Goal: Task Accomplishment & Management: Use online tool/utility

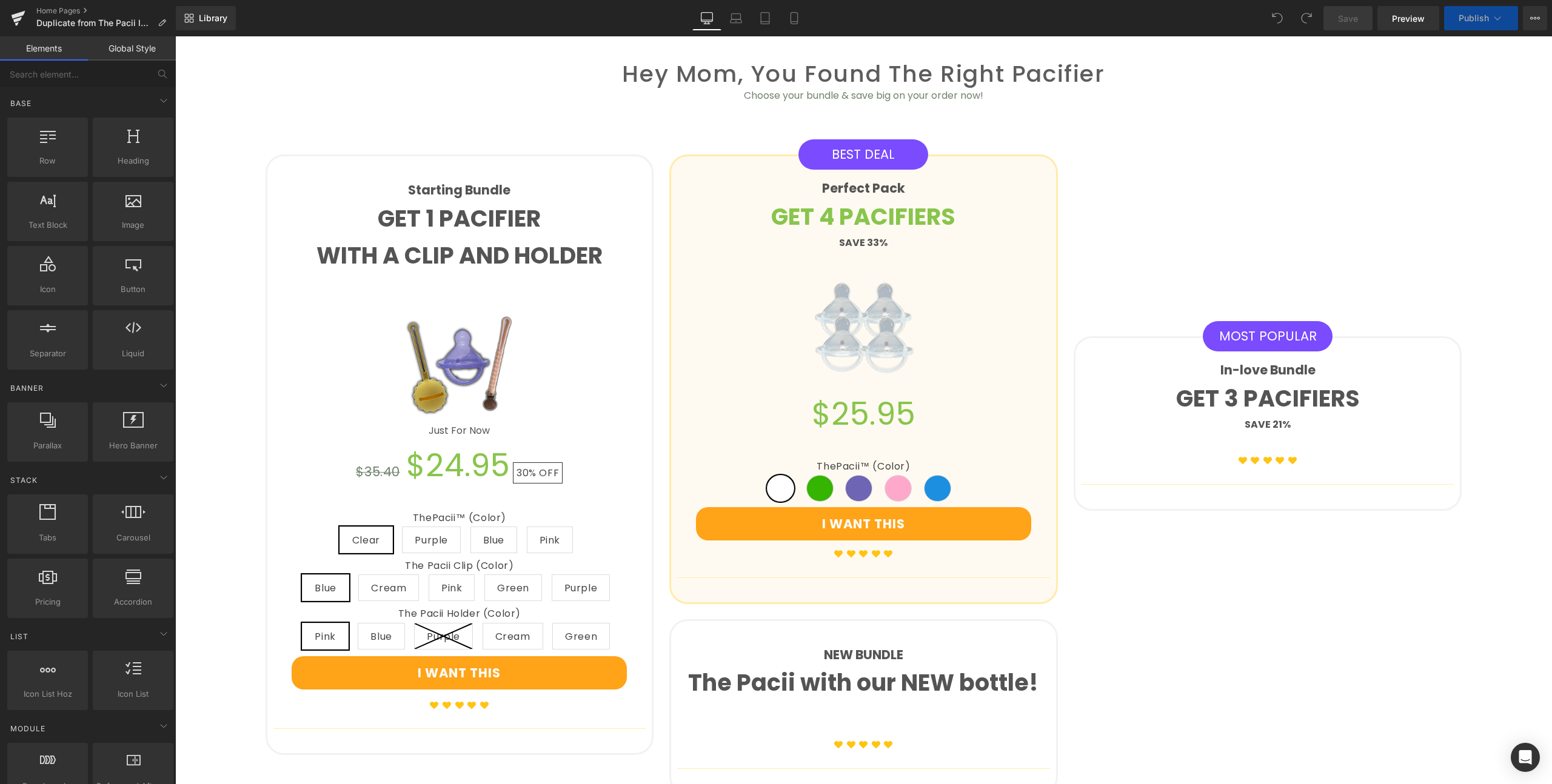
scroll to position [1074, 0]
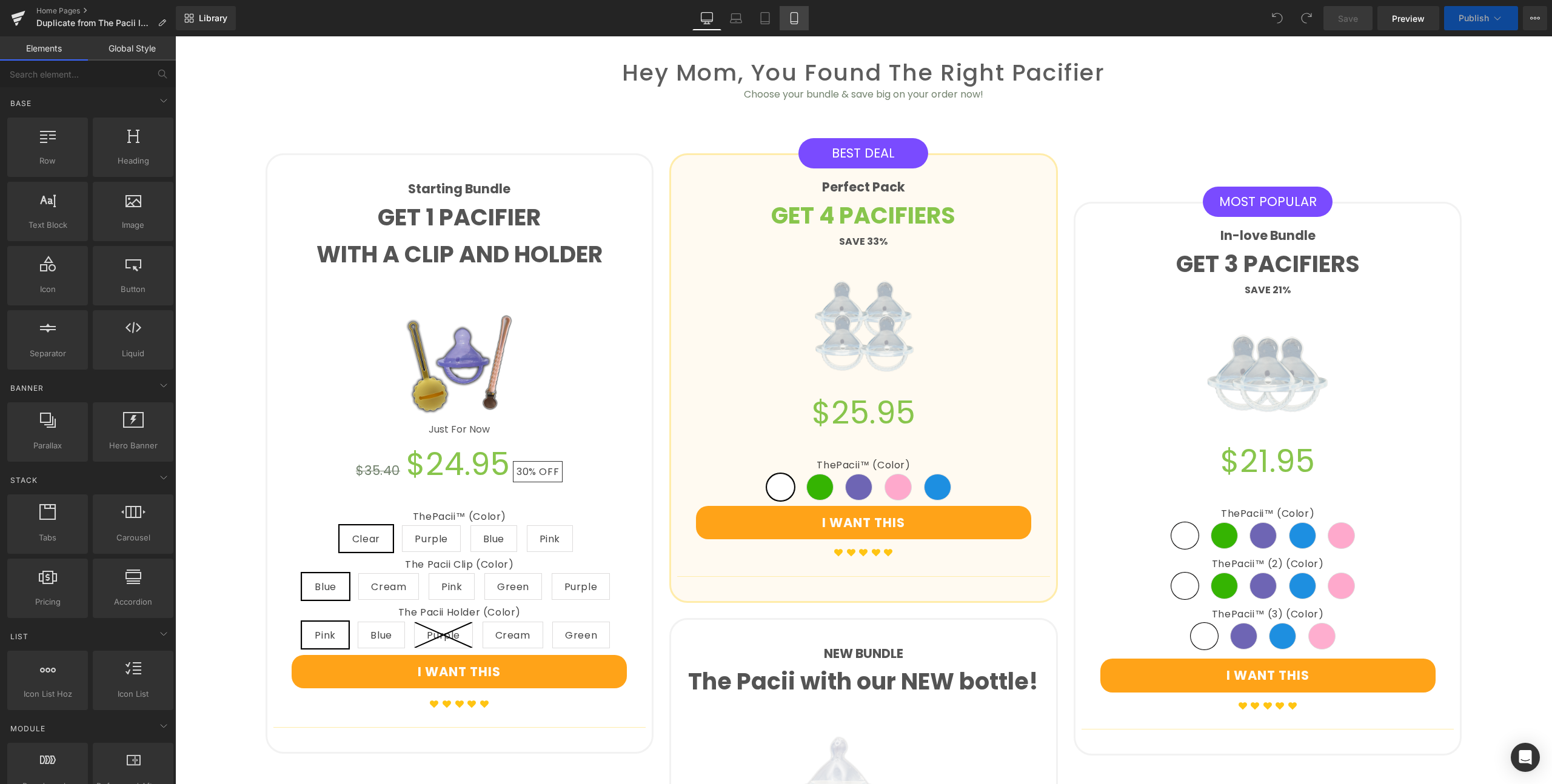
click at [797, 21] on icon at bounding box center [793, 21] width 7 height 0
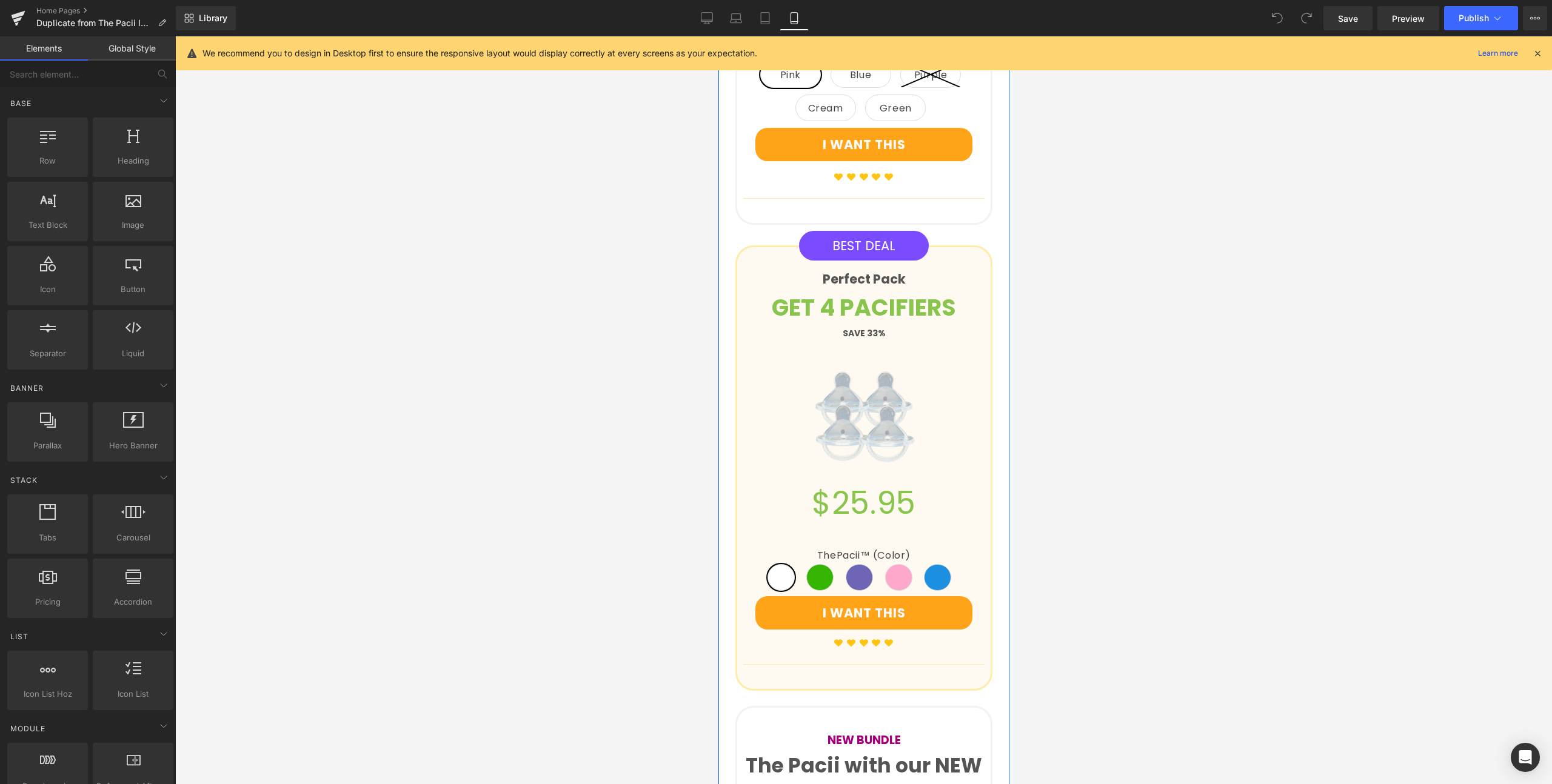
scroll to position [2139, 0]
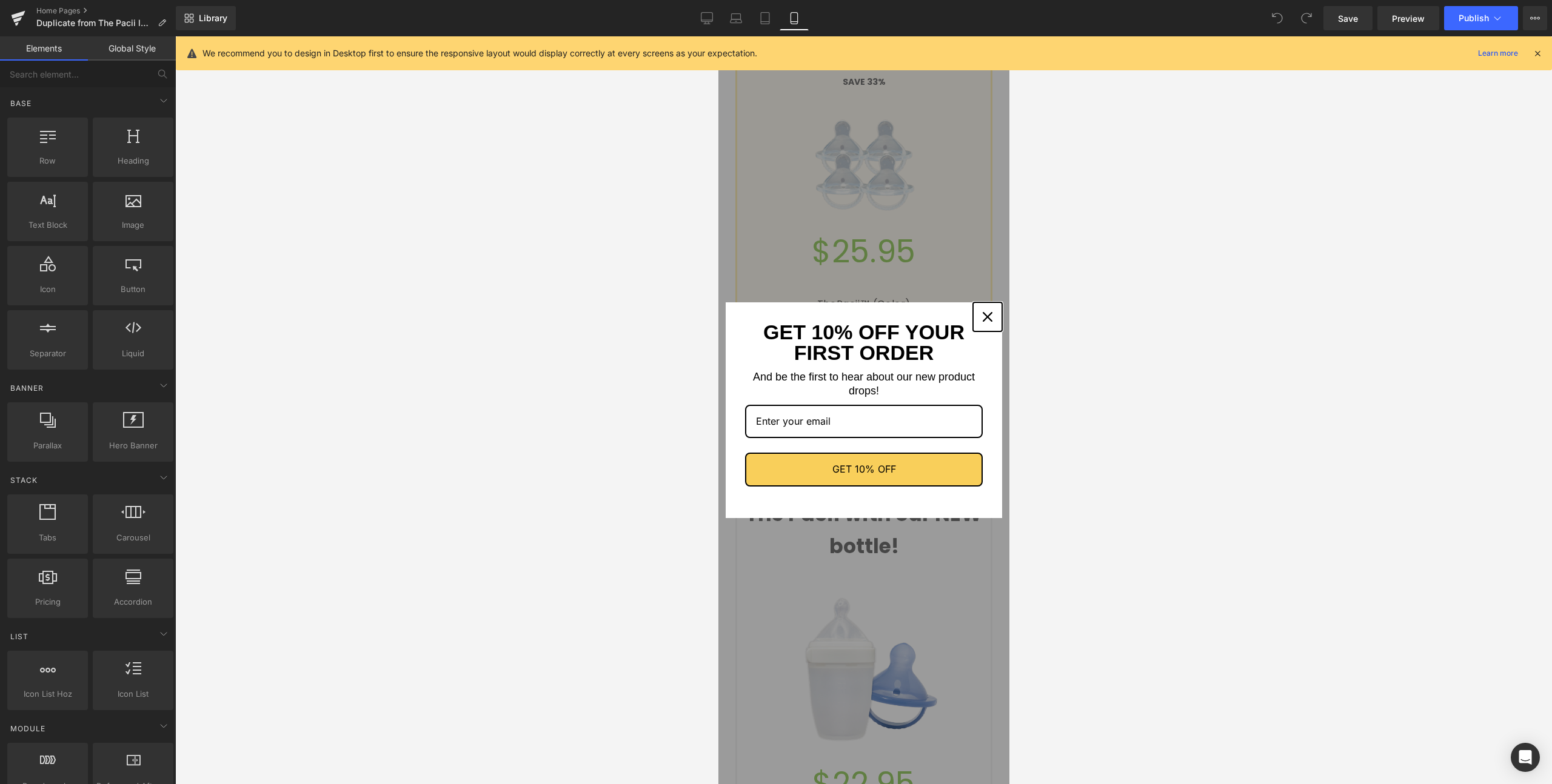
click at [983, 314] on div "Close" at bounding box center [987, 316] width 19 height 19
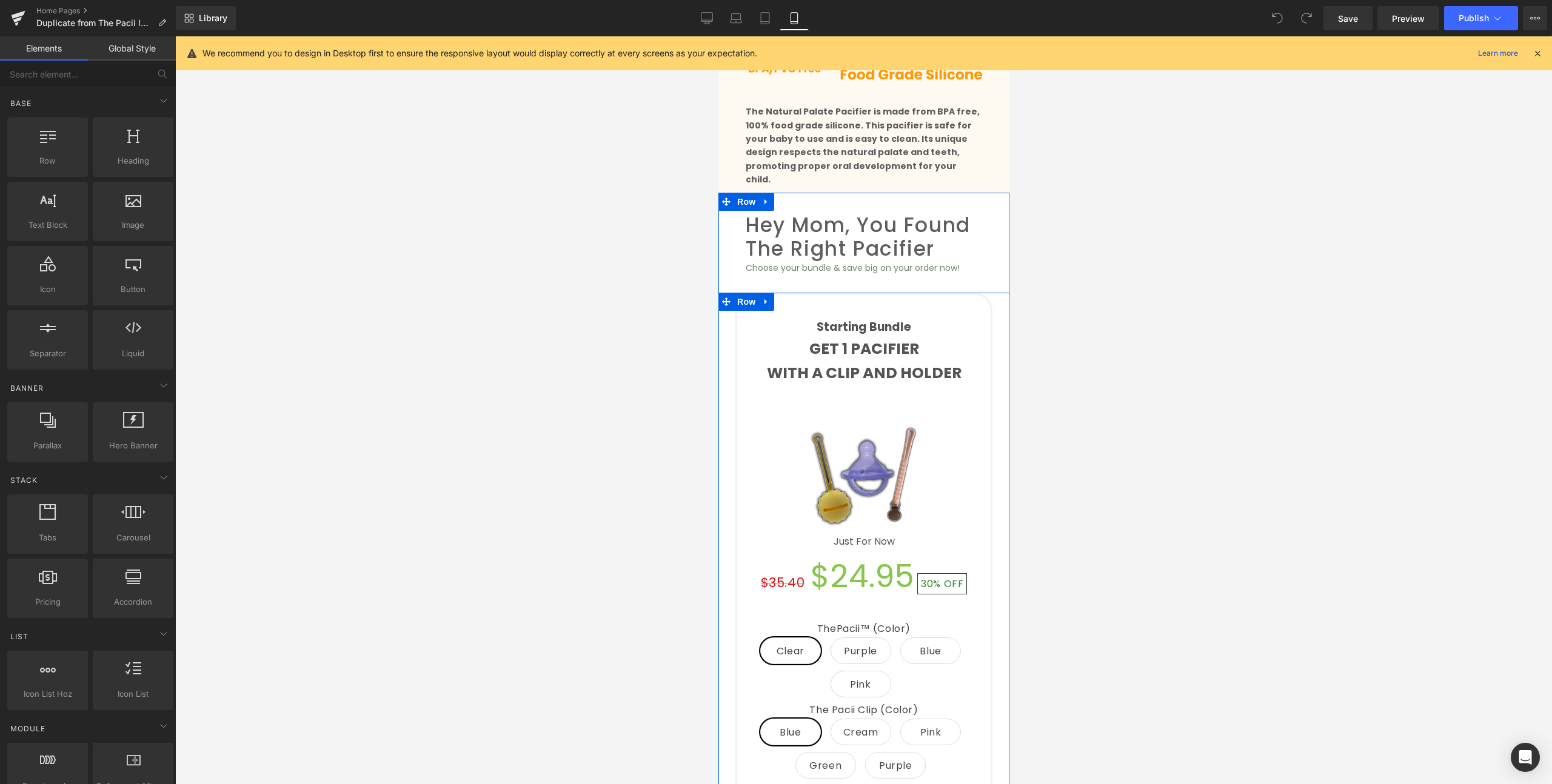
scroll to position [1147, 0]
click at [888, 301] on icon at bounding box center [892, 305] width 8 height 9
click at [881, 301] on icon at bounding box center [885, 305] width 8 height 8
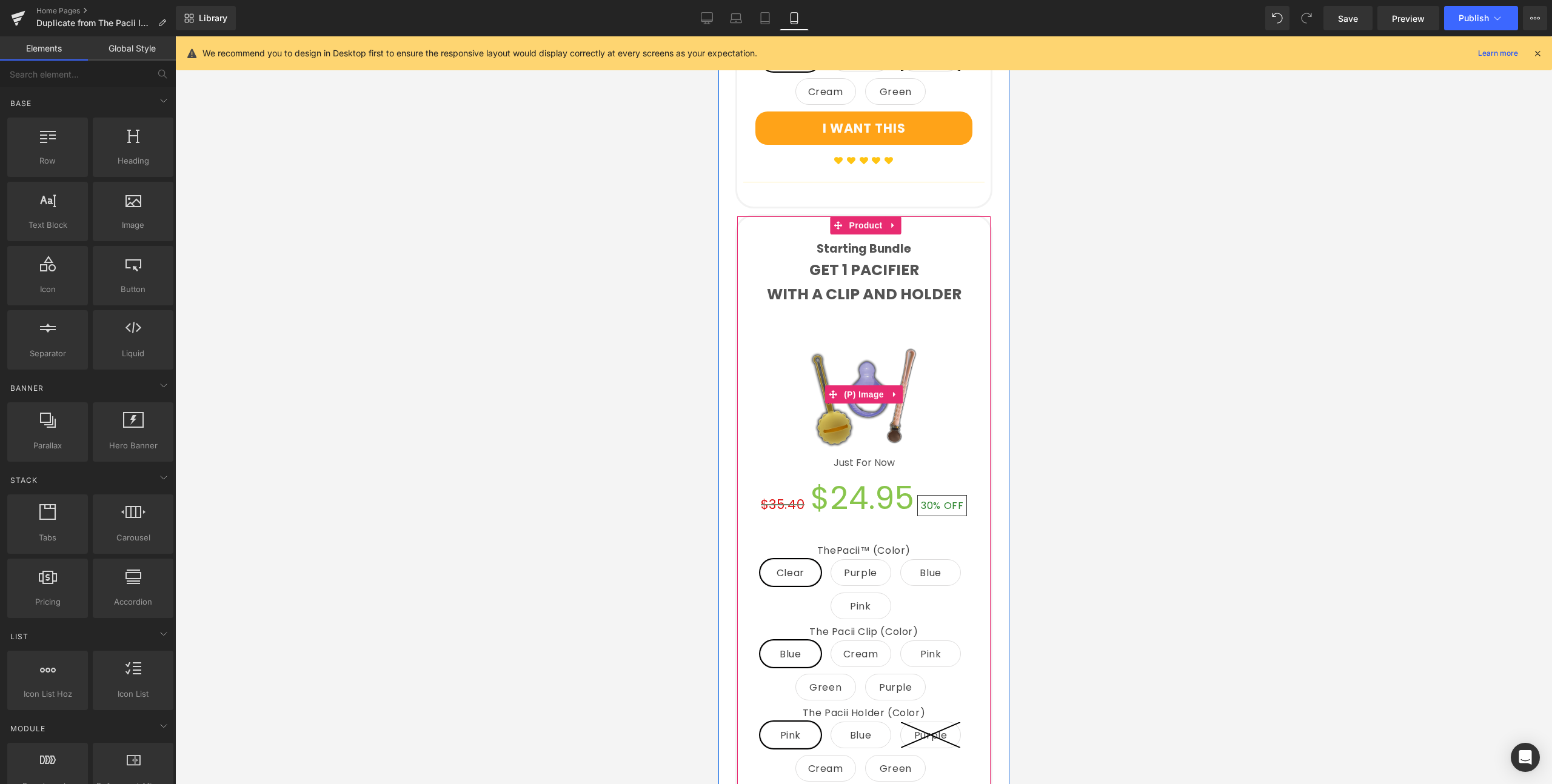
scroll to position [1901, 0]
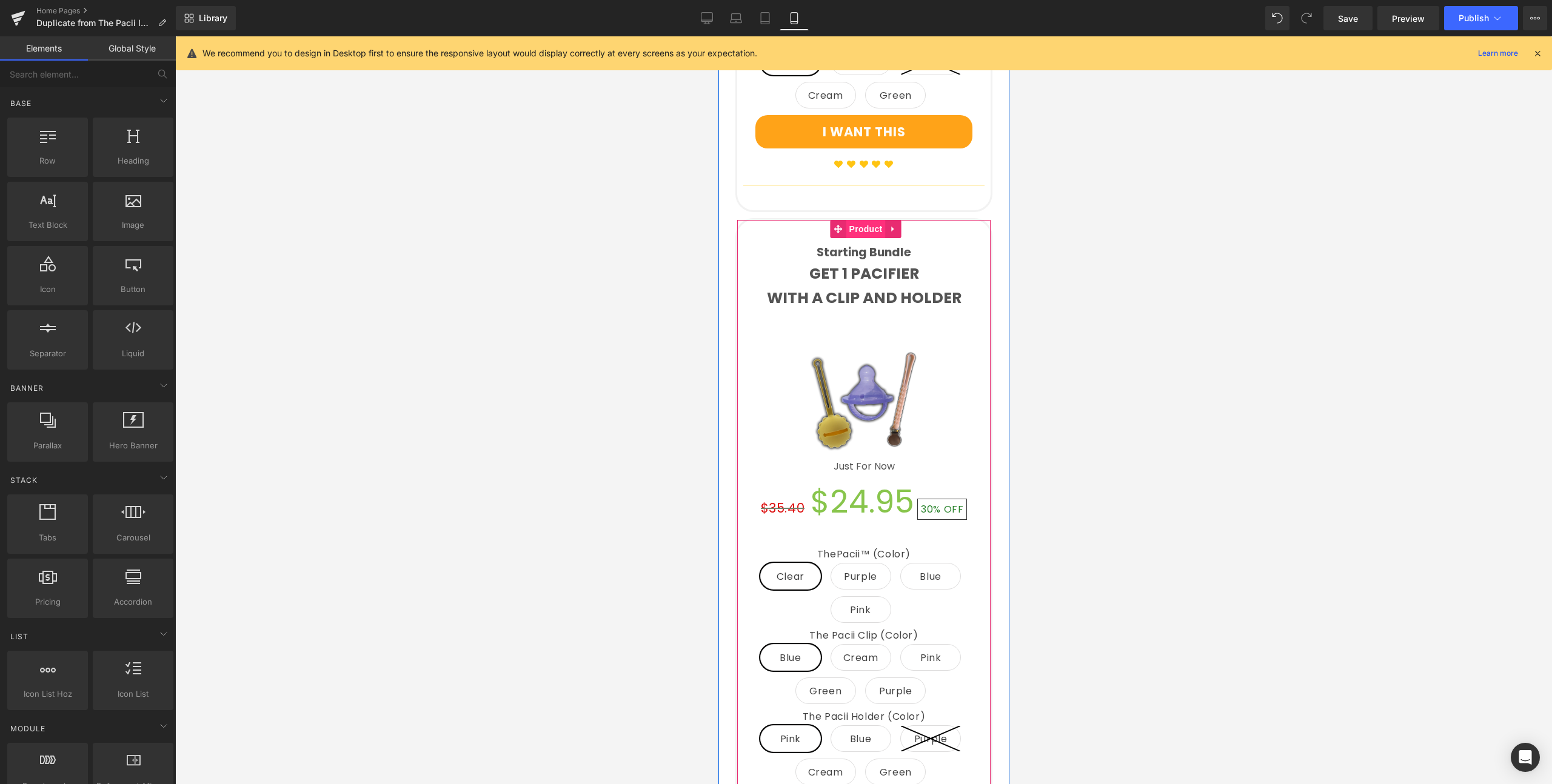
click at [861, 220] on span "Product" at bounding box center [865, 229] width 40 height 18
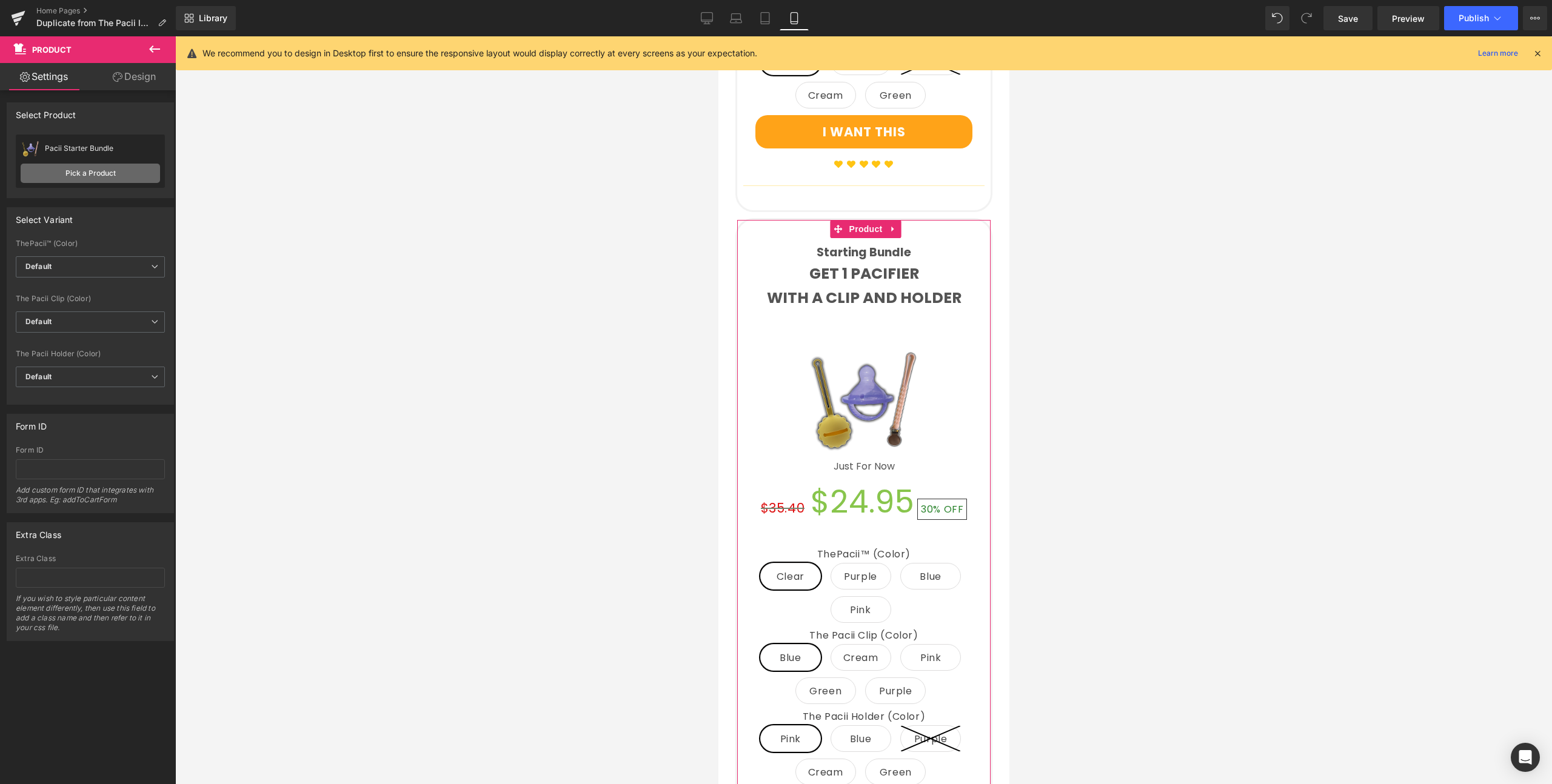
click at [127, 181] on link "Pick a Product" at bounding box center [90, 172] width 140 height 19
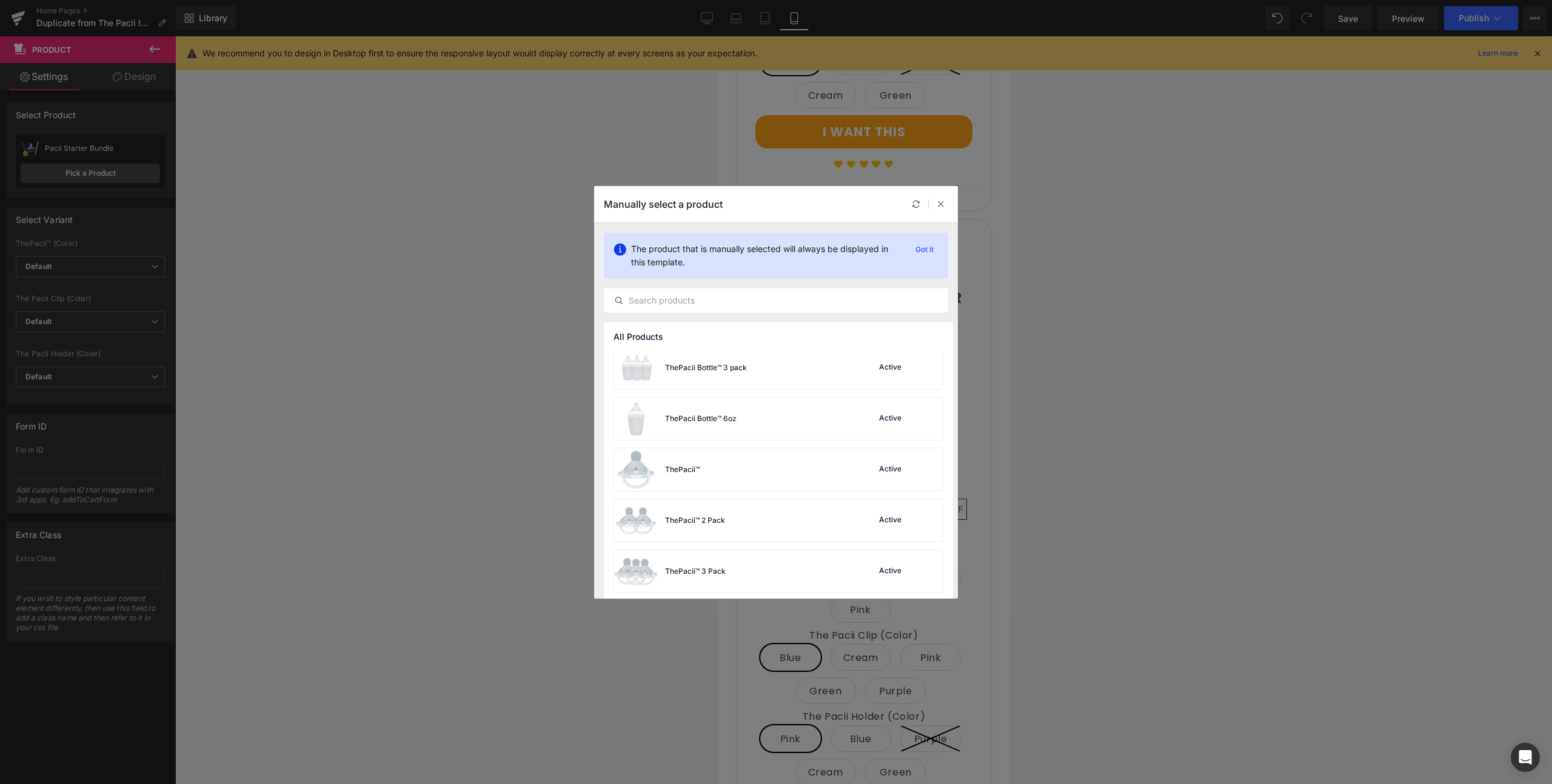
scroll to position [366, 0]
click at [748, 470] on div "ThePacii™ Active" at bounding box center [778, 465] width 329 height 42
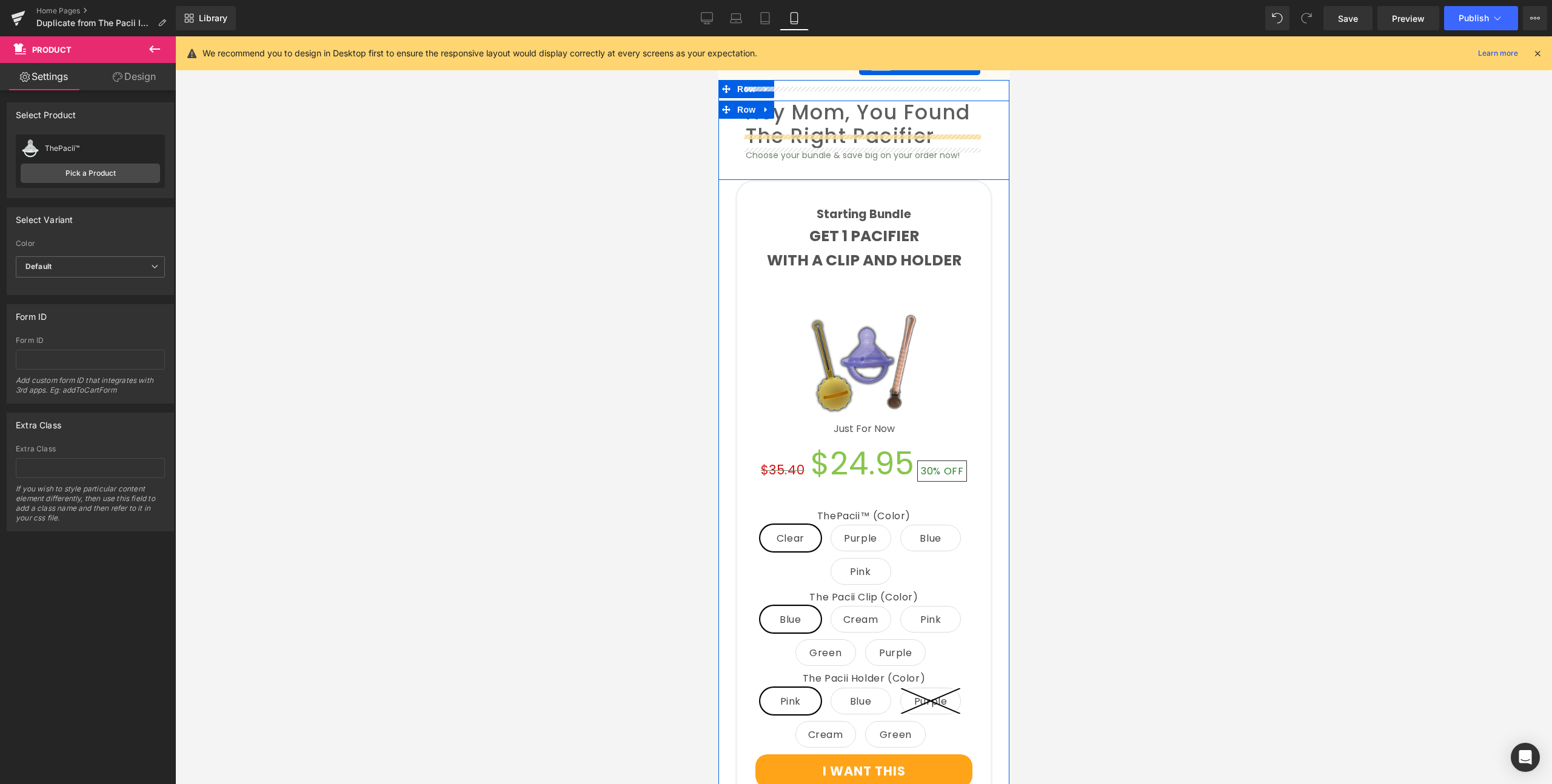
scroll to position [1188, 0]
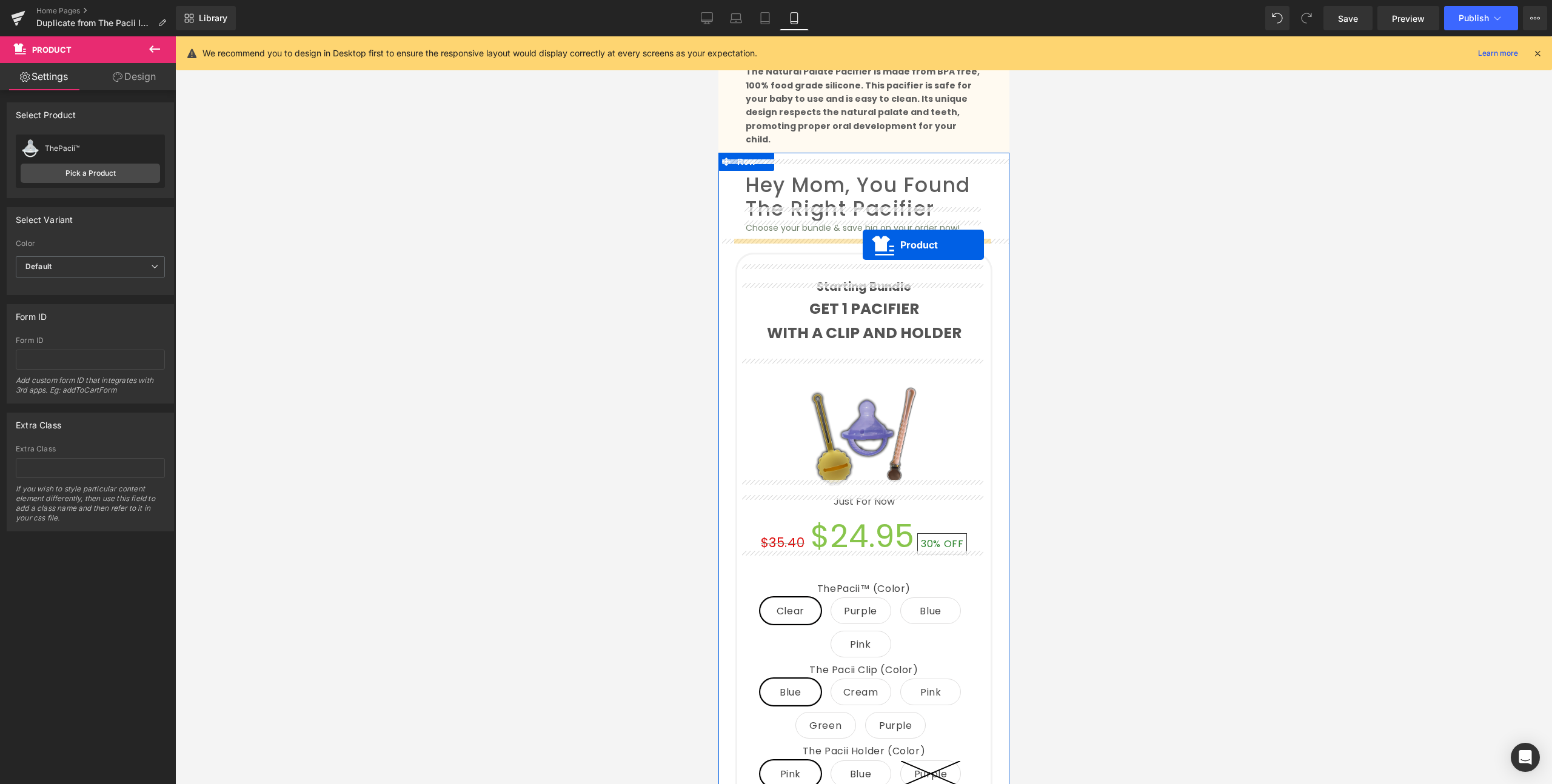
drag, startPoint x: 840, startPoint y: 286, endPoint x: 862, endPoint y: 245, distance: 46.5
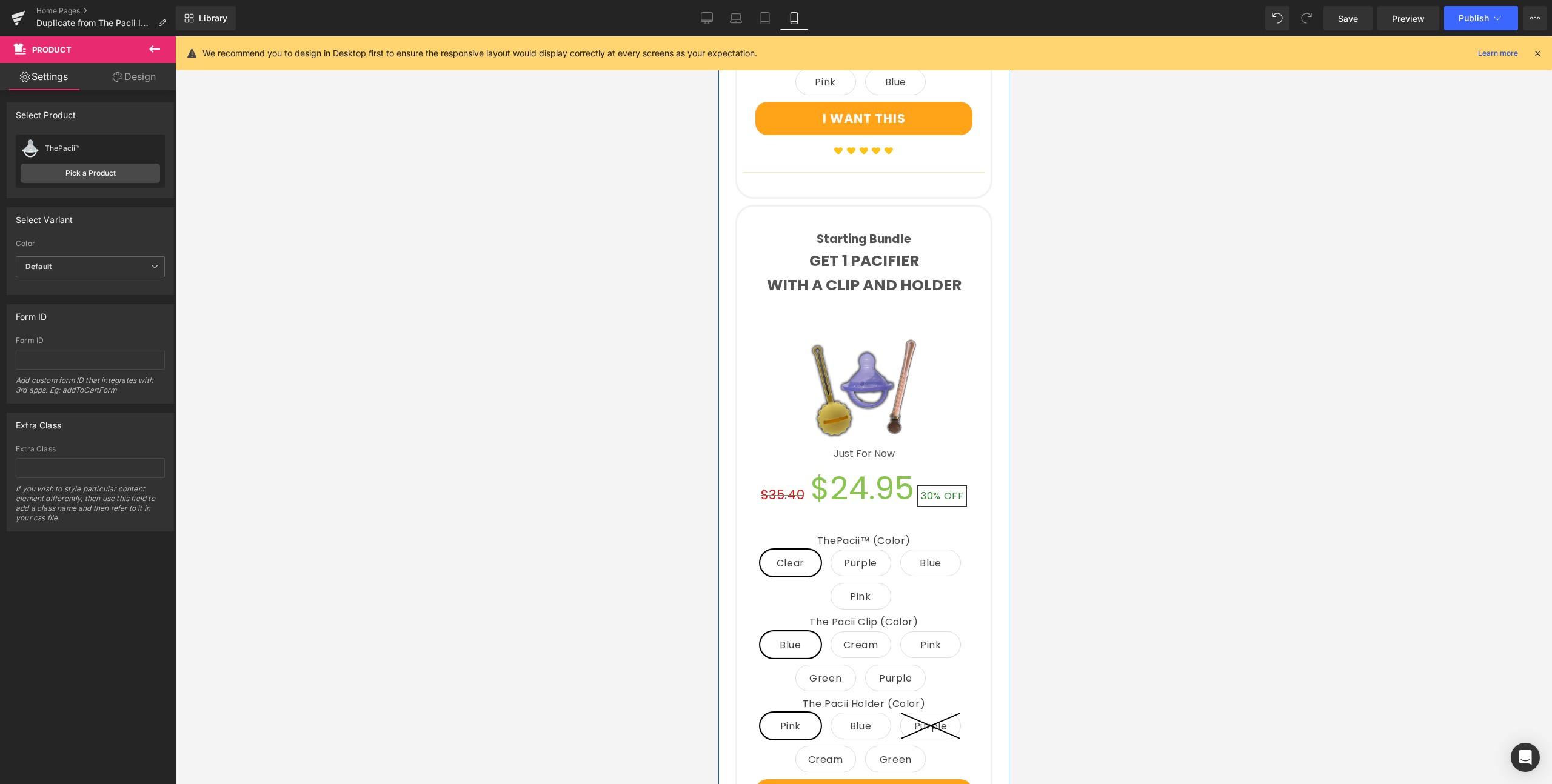
scroll to position [1748, 0]
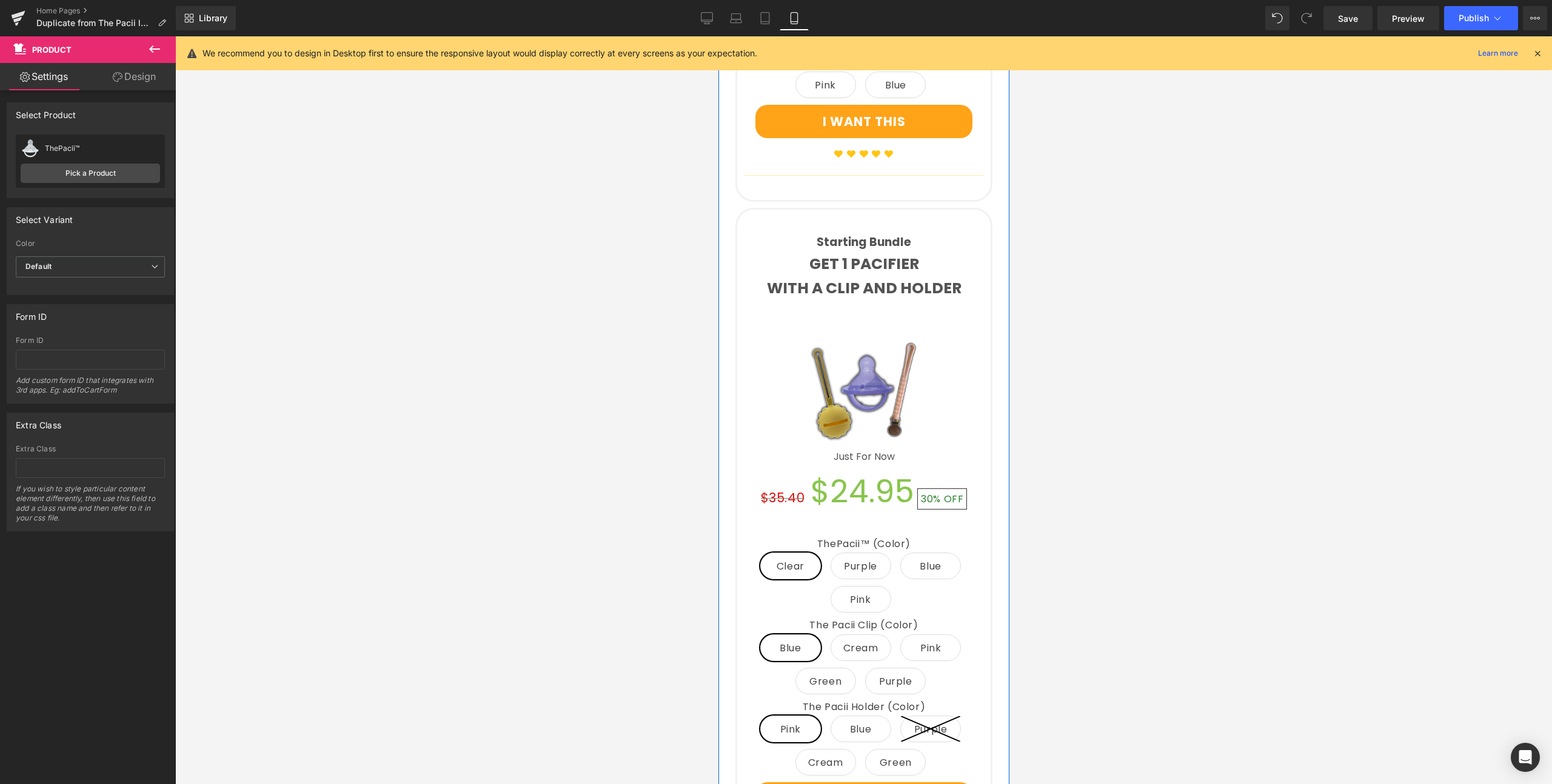
click at [882, 276] on p "WITH A CLIP AND HOLDER" at bounding box center [863, 288] width 241 height 24
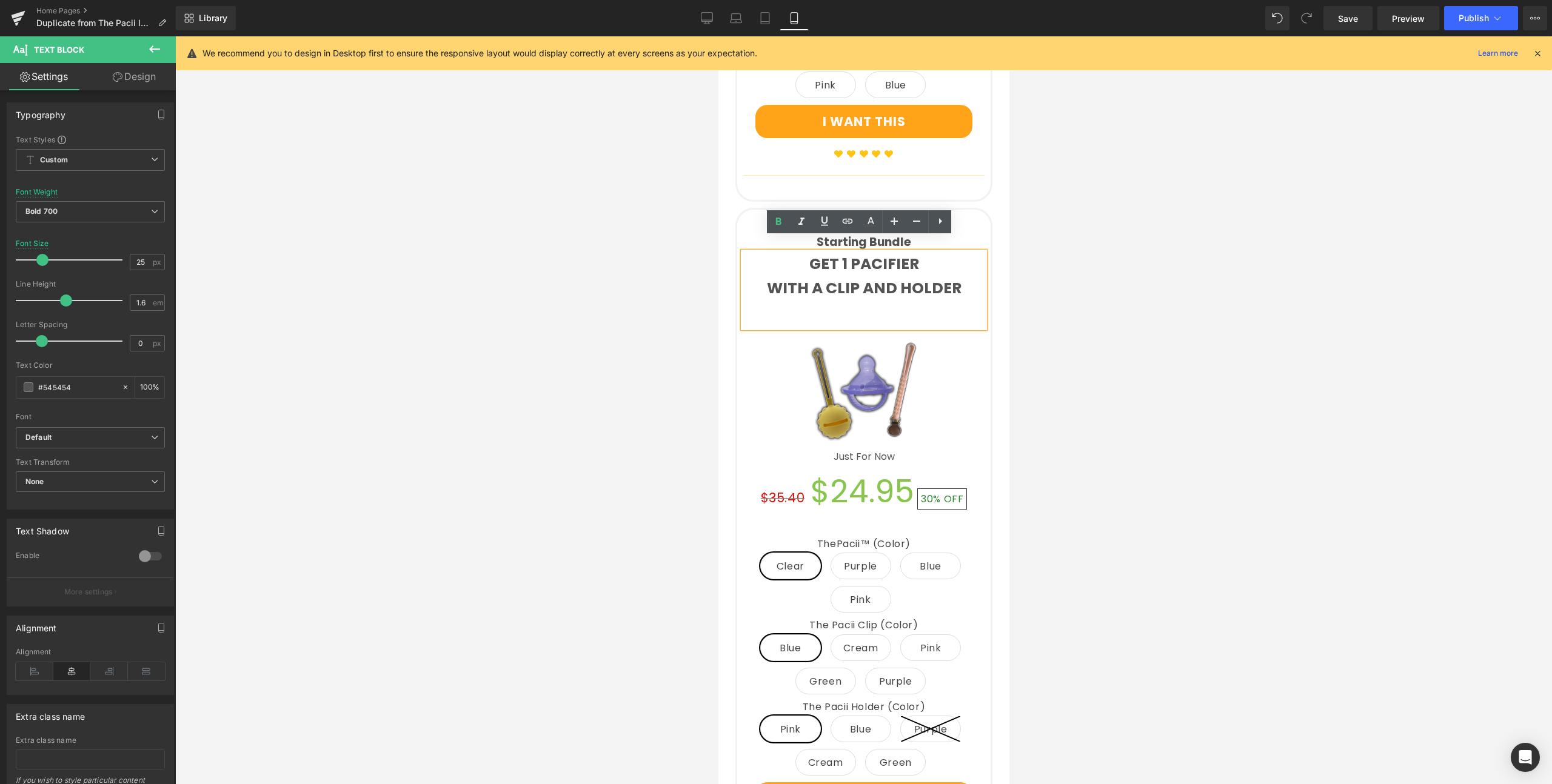
click at [976, 209] on div "Starting Bundle Text Block GET 1 PACIFIER WITH A CLIP AND HOLDER Text Block (P)…" at bounding box center [863, 543] width 257 height 671
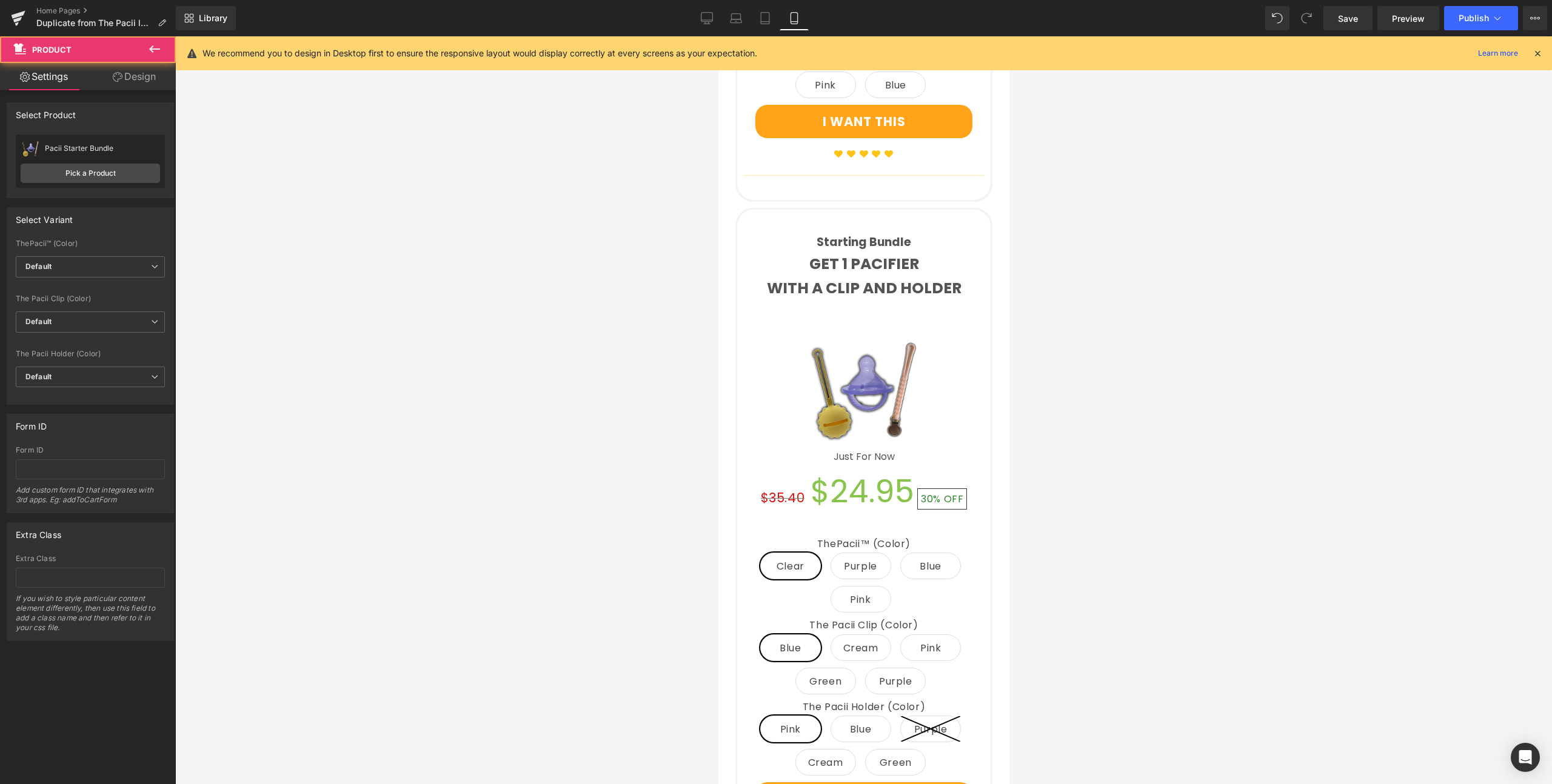
click at [945, 208] on div "Starting Bundle Text Block GET 1 PACIFIER WITH A CLIP AND HOLDER Text Block (P)…" at bounding box center [863, 543] width 257 height 671
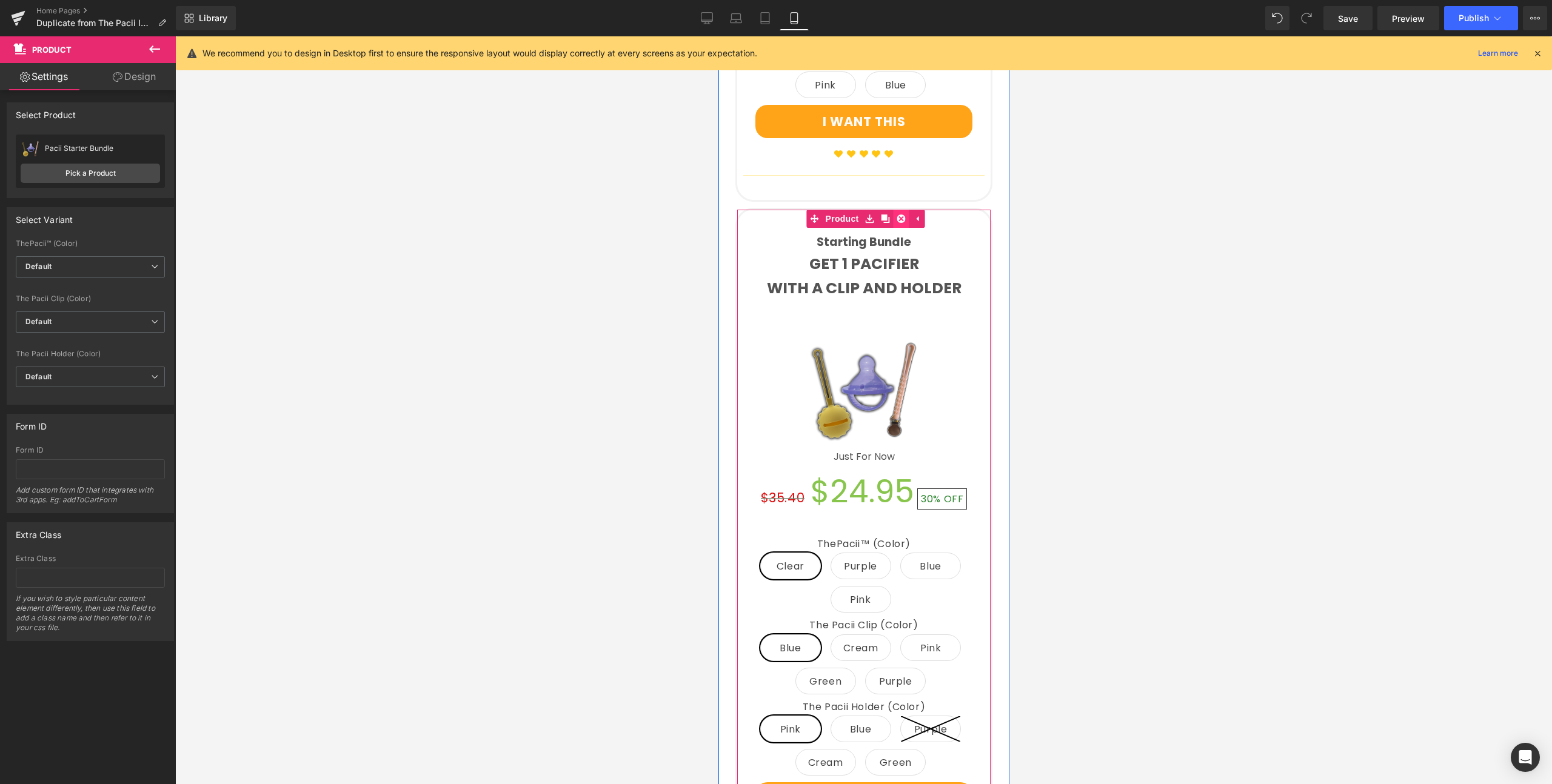
click at [897, 215] on icon at bounding box center [901, 219] width 8 height 8
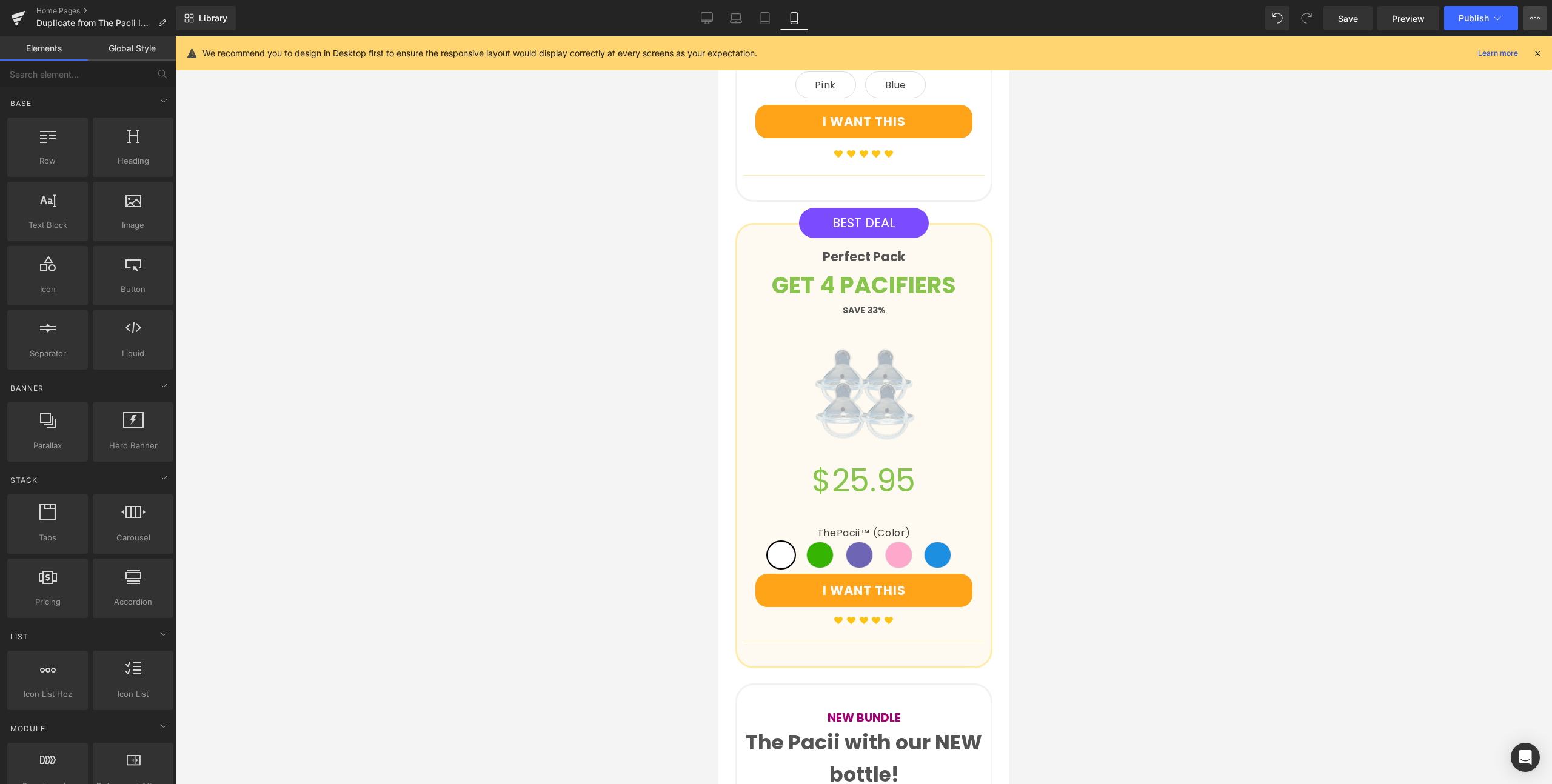
click at [1540, 19] on button "View Live Page View with current Template Save Template to Library Schedule Pub…" at bounding box center [1534, 17] width 24 height 24
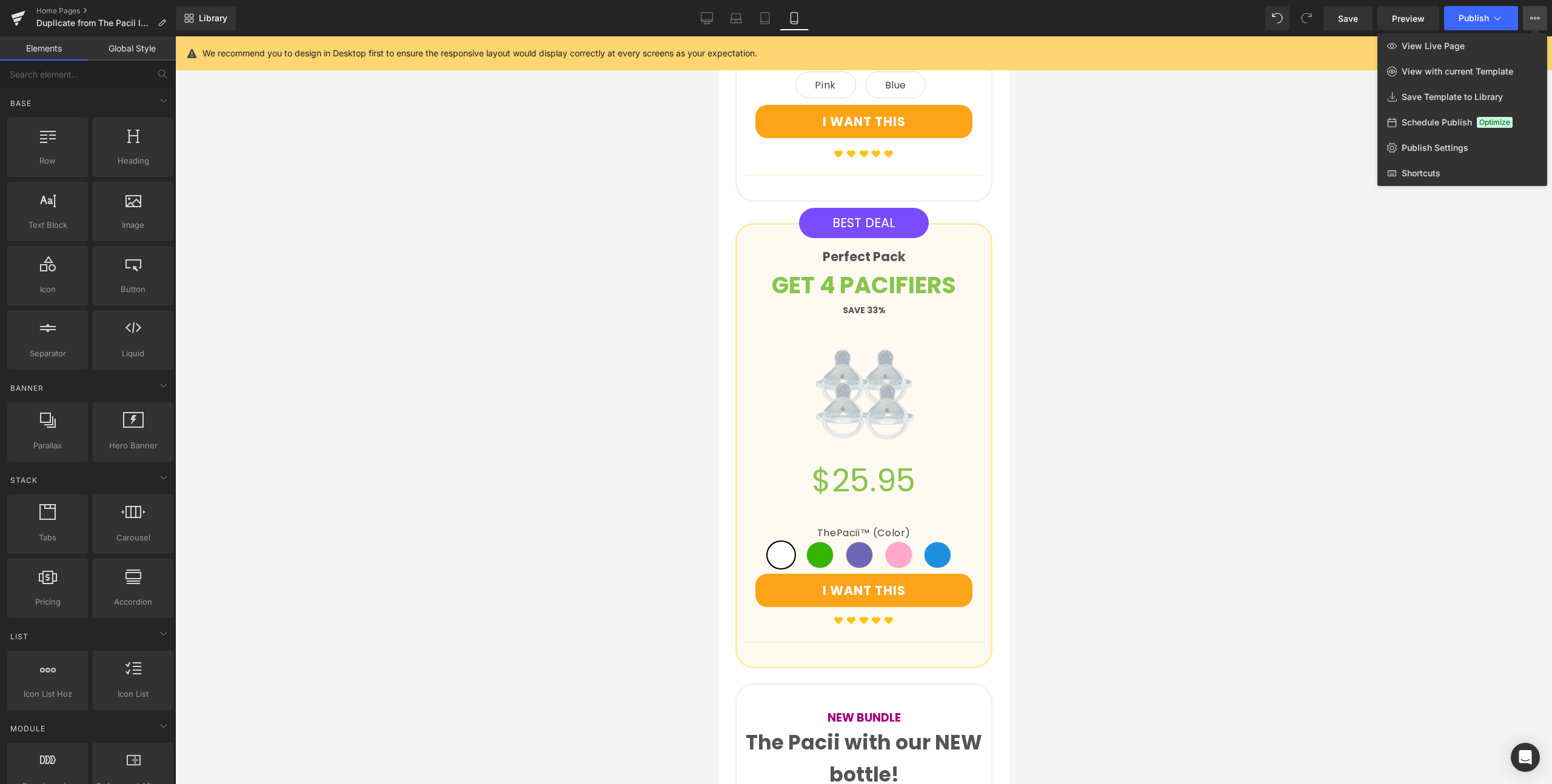
click at [1540, 19] on button "View Live Page View with current Template Save Template to Library Schedule Pub…" at bounding box center [1534, 17] width 24 height 24
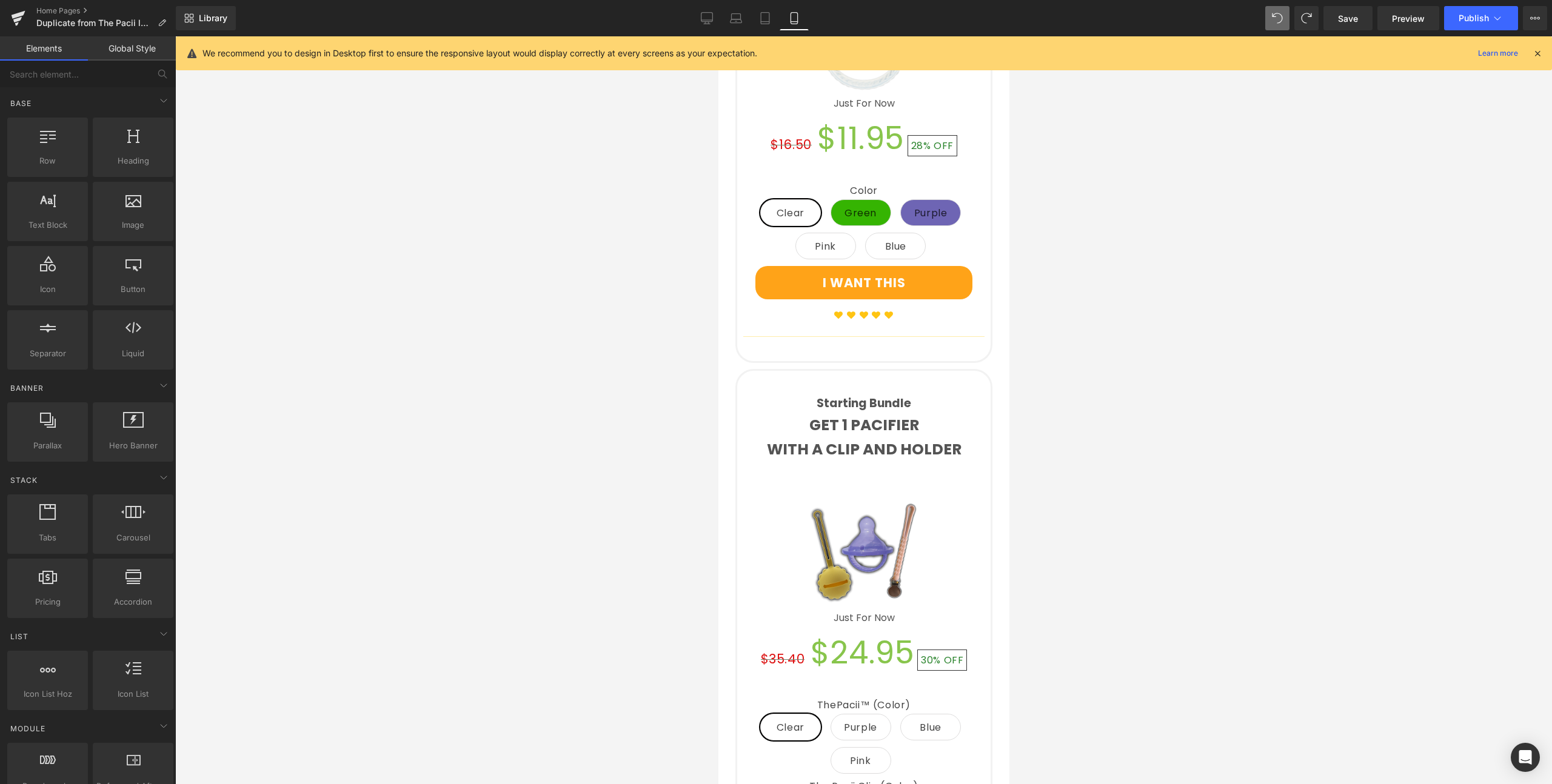
scroll to position [1655, 0]
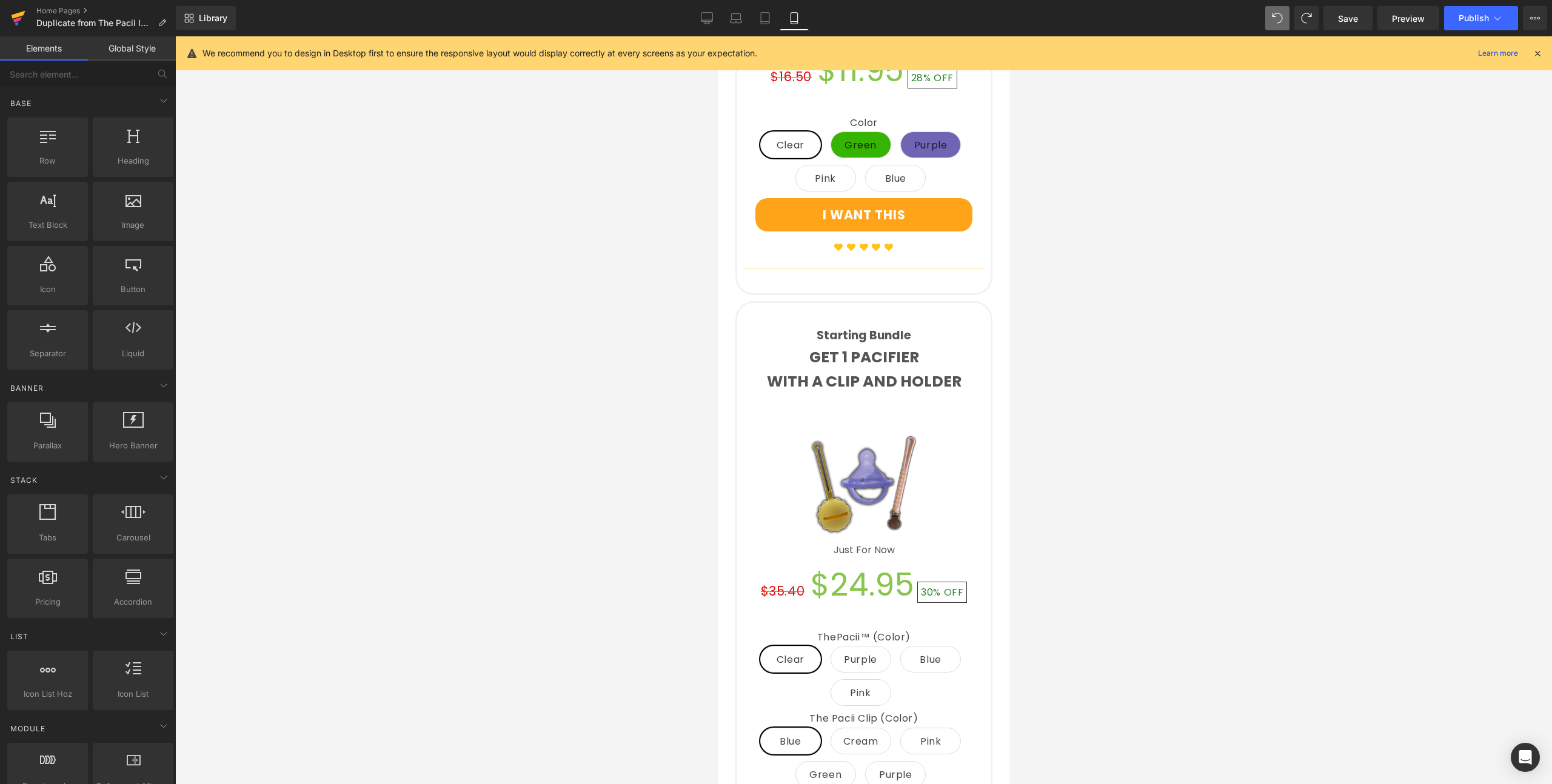
click at [15, 18] on icon at bounding box center [18, 18] width 15 height 31
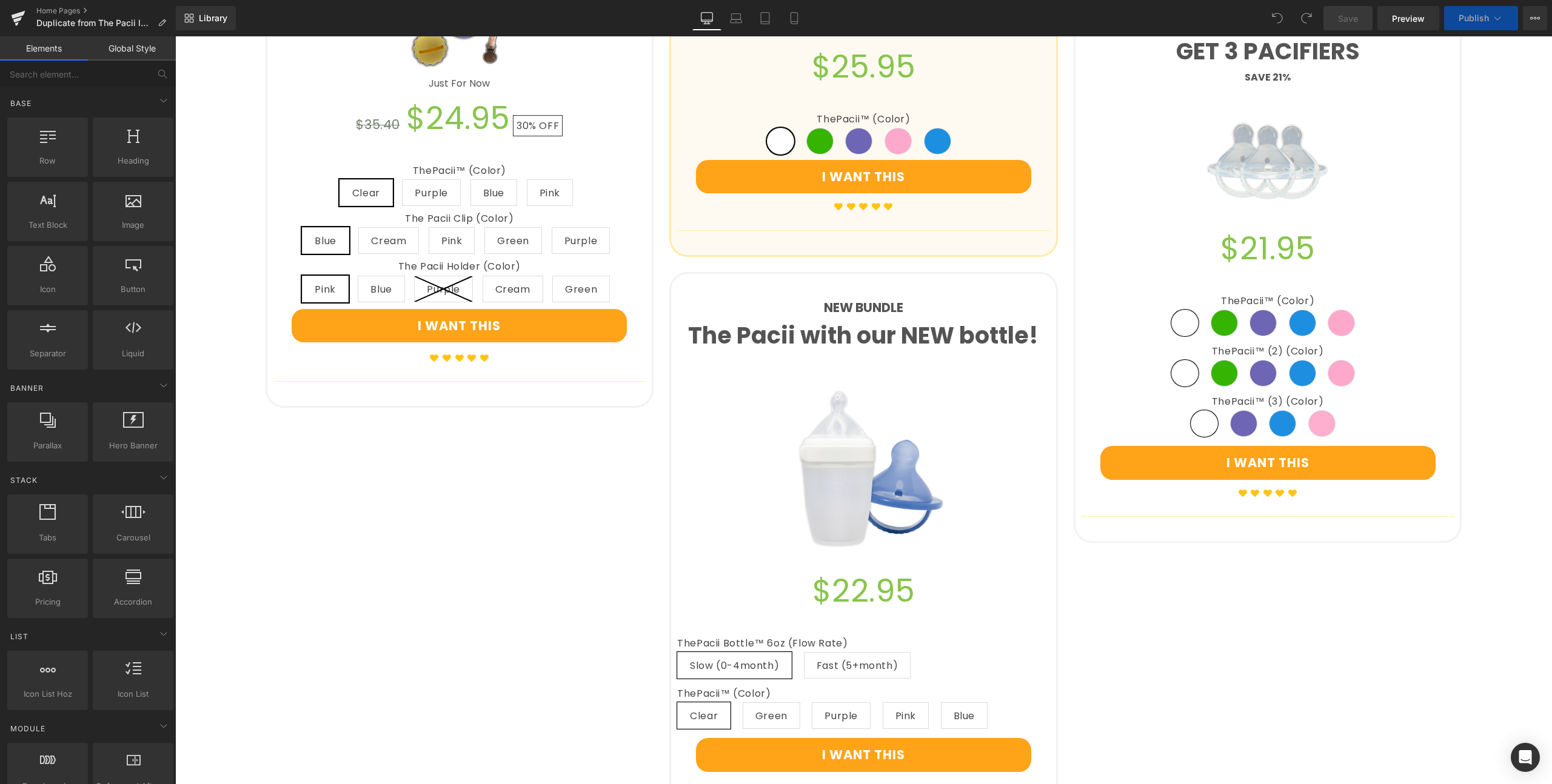
scroll to position [1094, 0]
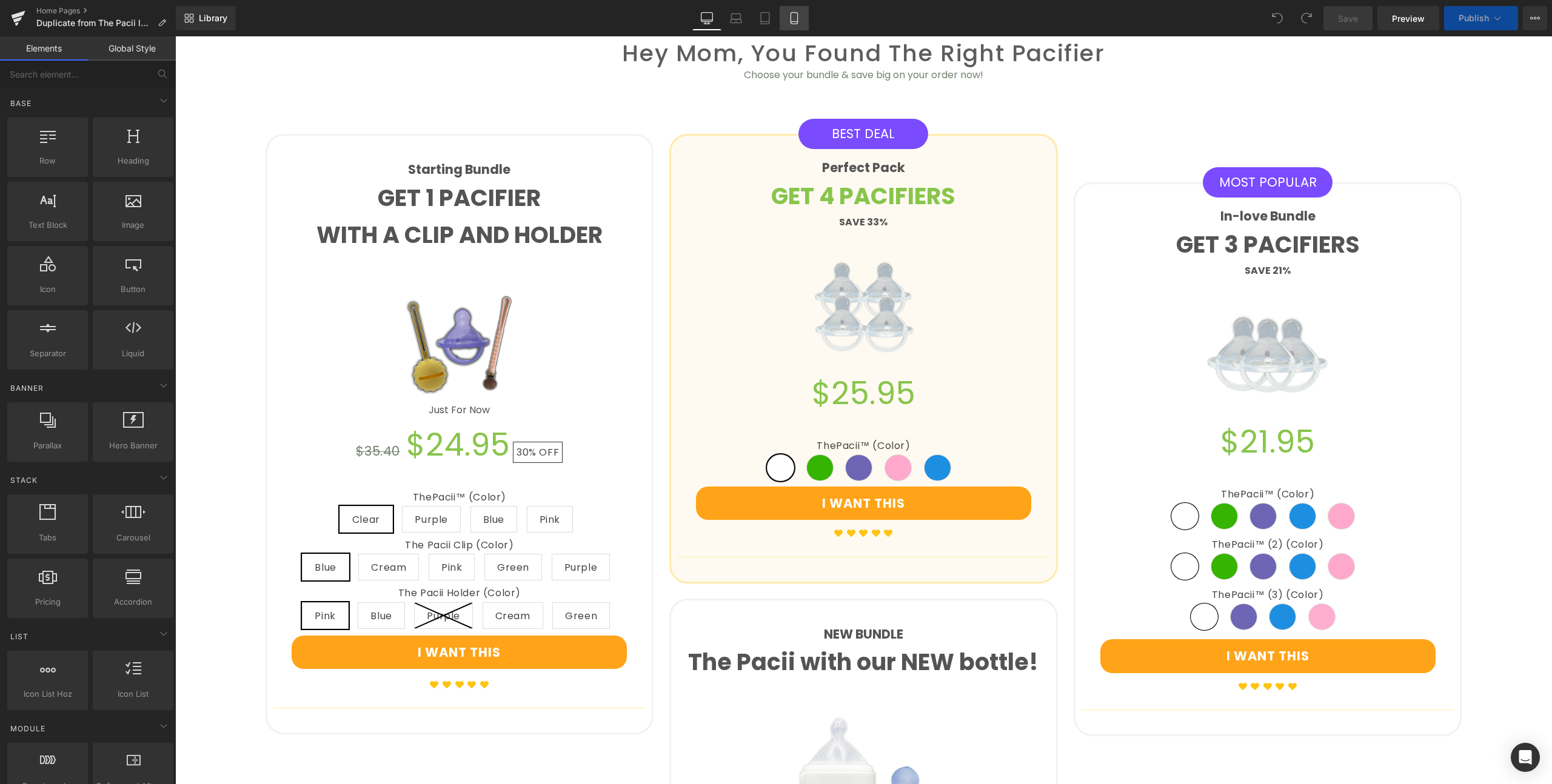
click at [790, 20] on icon at bounding box center [793, 18] width 7 height 12
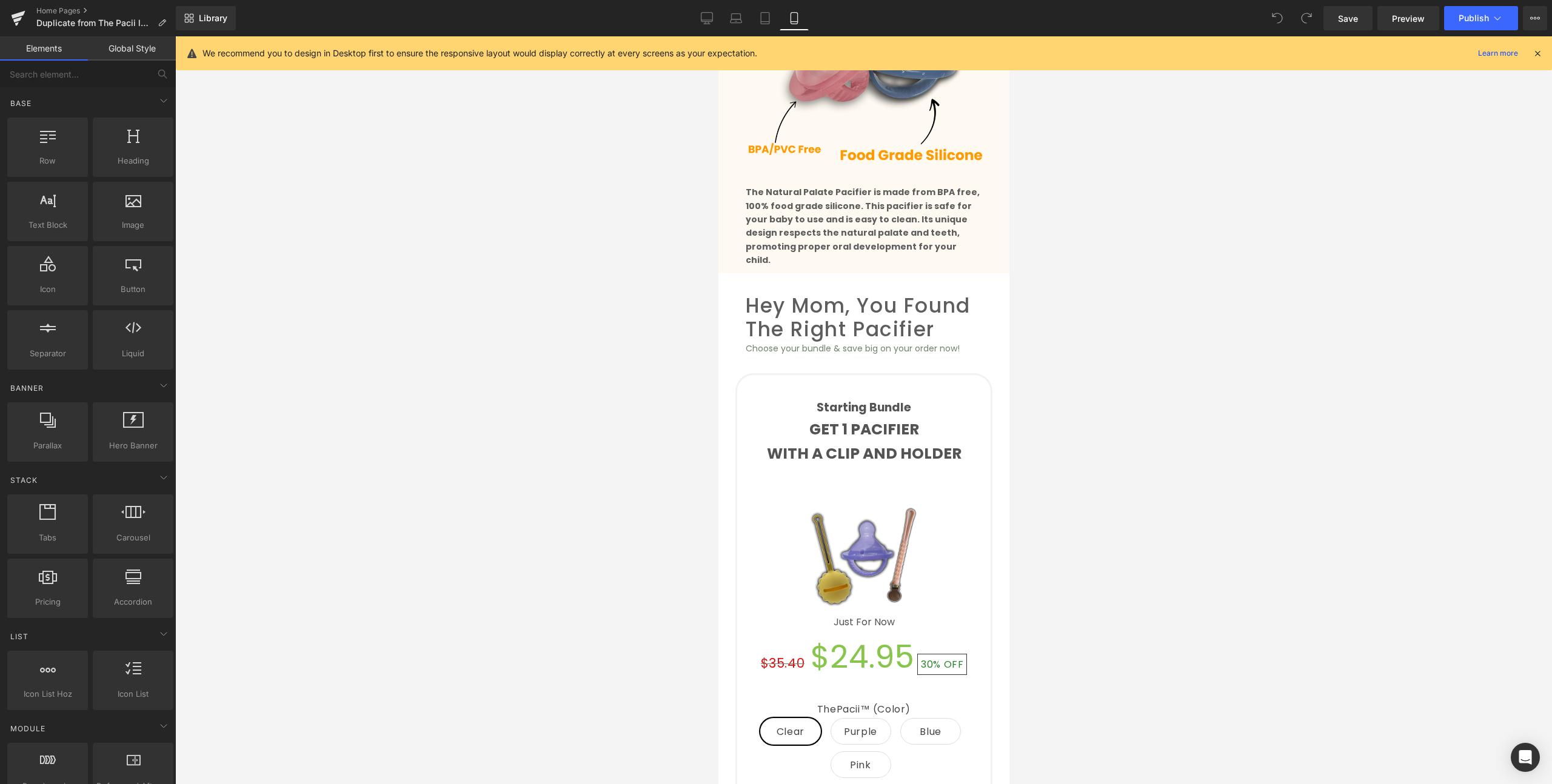
scroll to position [1067, 0]
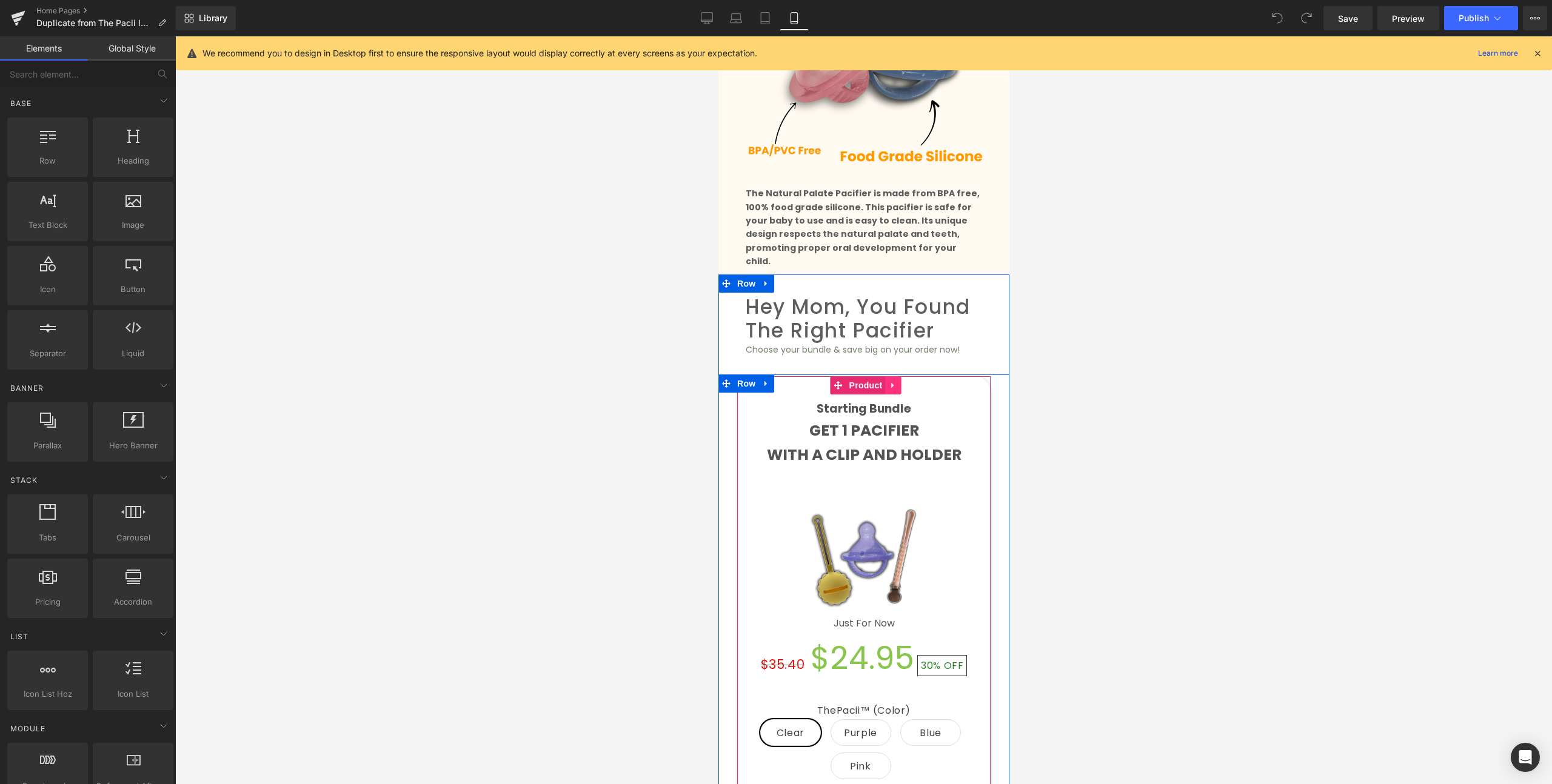
click at [891, 383] on icon at bounding box center [892, 385] width 2 height 6
click at [881, 381] on icon at bounding box center [885, 385] width 8 height 8
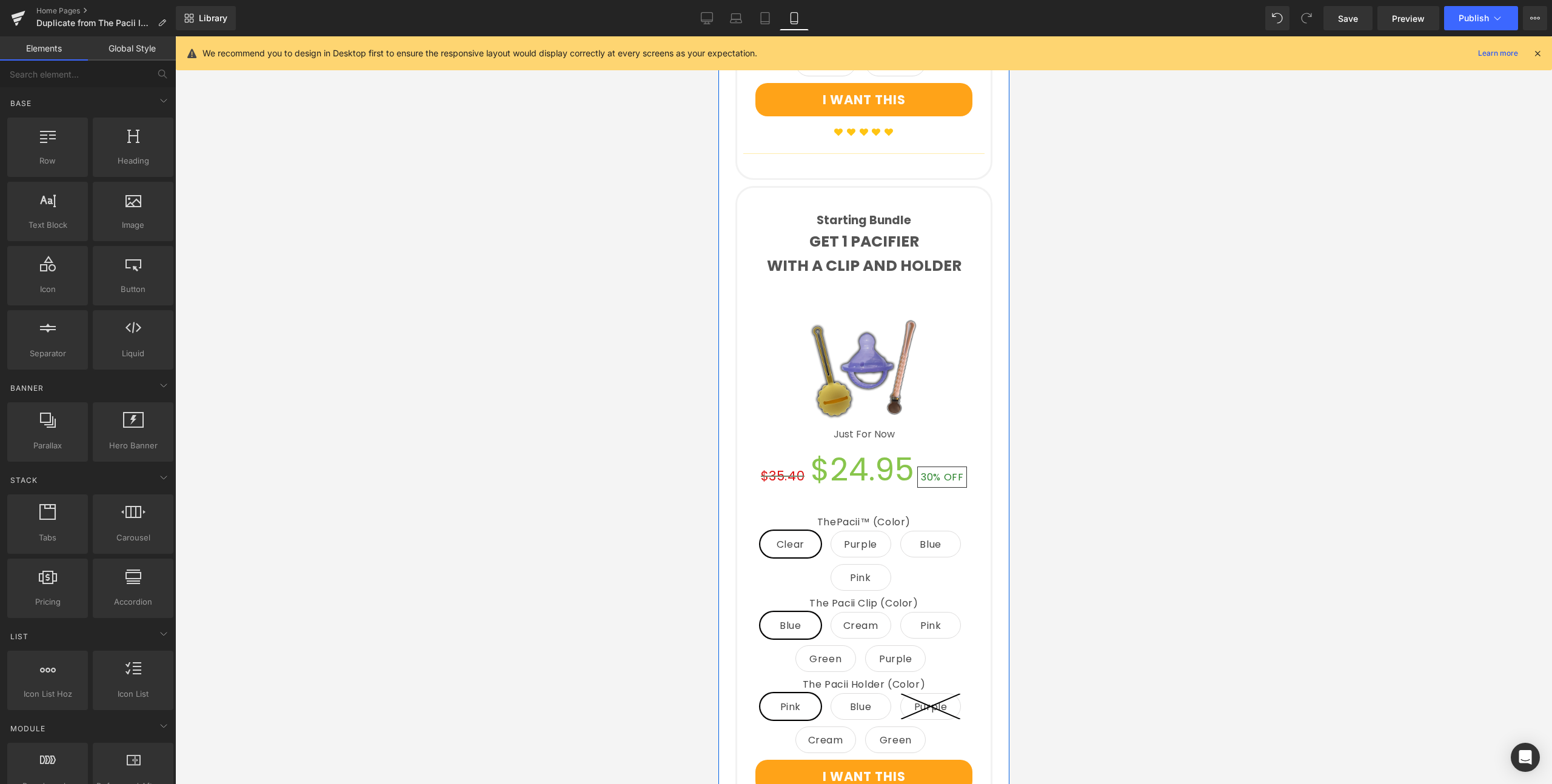
scroll to position [1914, 0]
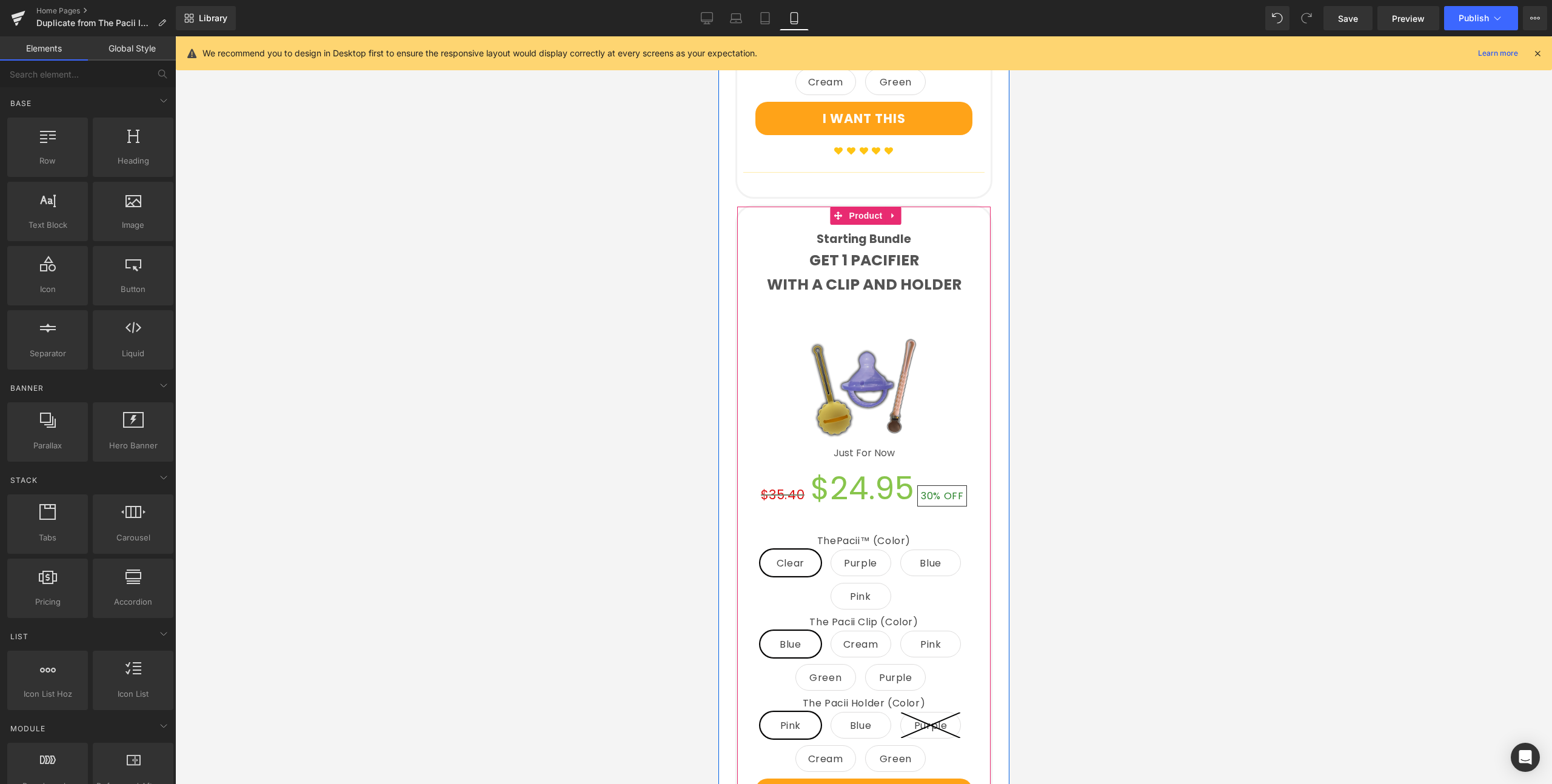
click at [934, 205] on div "Starting Bundle Text Block GET 1 PACIFIER WITH A CLIP AND HOLDER Text Block (P)…" at bounding box center [863, 540] width 257 height 671
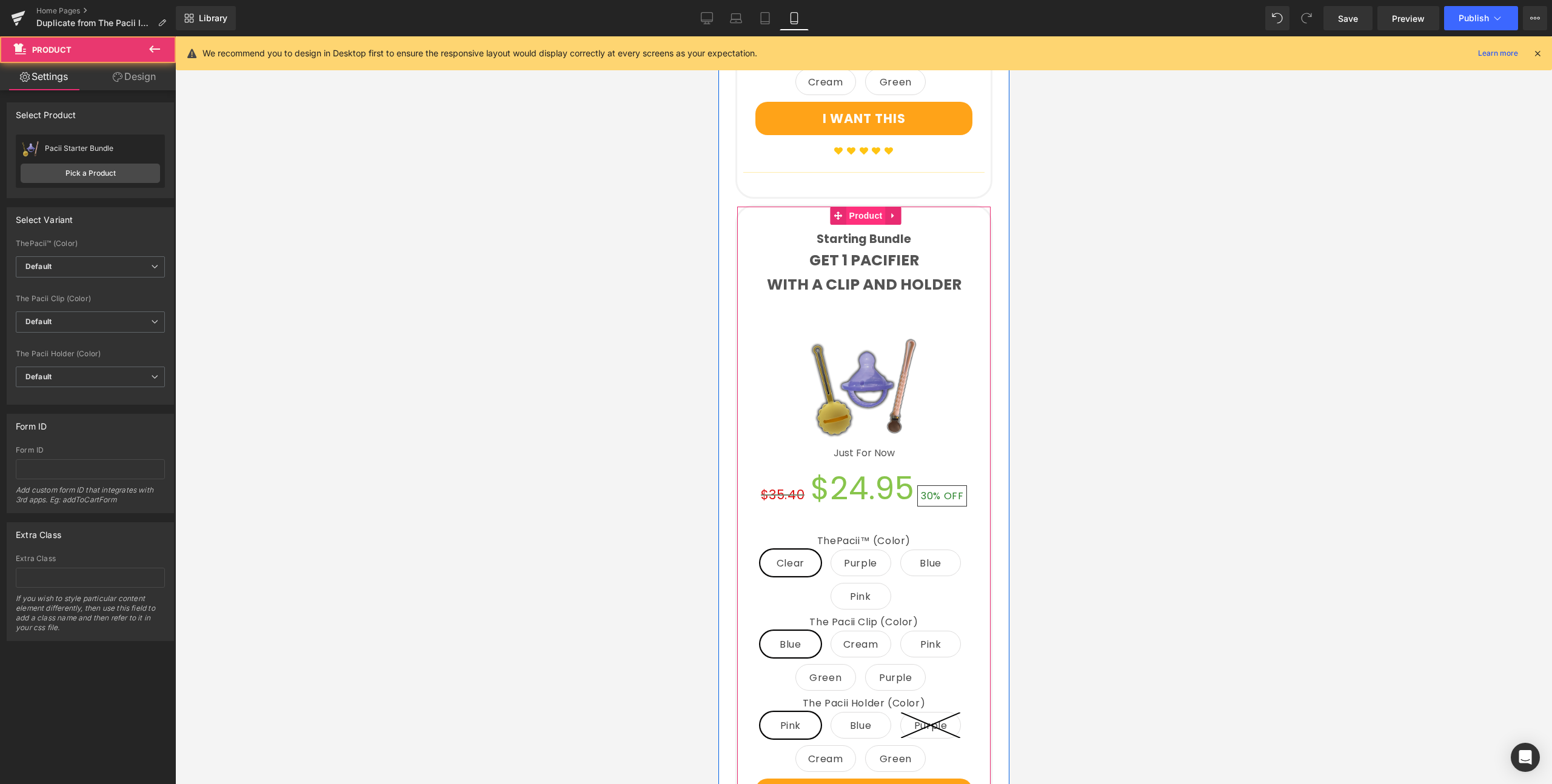
click at [855, 206] on span "Product" at bounding box center [865, 215] width 40 height 18
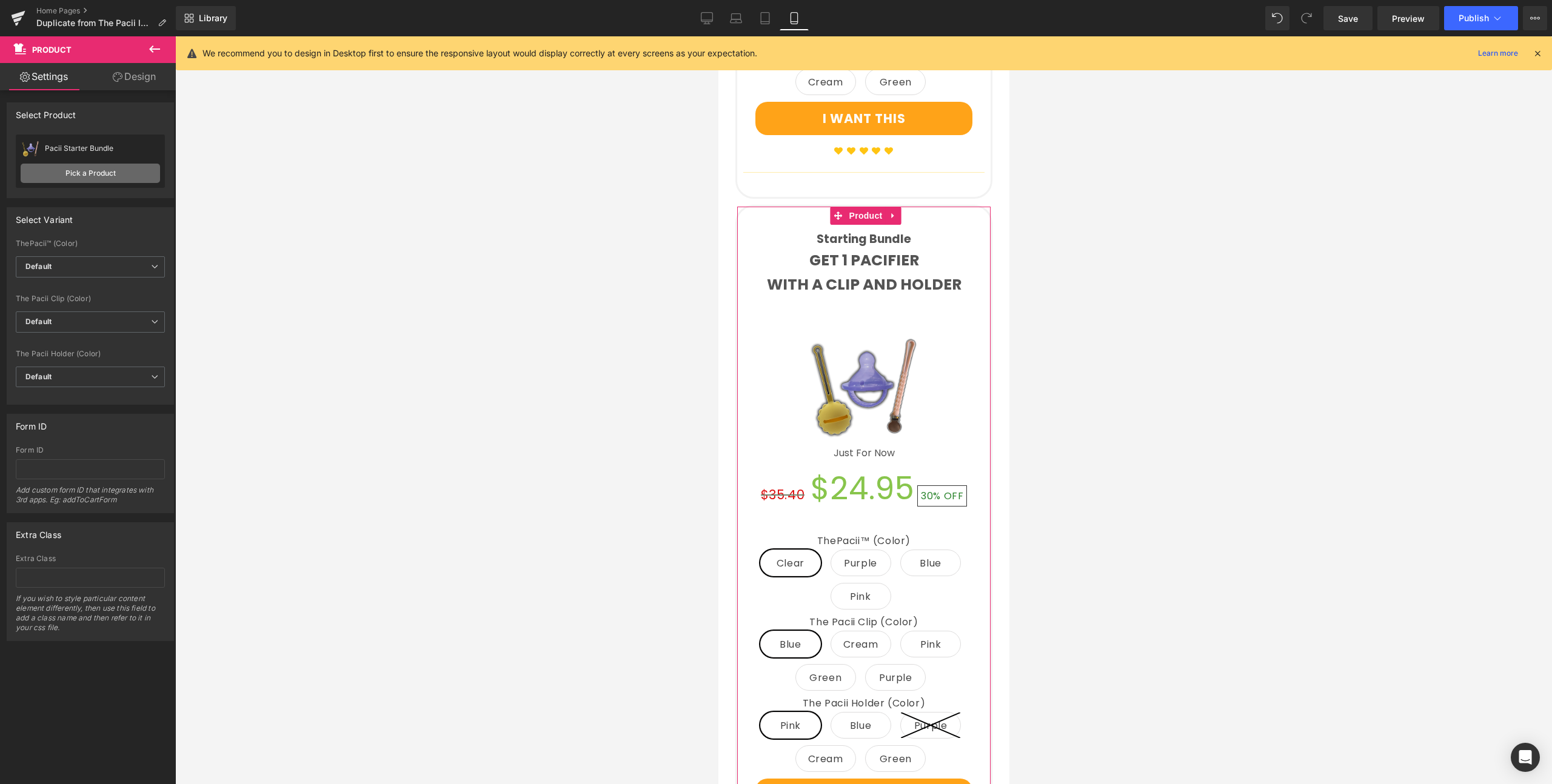
click at [130, 177] on link "Pick a Product" at bounding box center [90, 172] width 140 height 19
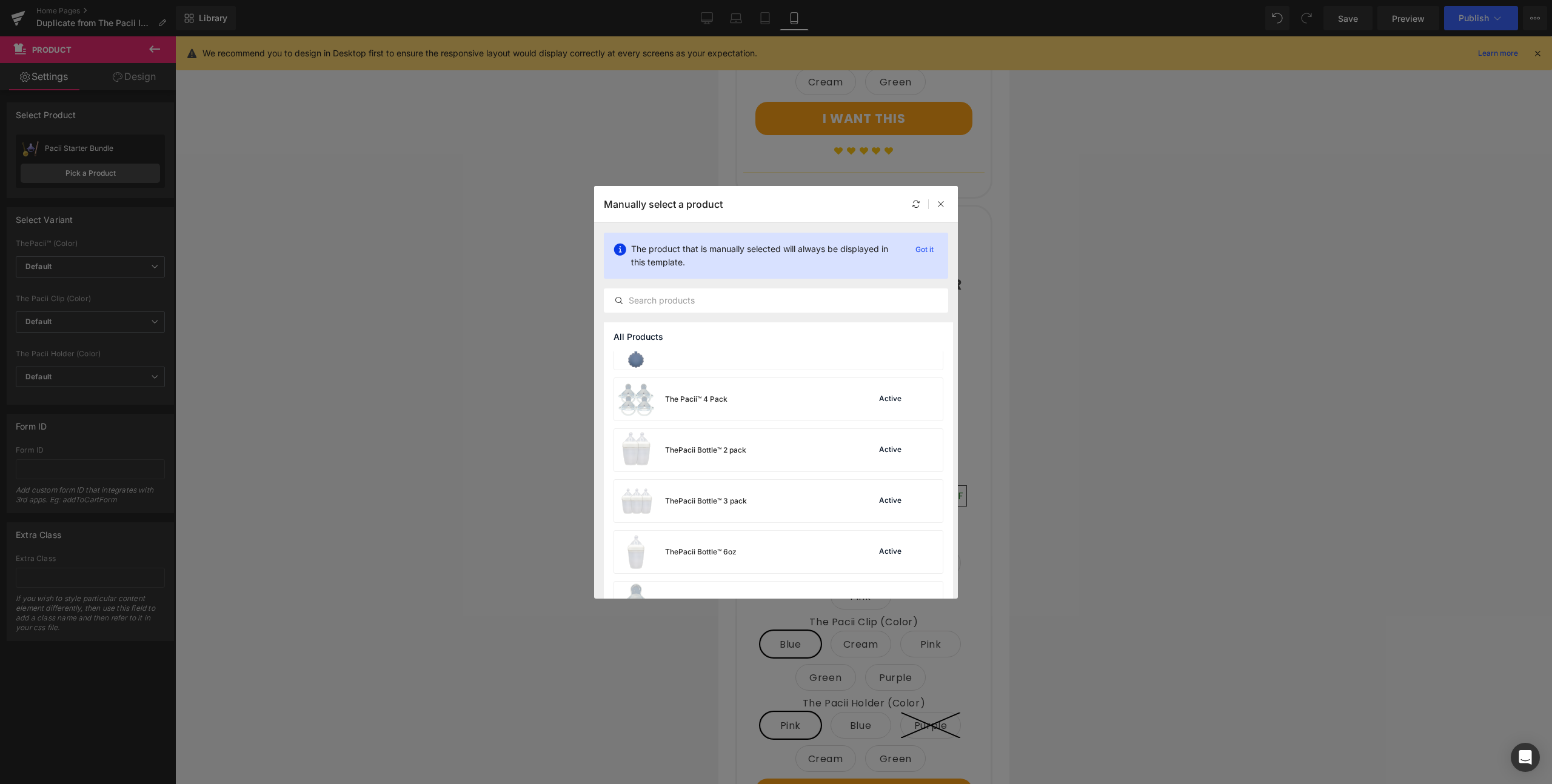
scroll to position [366, 0]
click at [731, 462] on div "ThePacii™ Active" at bounding box center [778, 465] width 329 height 42
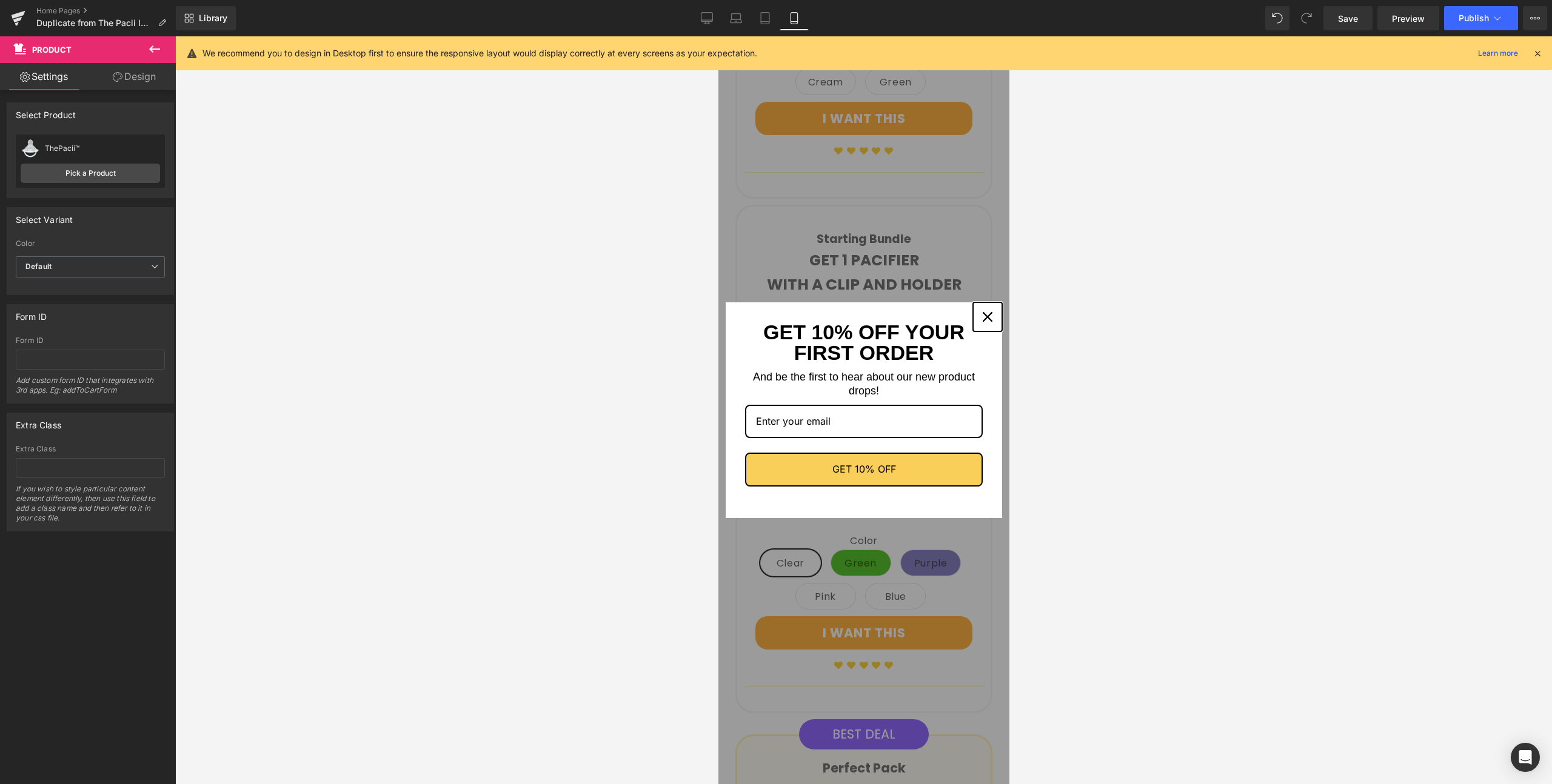
click at [982, 316] on icon "close icon" at bounding box center [987, 317] width 10 height 10
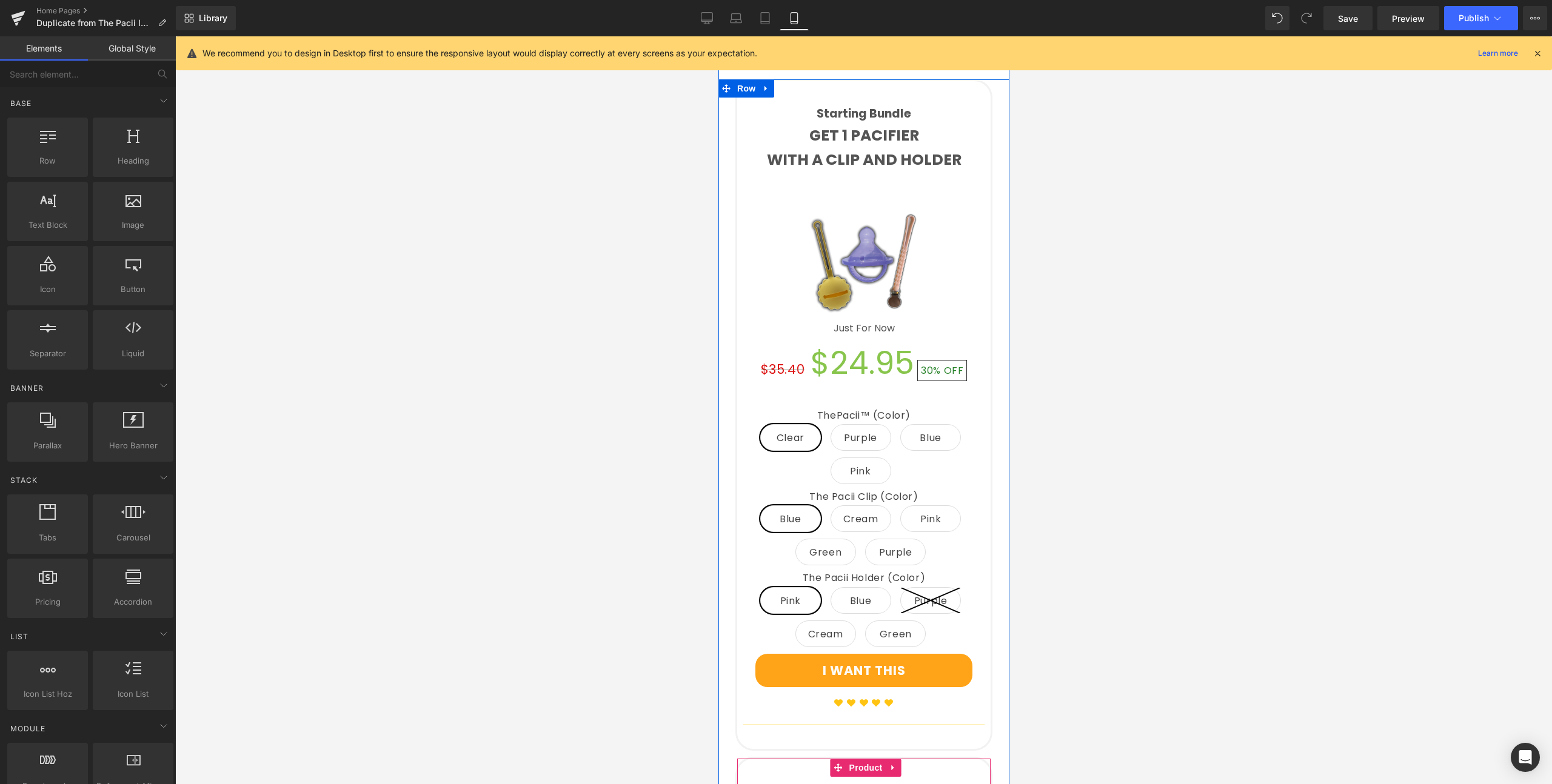
scroll to position [1311, 0]
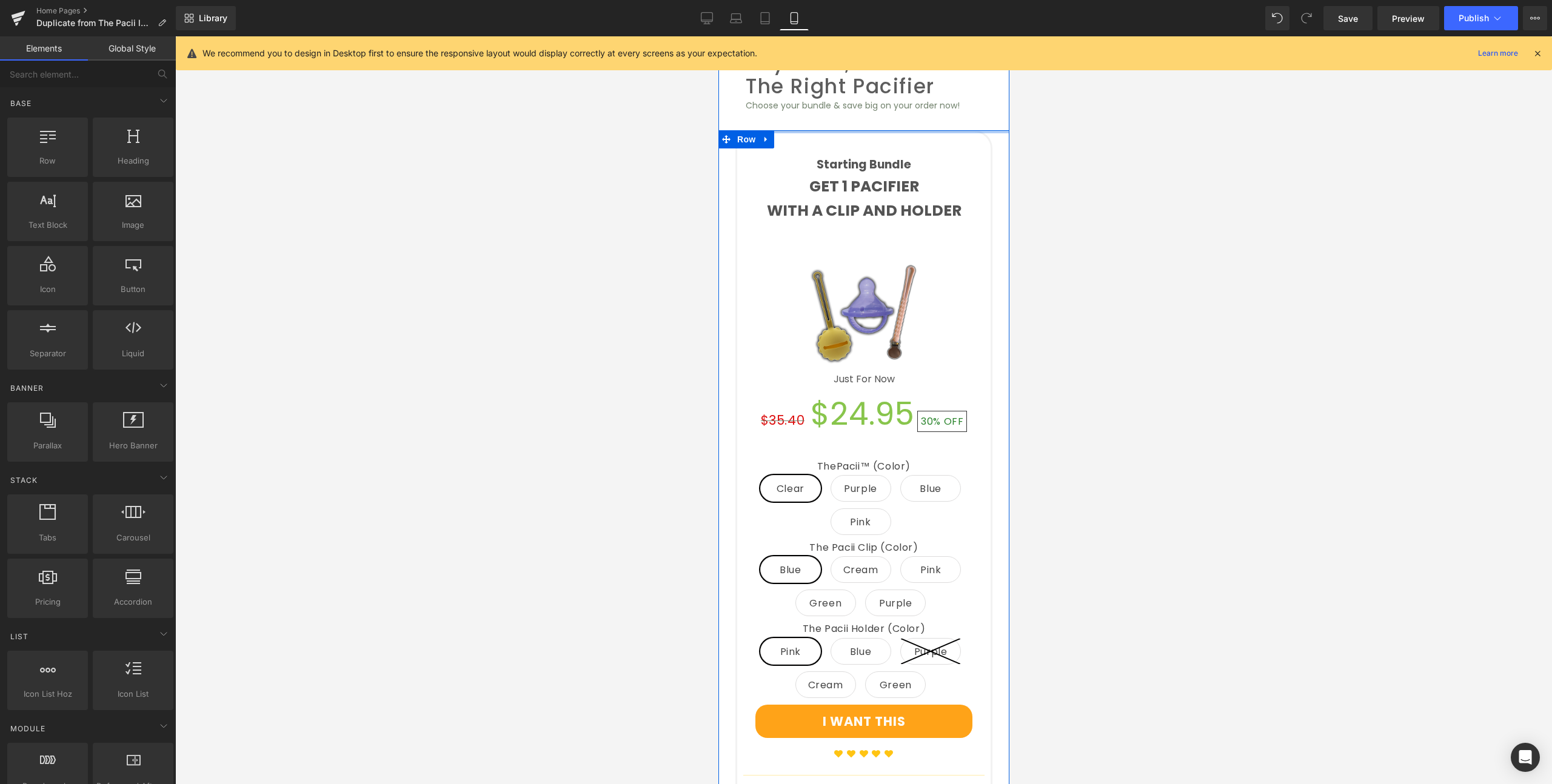
click at [912, 134] on link at bounding box center [906, 141] width 12 height 15
click at [890, 137] on icon at bounding box center [892, 141] width 8 height 9
click at [897, 137] on icon at bounding box center [901, 141] width 8 height 8
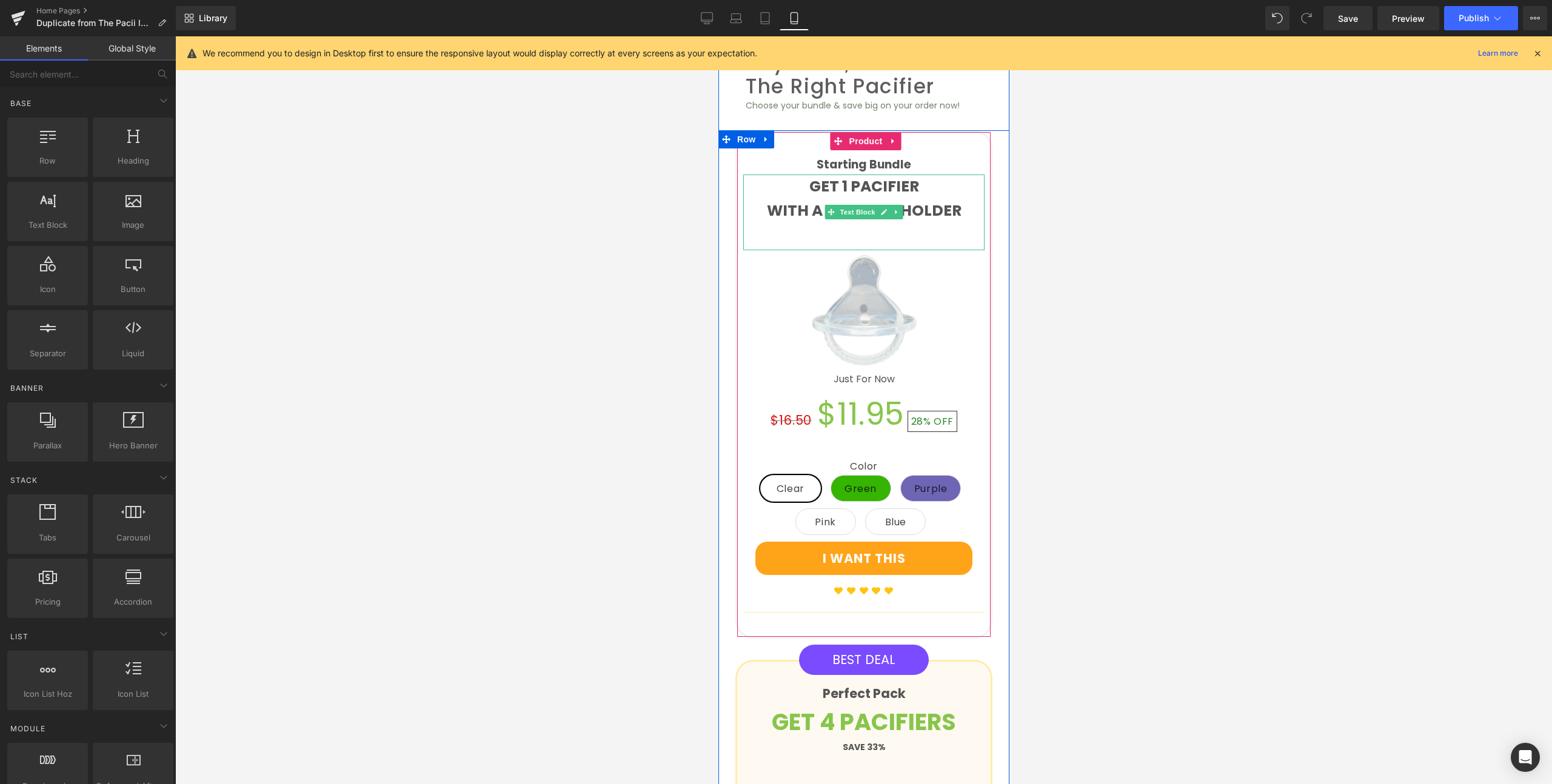
click at [859, 183] on p "GET 1 PACIFIER" at bounding box center [863, 186] width 241 height 24
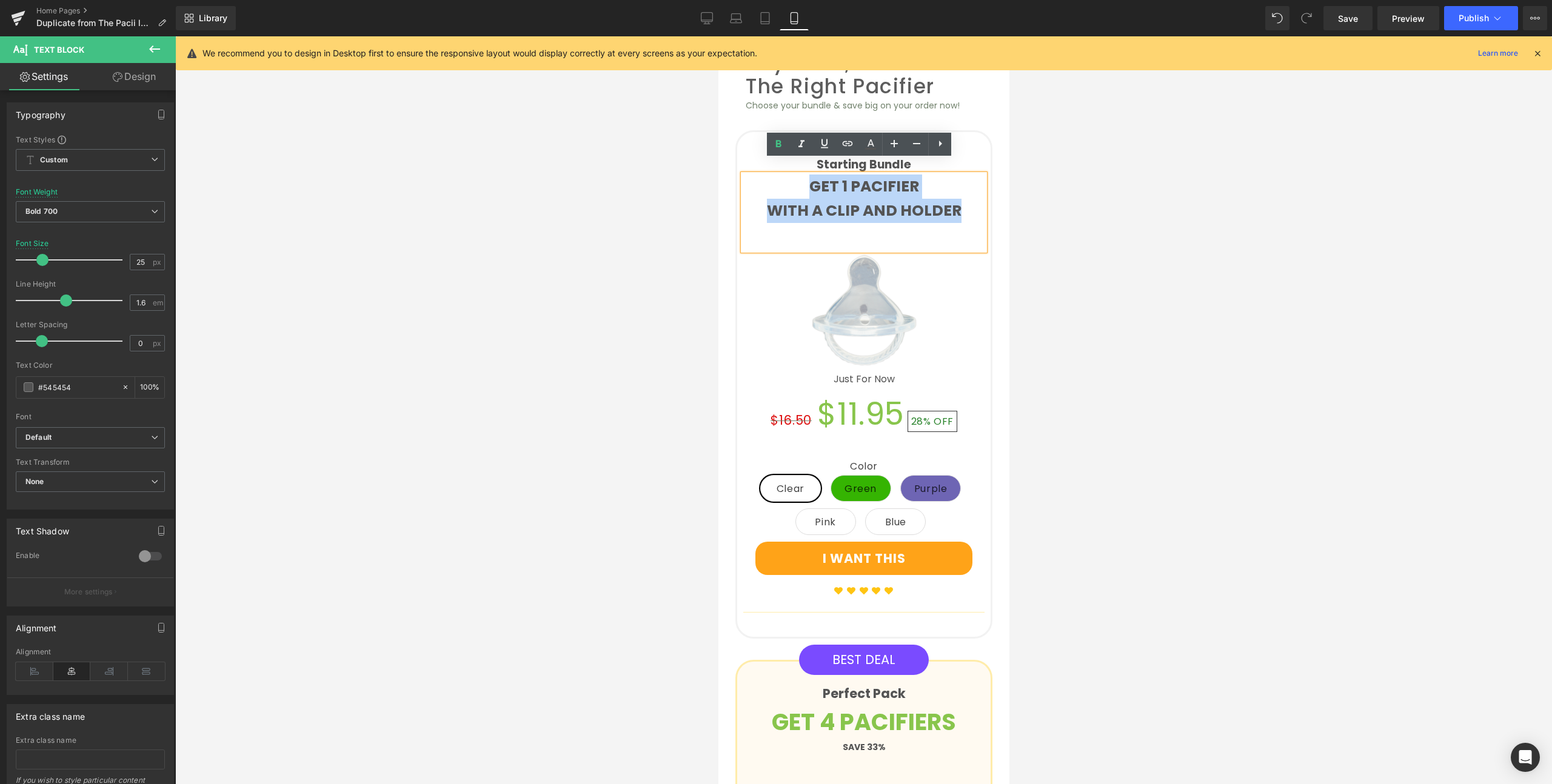
drag, startPoint x: 963, startPoint y: 195, endPoint x: 788, endPoint y: 177, distance: 175.9
click at [788, 177] on div "GET 1 PACIFIER WITH A CLIP AND HOLDER" at bounding box center [863, 212] width 241 height 76
click at [641, 190] on div at bounding box center [863, 410] width 1376 height 748
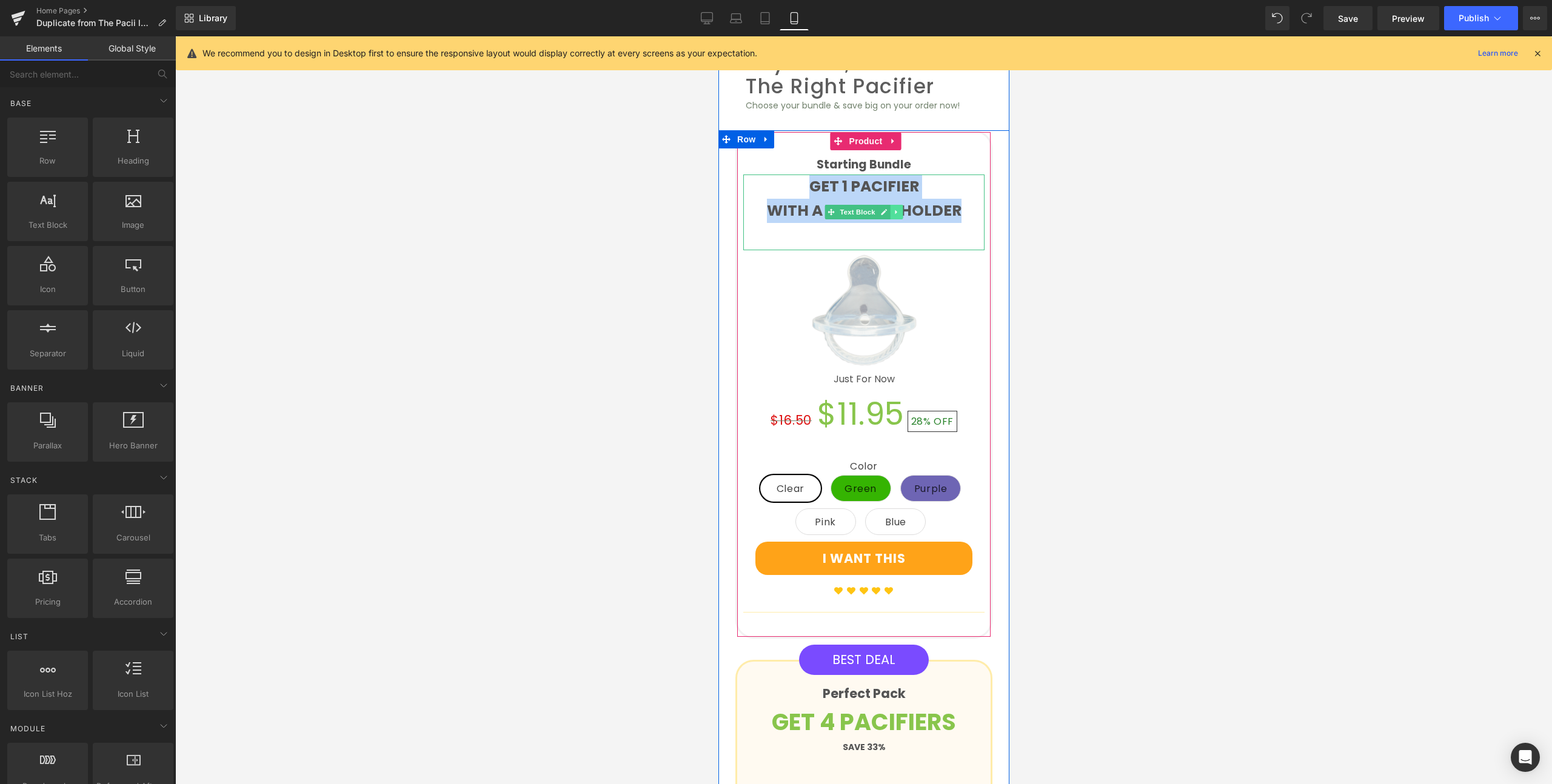
click at [890, 205] on link at bounding box center [896, 212] width 12 height 15
click at [899, 209] on icon at bounding box center [902, 212] width 7 height 7
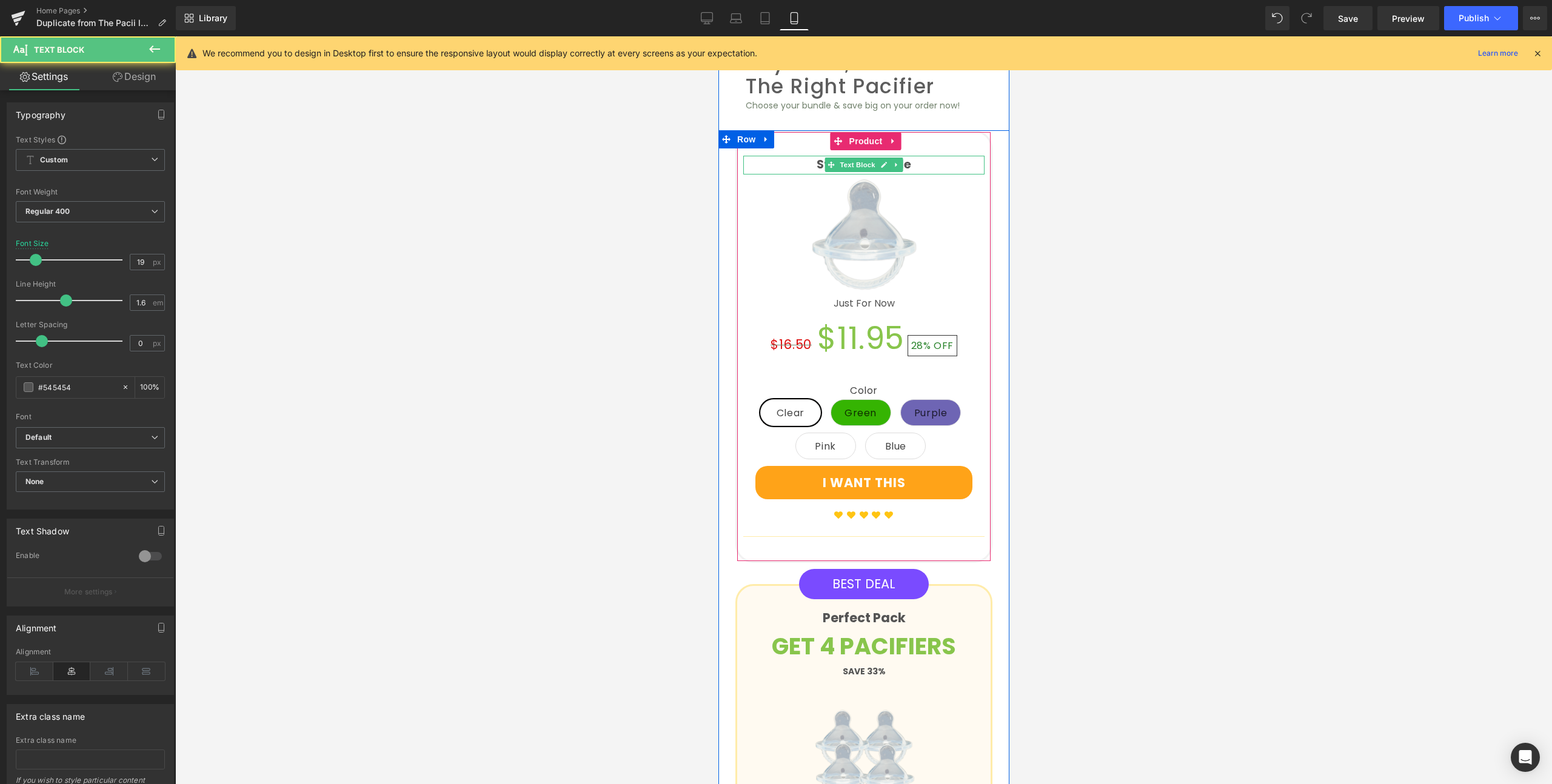
click at [912, 156] on p "Starting Bundle" at bounding box center [863, 165] width 241 height 18
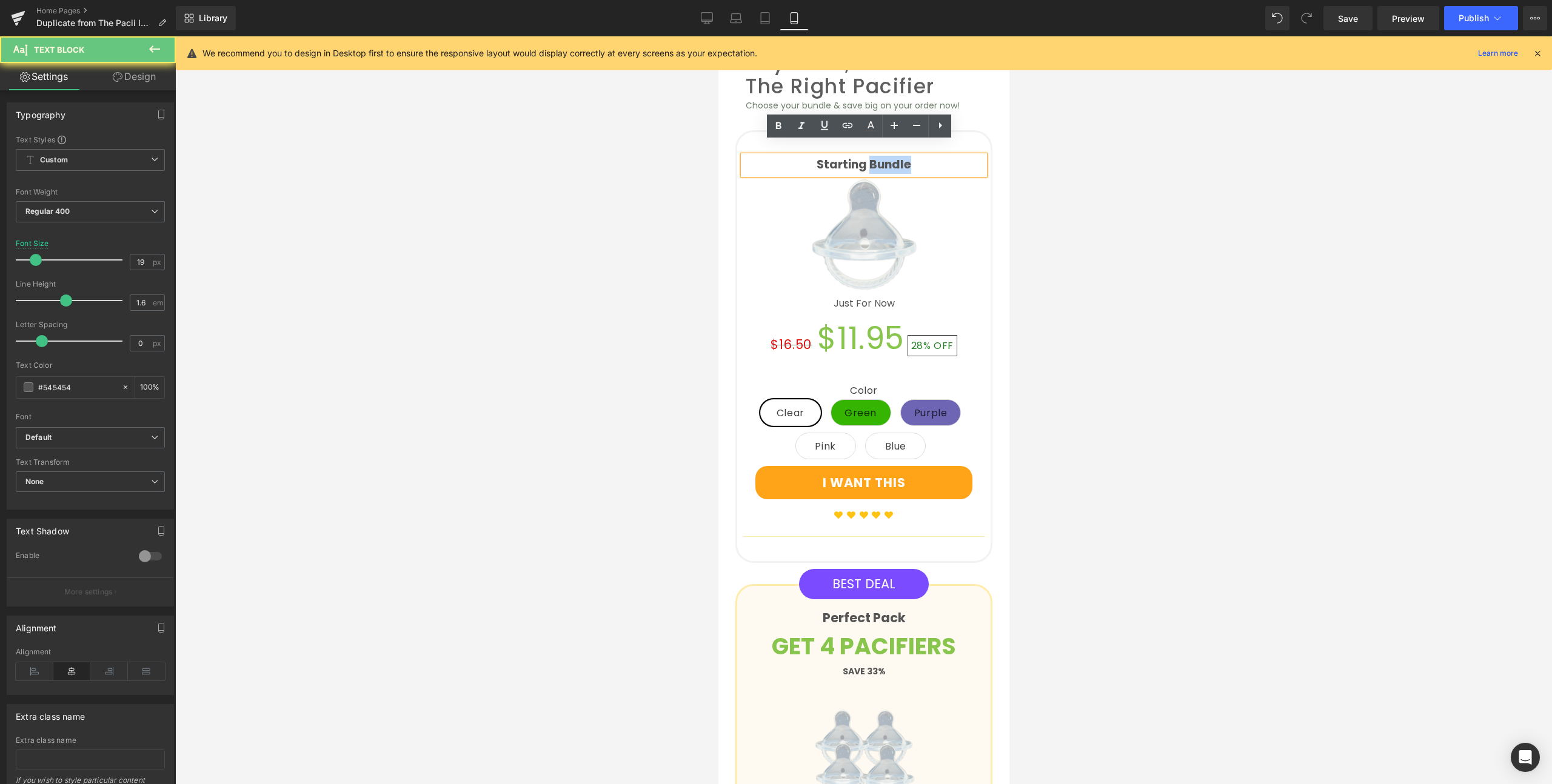
drag, startPoint x: 906, startPoint y: 153, endPoint x: 864, endPoint y: 153, distance: 42.0
click at [864, 156] on p "Starting Bundle" at bounding box center [863, 165] width 241 height 18
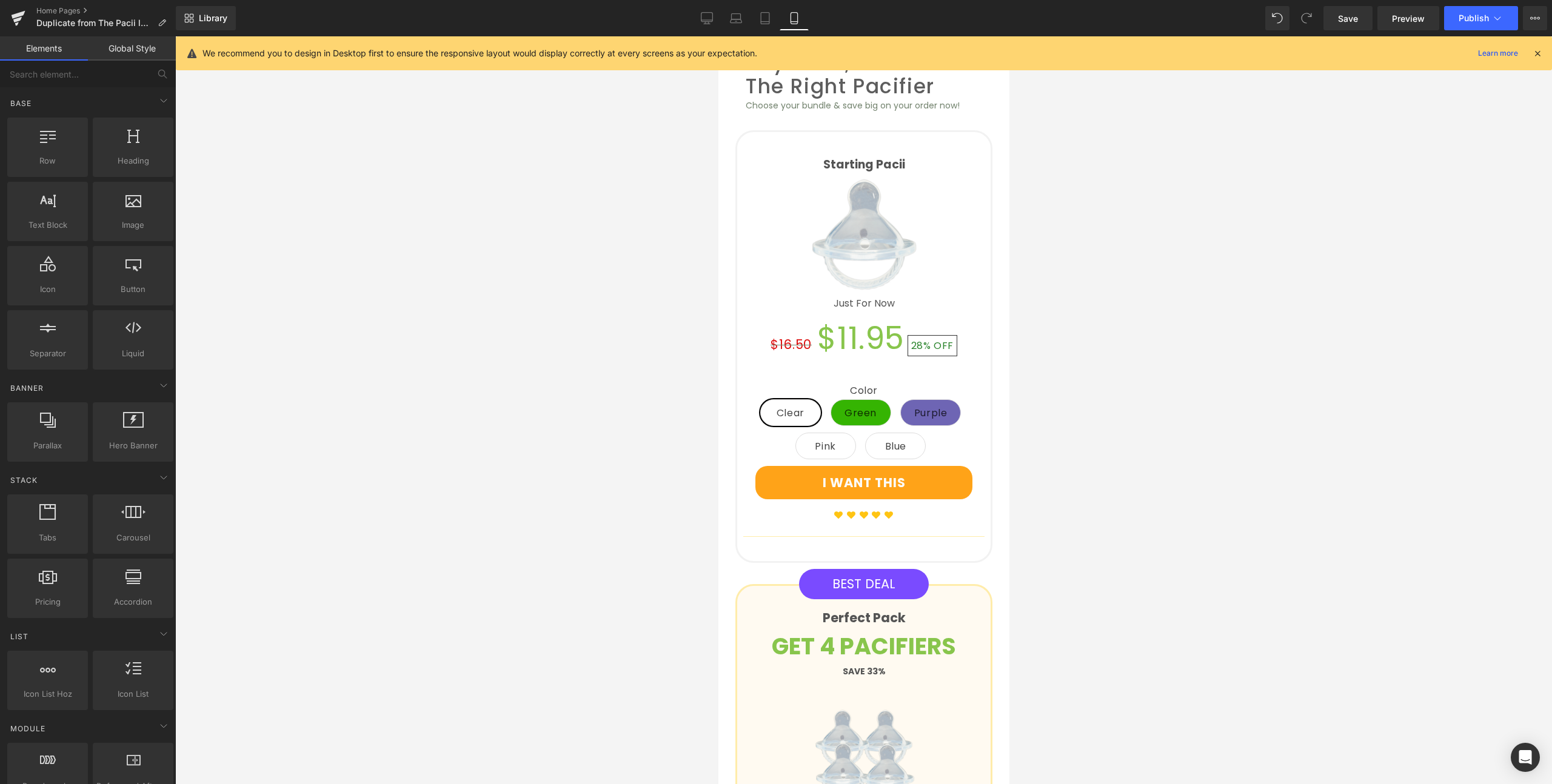
click at [552, 202] on div at bounding box center [863, 410] width 1376 height 748
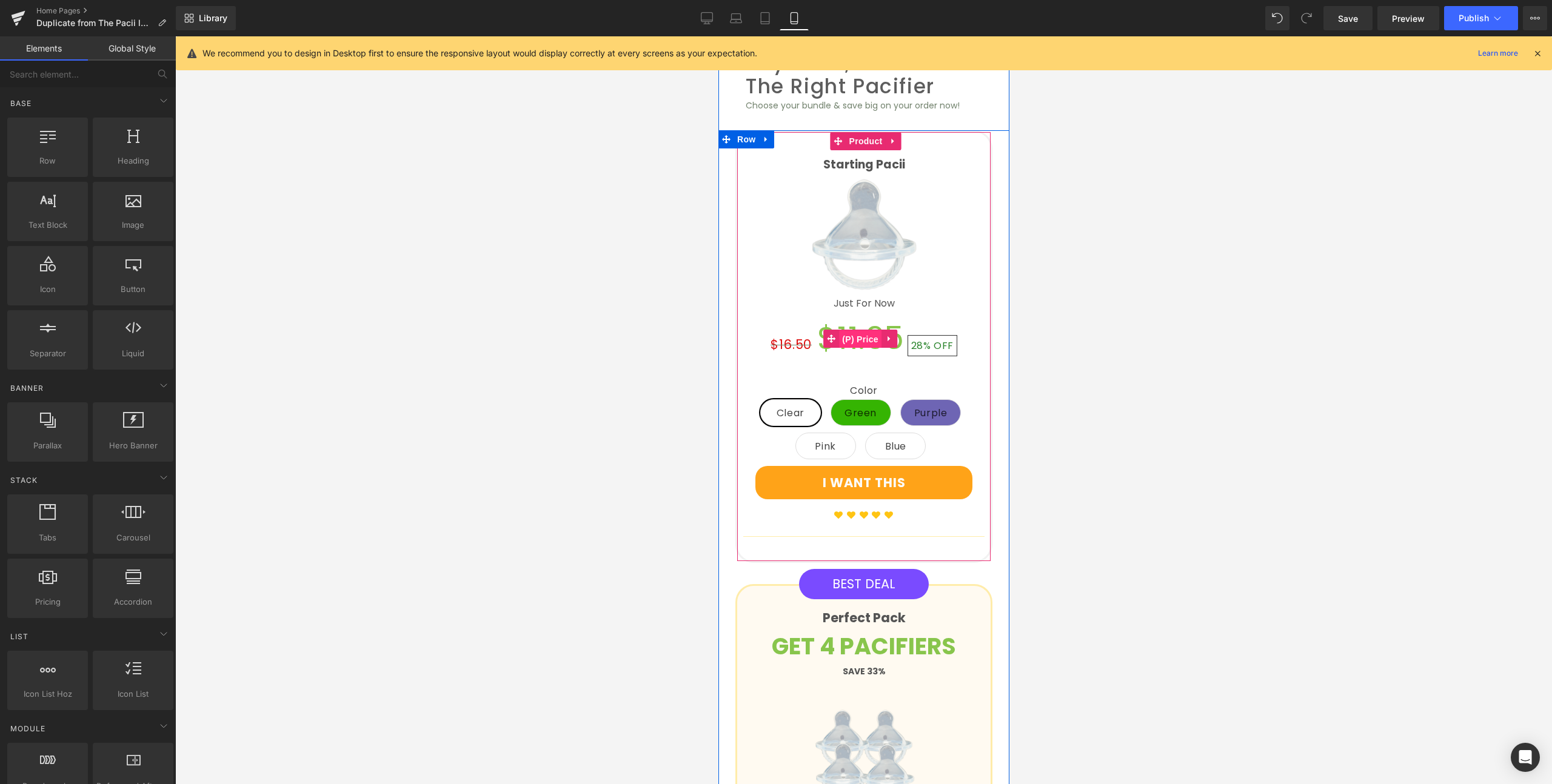
click at [851, 330] on span "(P) Price" at bounding box center [859, 339] width 42 height 18
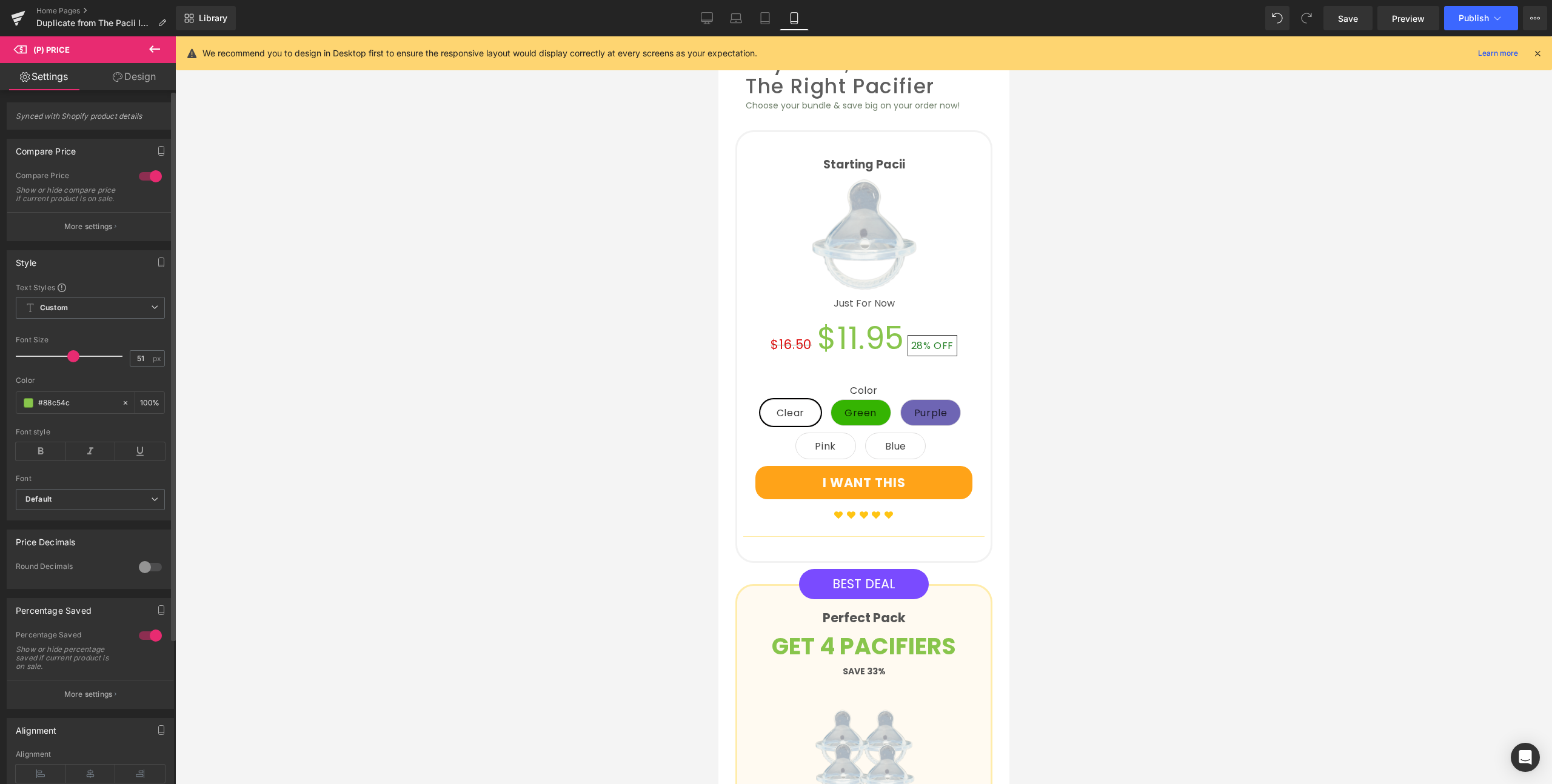
click at [143, 179] on div at bounding box center [149, 176] width 29 height 19
click at [144, 642] on div at bounding box center [149, 635] width 29 height 19
click at [509, 385] on div at bounding box center [863, 410] width 1376 height 748
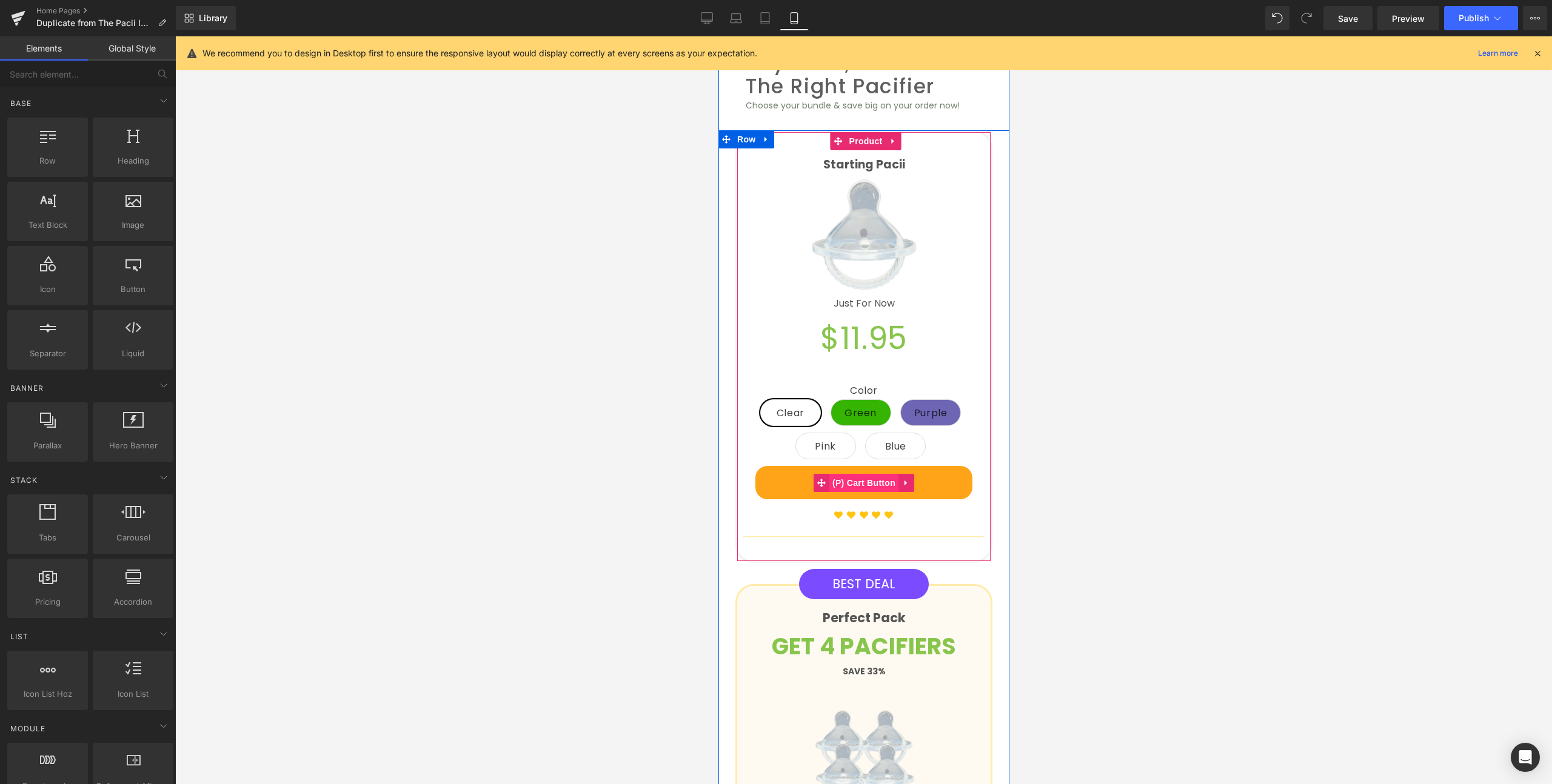
click at [868, 474] on span "(P) Cart Button" at bounding box center [864, 483] width 69 height 18
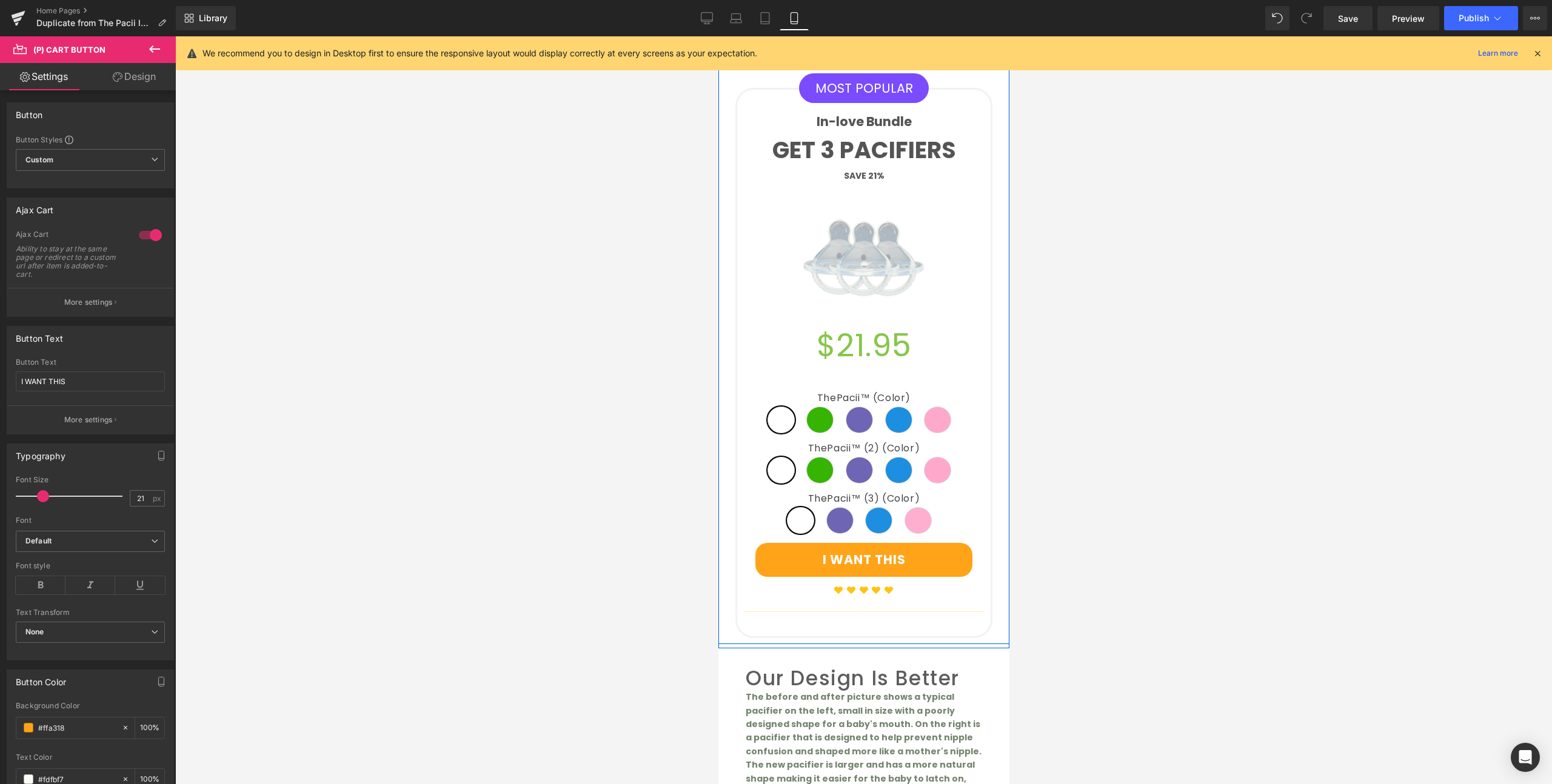
scroll to position [3810, 0]
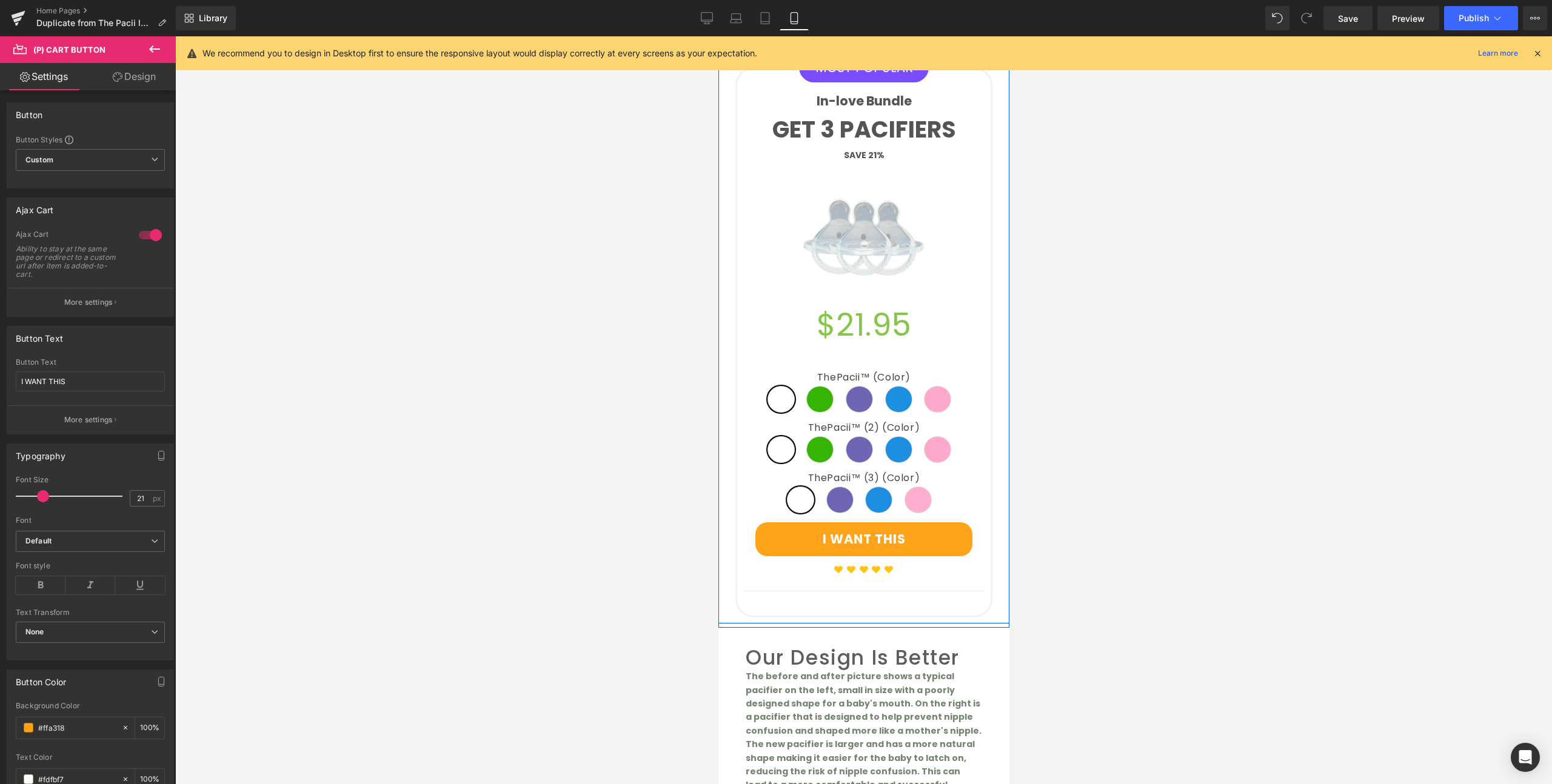
click at [849, 386] on span "Purple" at bounding box center [858, 399] width 27 height 26
click at [840, 353] on div "ThePacii™ (Color) Clear Green Purple Blue Pink ThePacii™ (2) (Color) Clear Gree…" at bounding box center [863, 438] width 241 height 170
click at [863, 429] on span "(P) Swatches" at bounding box center [864, 438] width 61 height 18
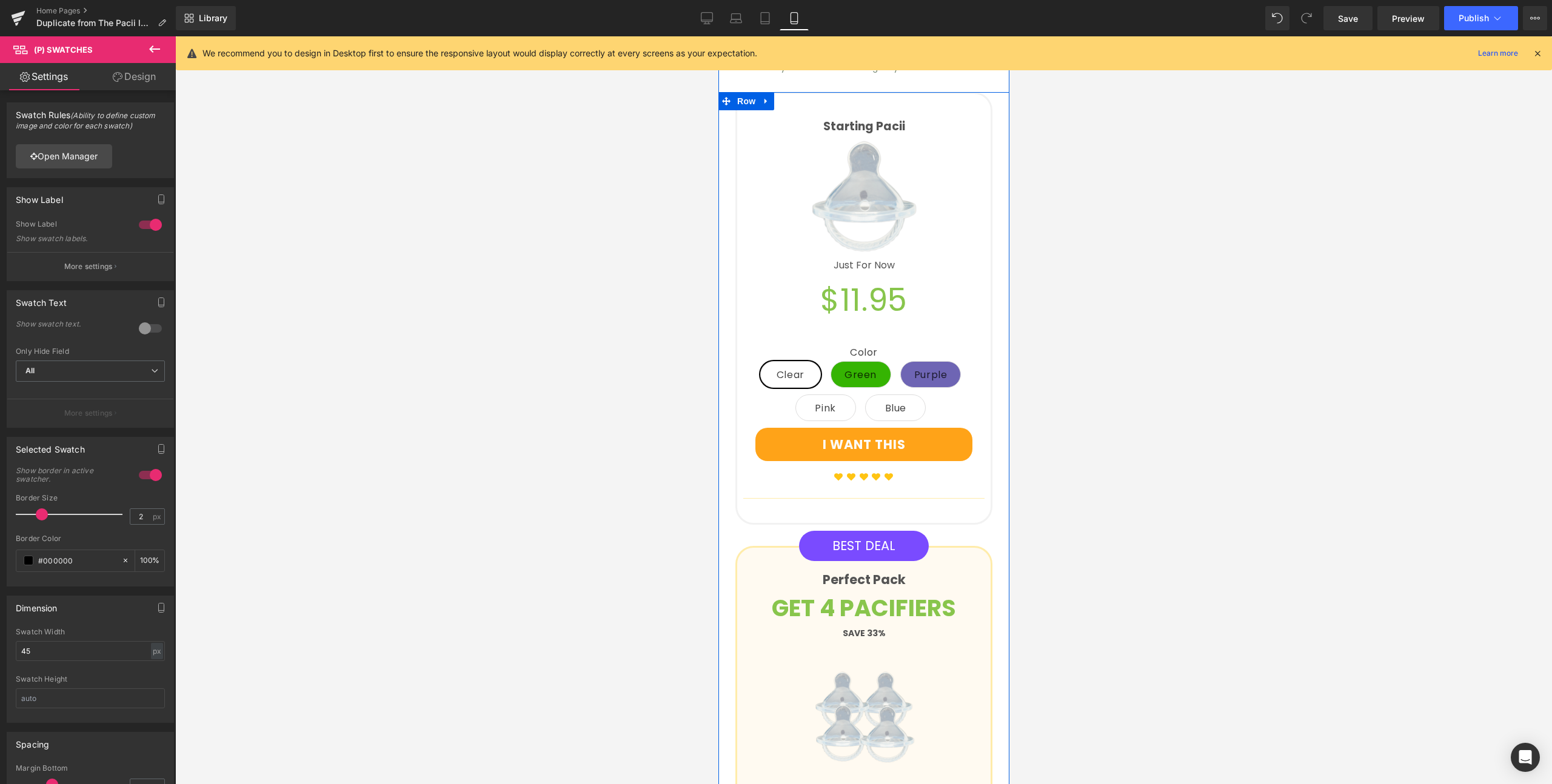
scroll to position [1346, 0]
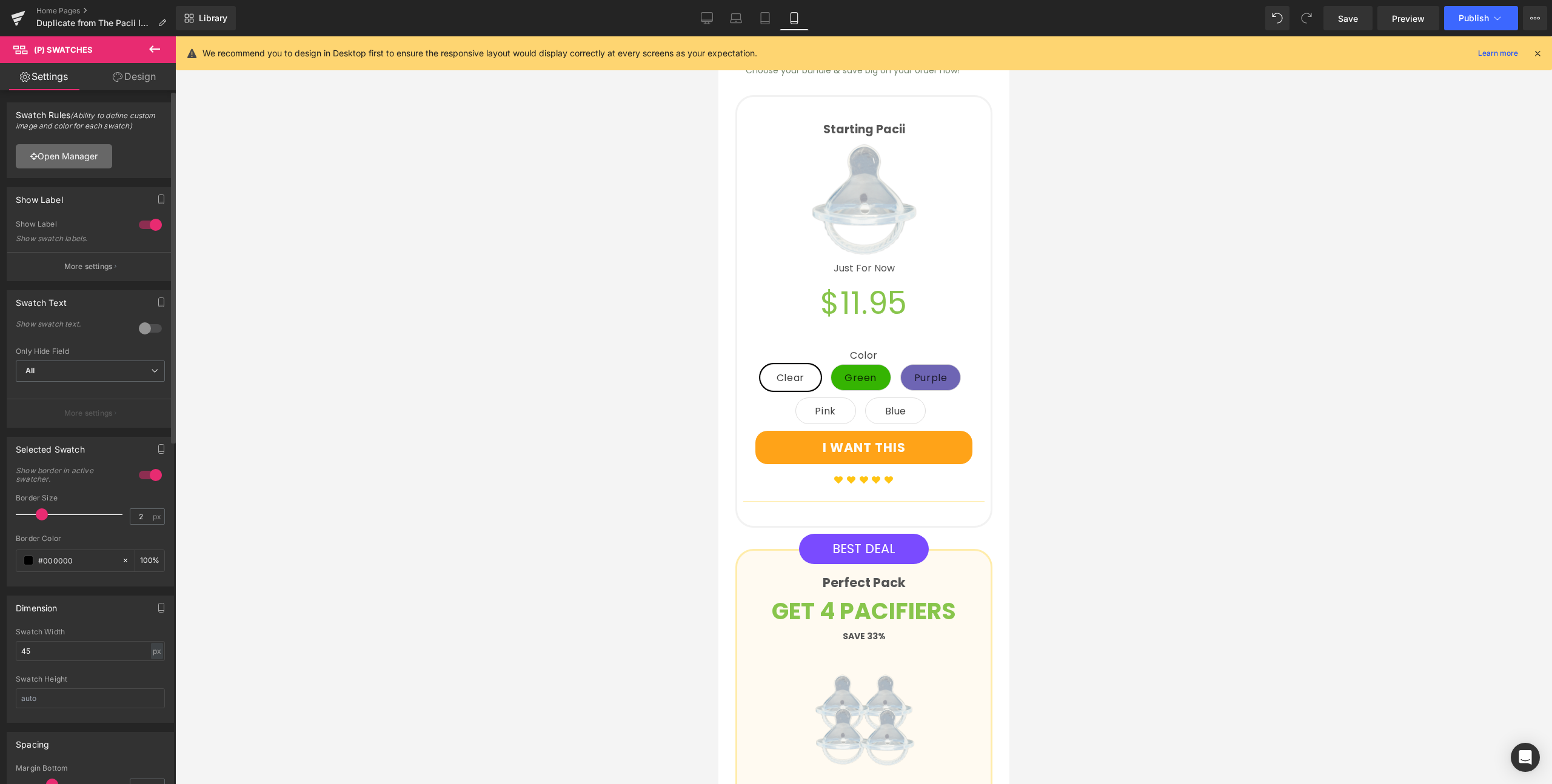
click at [71, 156] on link "Open Manager" at bounding box center [64, 156] width 97 height 24
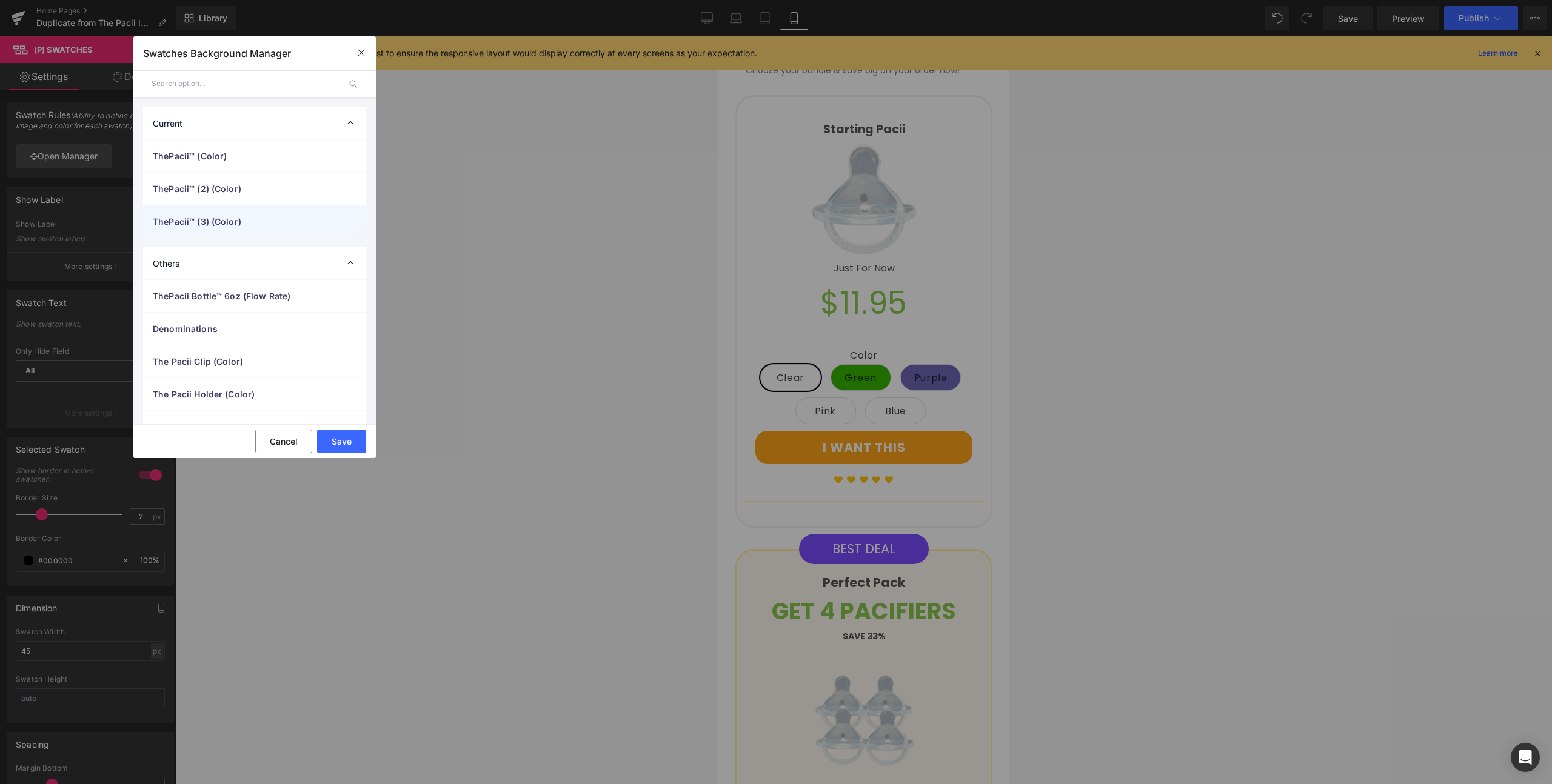
click at [243, 220] on span "ThePacii™ (3) (Color)" at bounding box center [242, 221] width 179 height 12
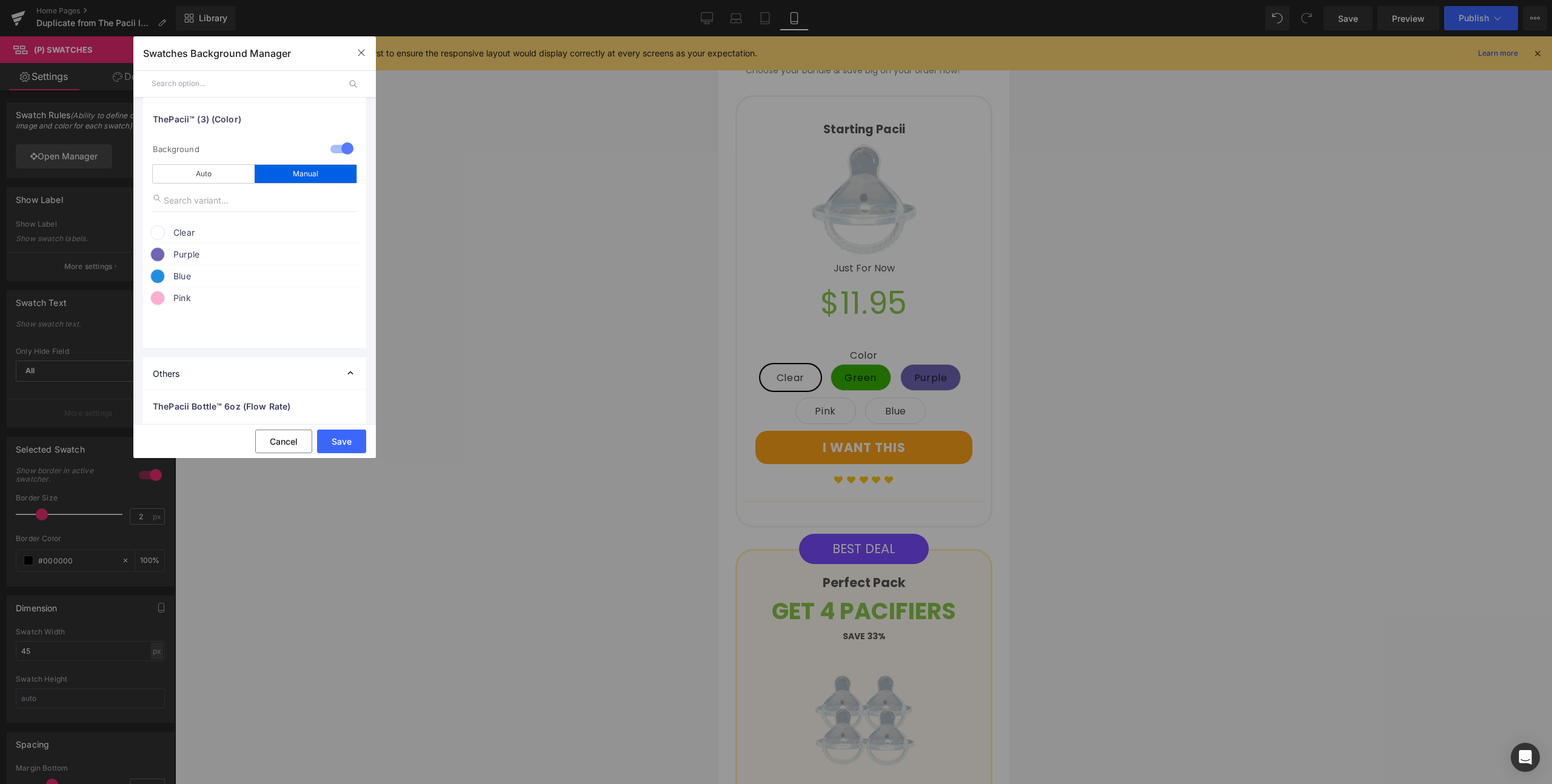
scroll to position [114, 0]
click at [201, 290] on span "Pink" at bounding box center [265, 286] width 184 height 15
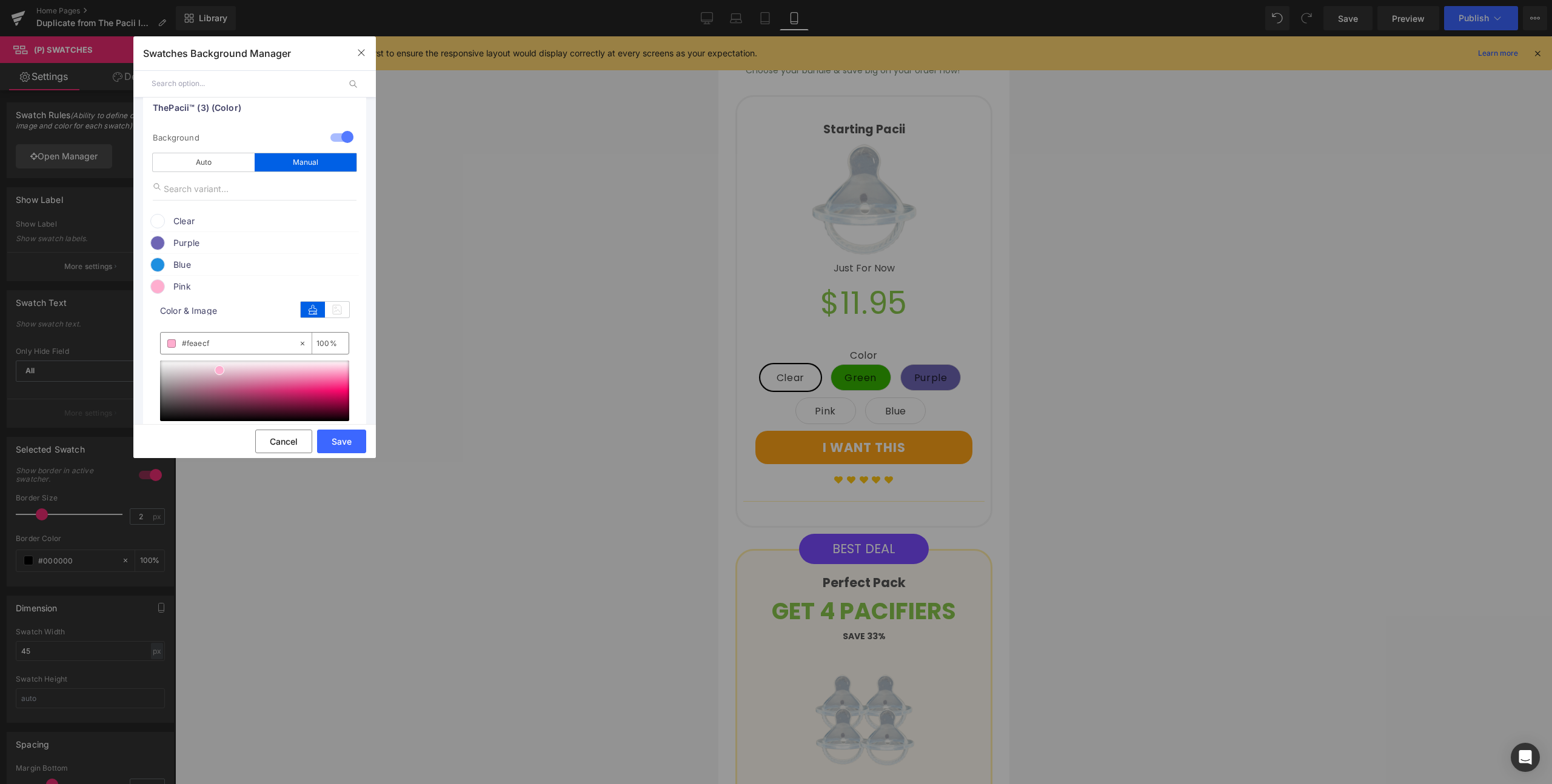
drag, startPoint x: 220, startPoint y: 344, endPoint x: 187, endPoint y: 341, distance: 33.1
click at [187, 341] on input "#feaecf" at bounding box center [239, 343] width 116 height 13
click at [359, 49] on icon "button" at bounding box center [362, 53] width 10 height 10
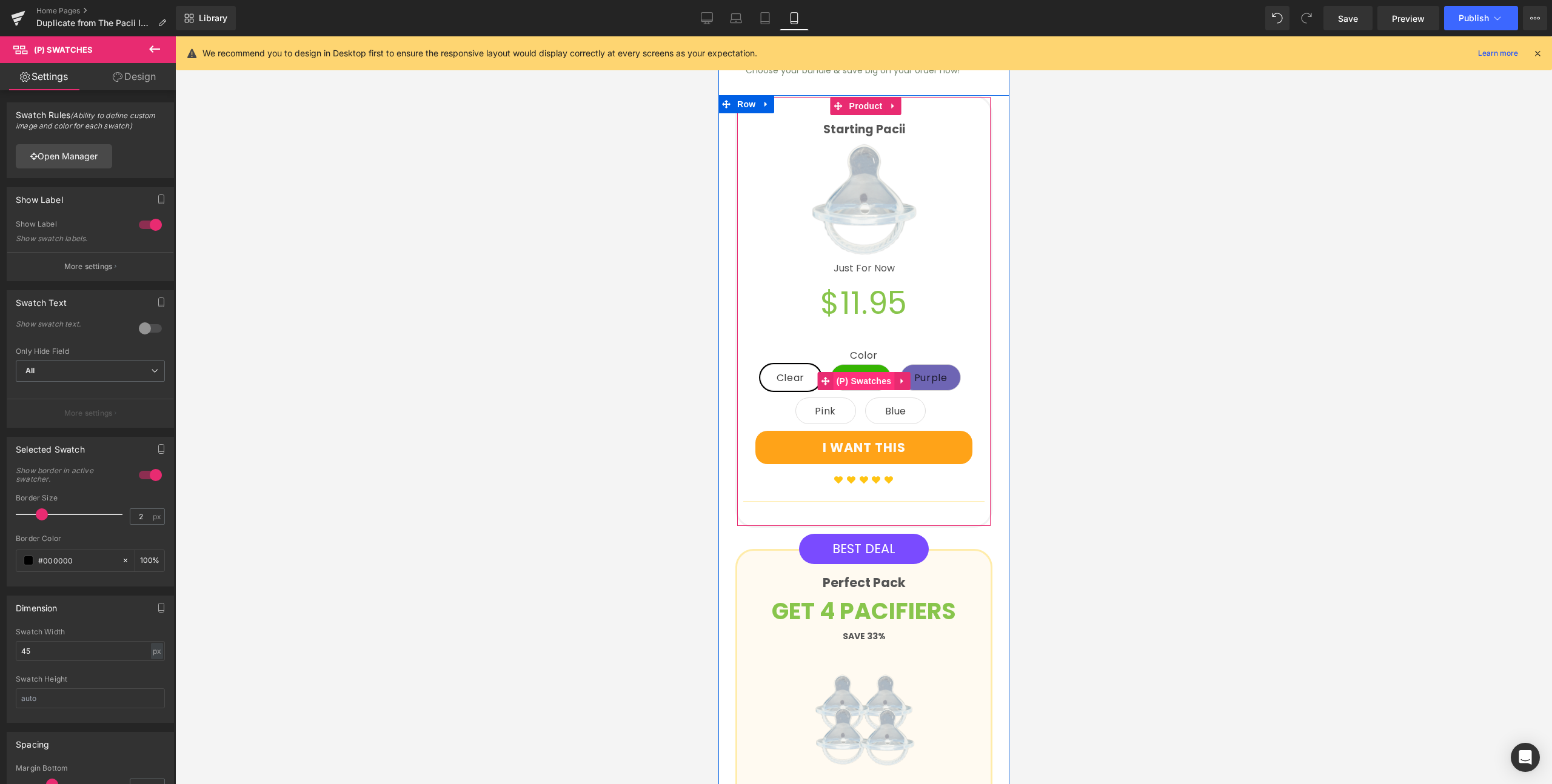
click at [858, 372] on span "(P) Swatches" at bounding box center [864, 381] width 61 height 18
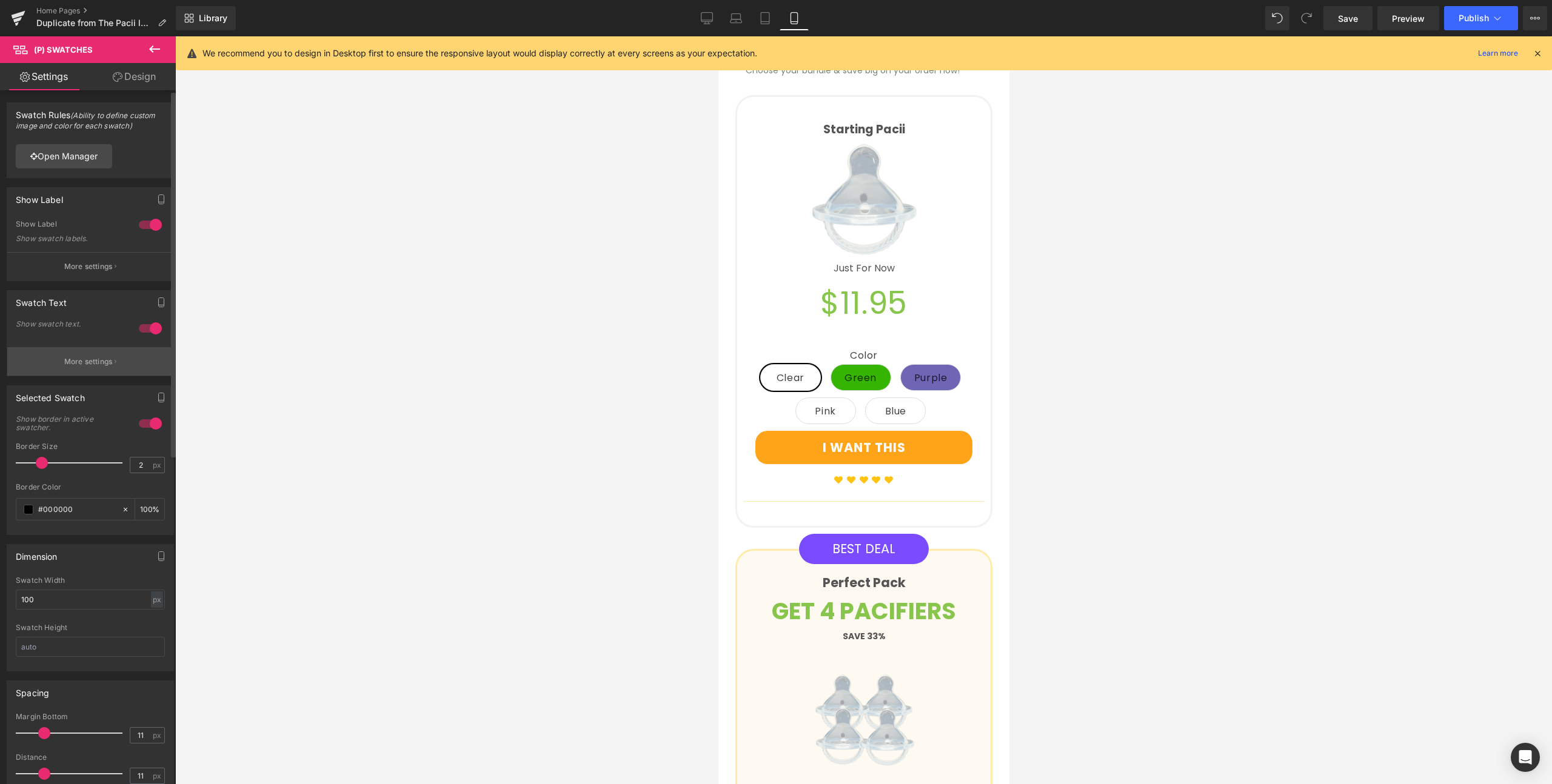
click at [97, 364] on p "More settings" at bounding box center [88, 361] width 49 height 11
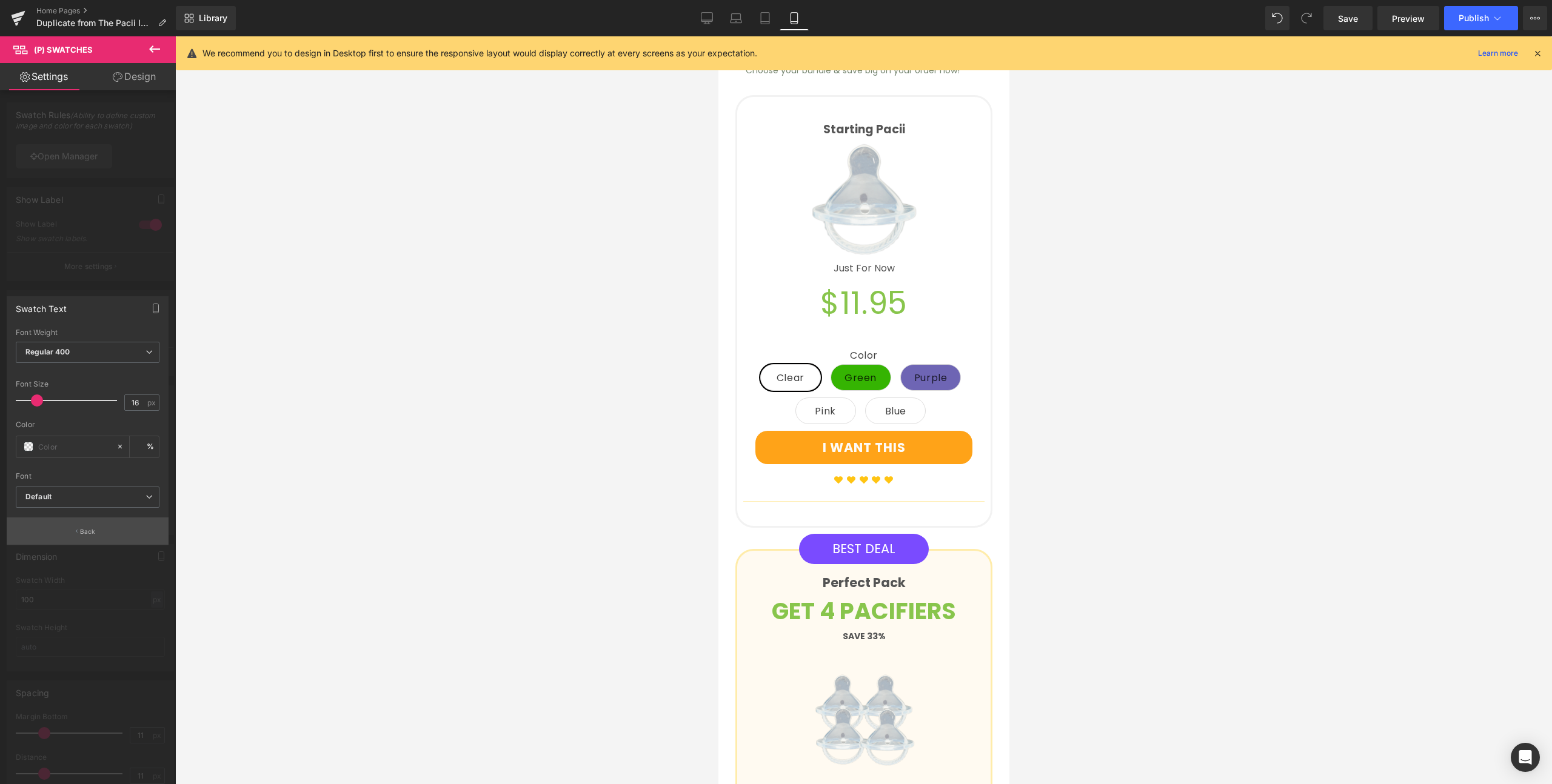
click at [107, 536] on button "Back" at bounding box center [88, 531] width 162 height 27
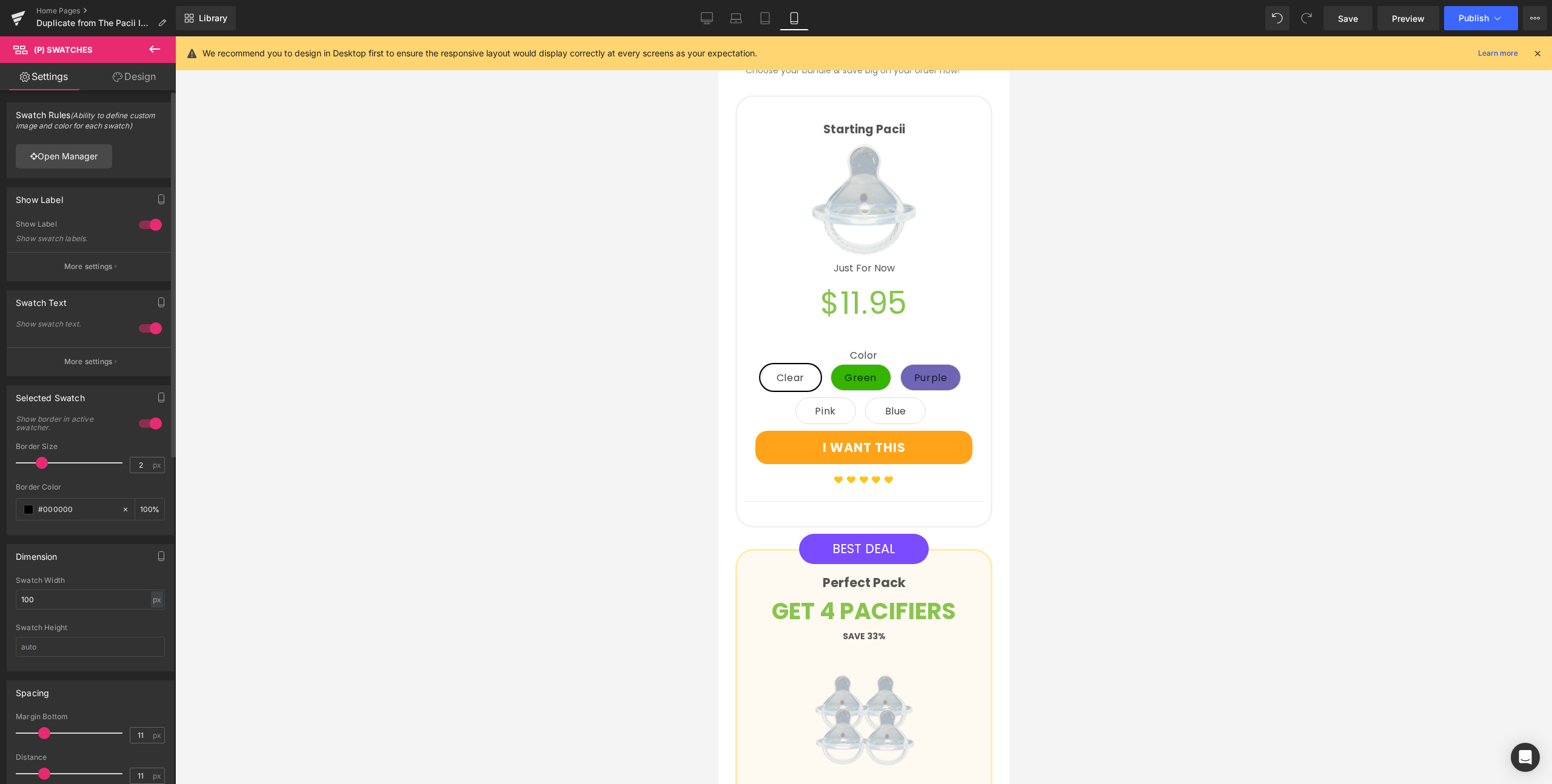
click at [152, 330] on div at bounding box center [149, 328] width 29 height 19
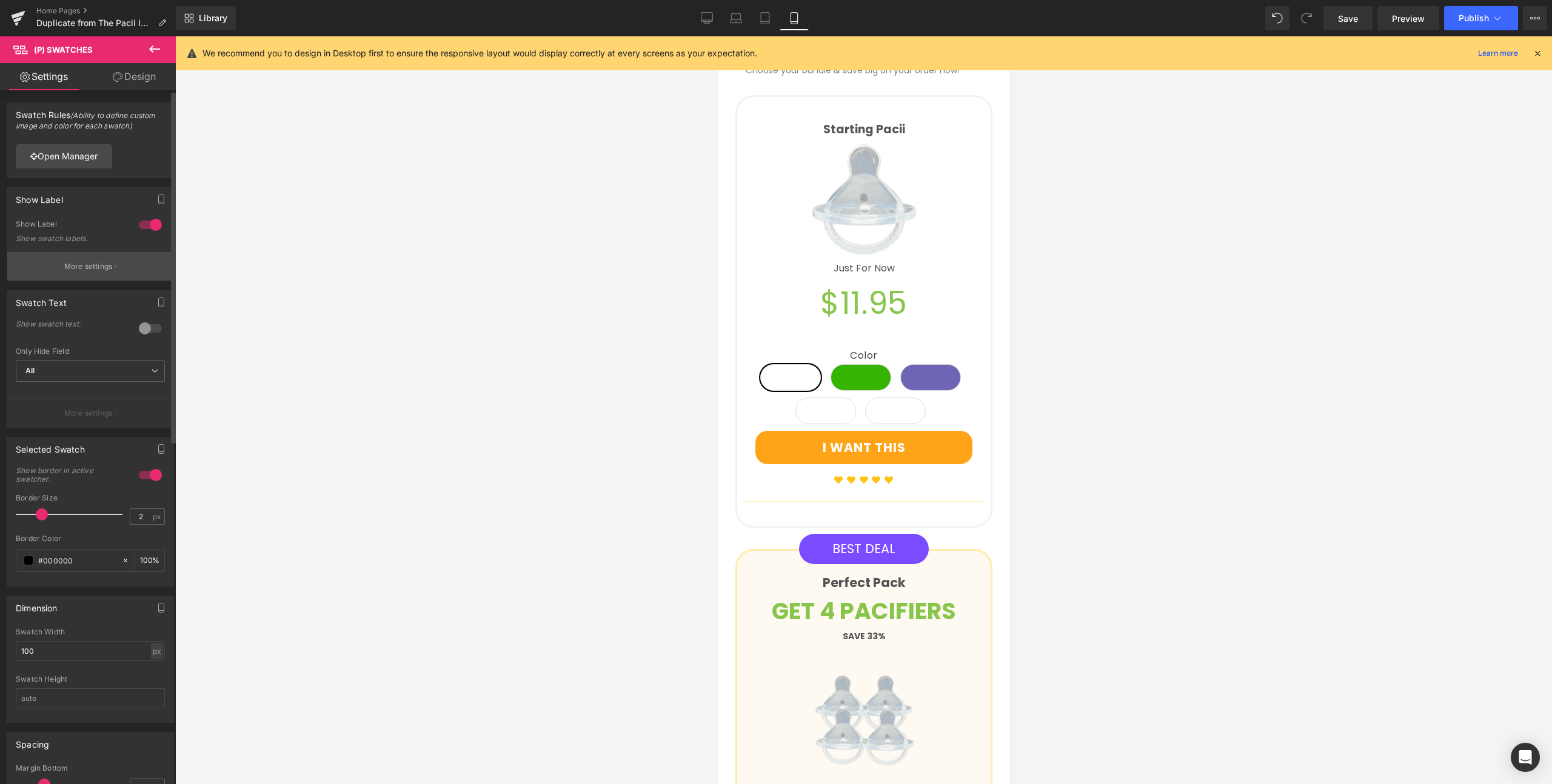
click at [109, 269] on p "More settings" at bounding box center [88, 266] width 49 height 11
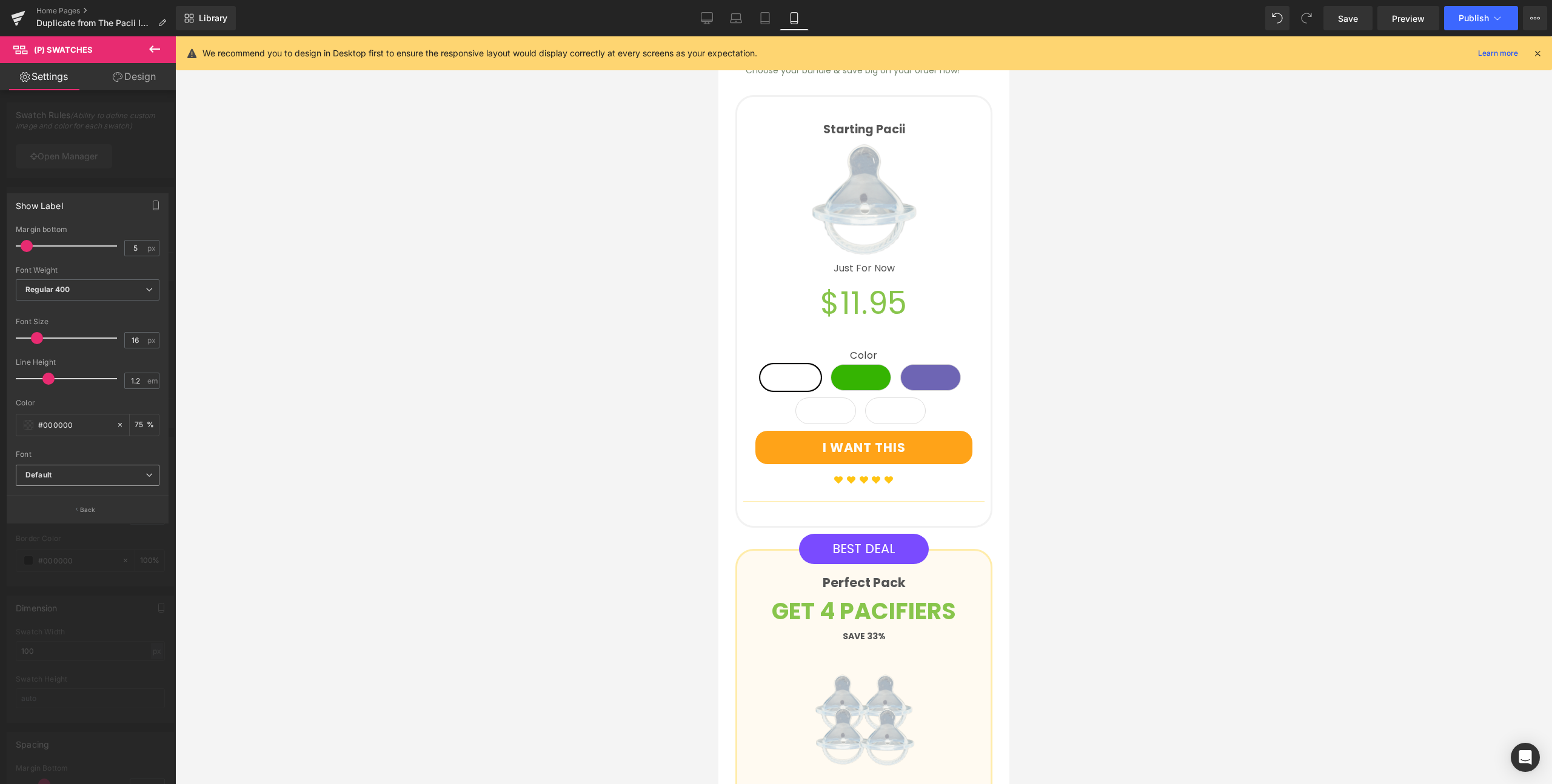
click at [104, 488] on div "Default Default ABeeZee Open Font Manager" at bounding box center [88, 479] width 144 height 28
click at [105, 496] on div "Show Label 5px Margin bottom 5 px Thin 100 Semi Thin 200 Light 300 Regular 400 …" at bounding box center [88, 358] width 162 height 330
click at [106, 523] on div at bounding box center [88, 413] width 176 height 753
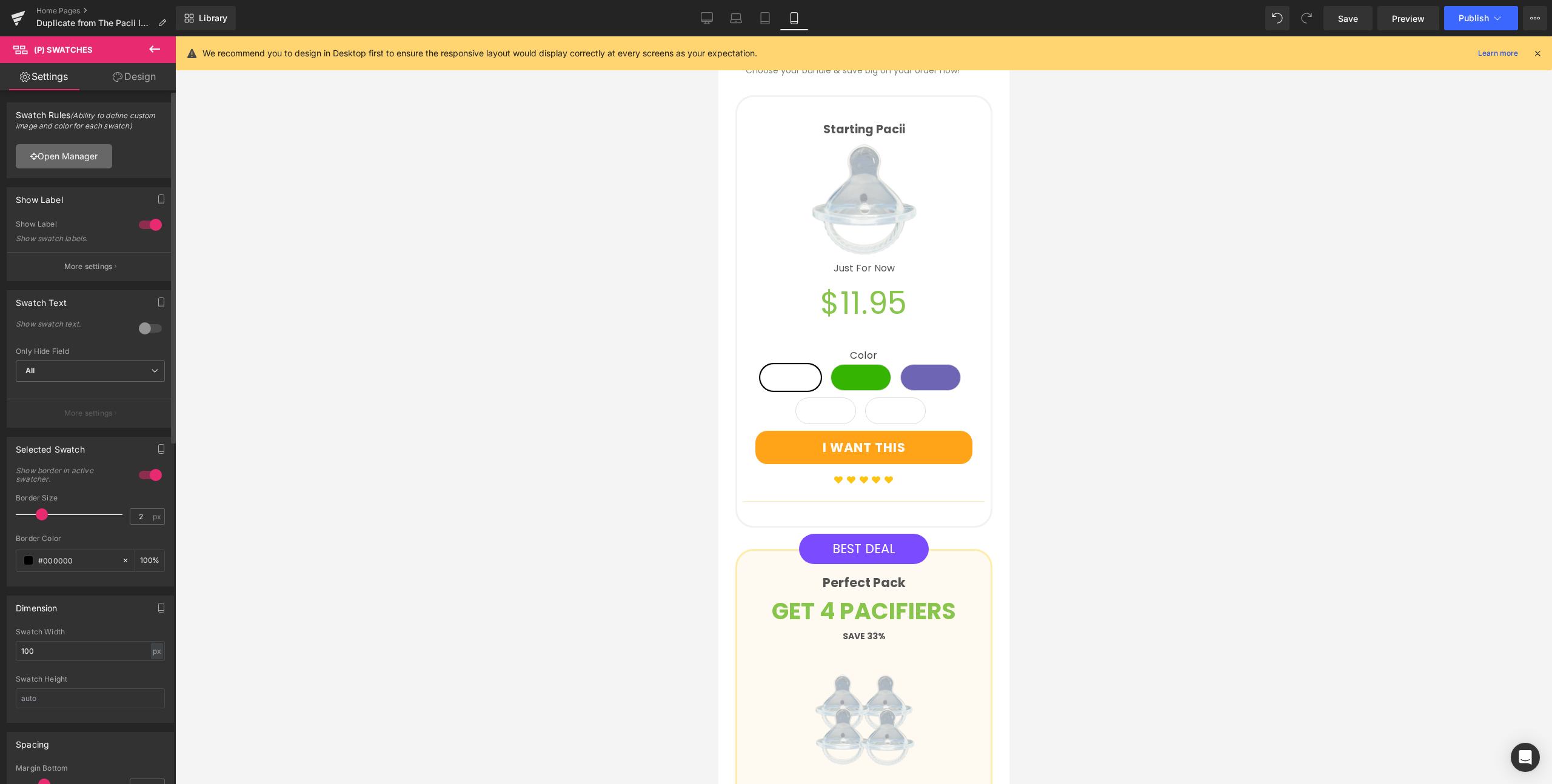
click at [72, 155] on link "Open Manager" at bounding box center [64, 156] width 97 height 24
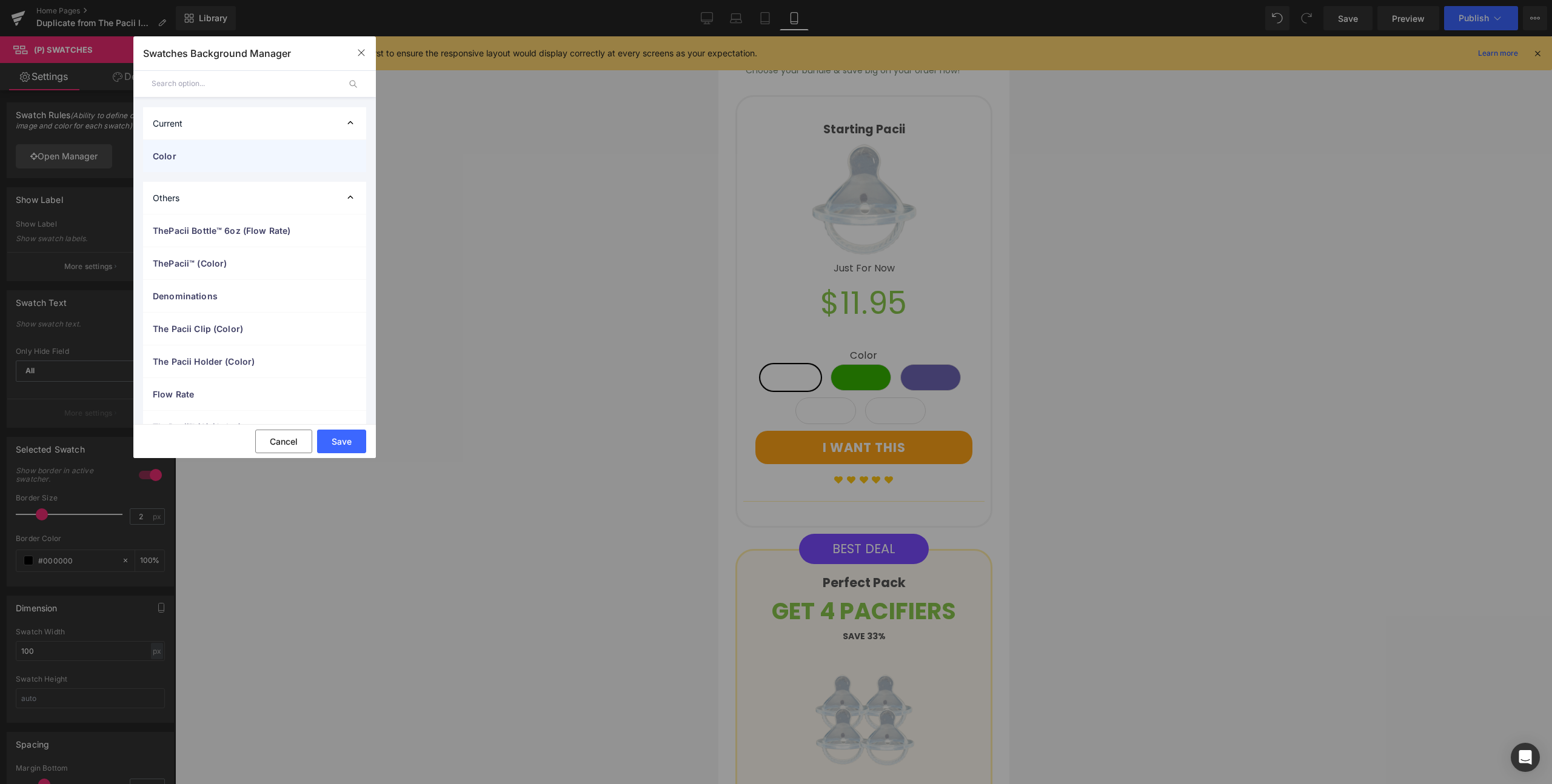
click at [220, 152] on span "Color" at bounding box center [242, 155] width 179 height 12
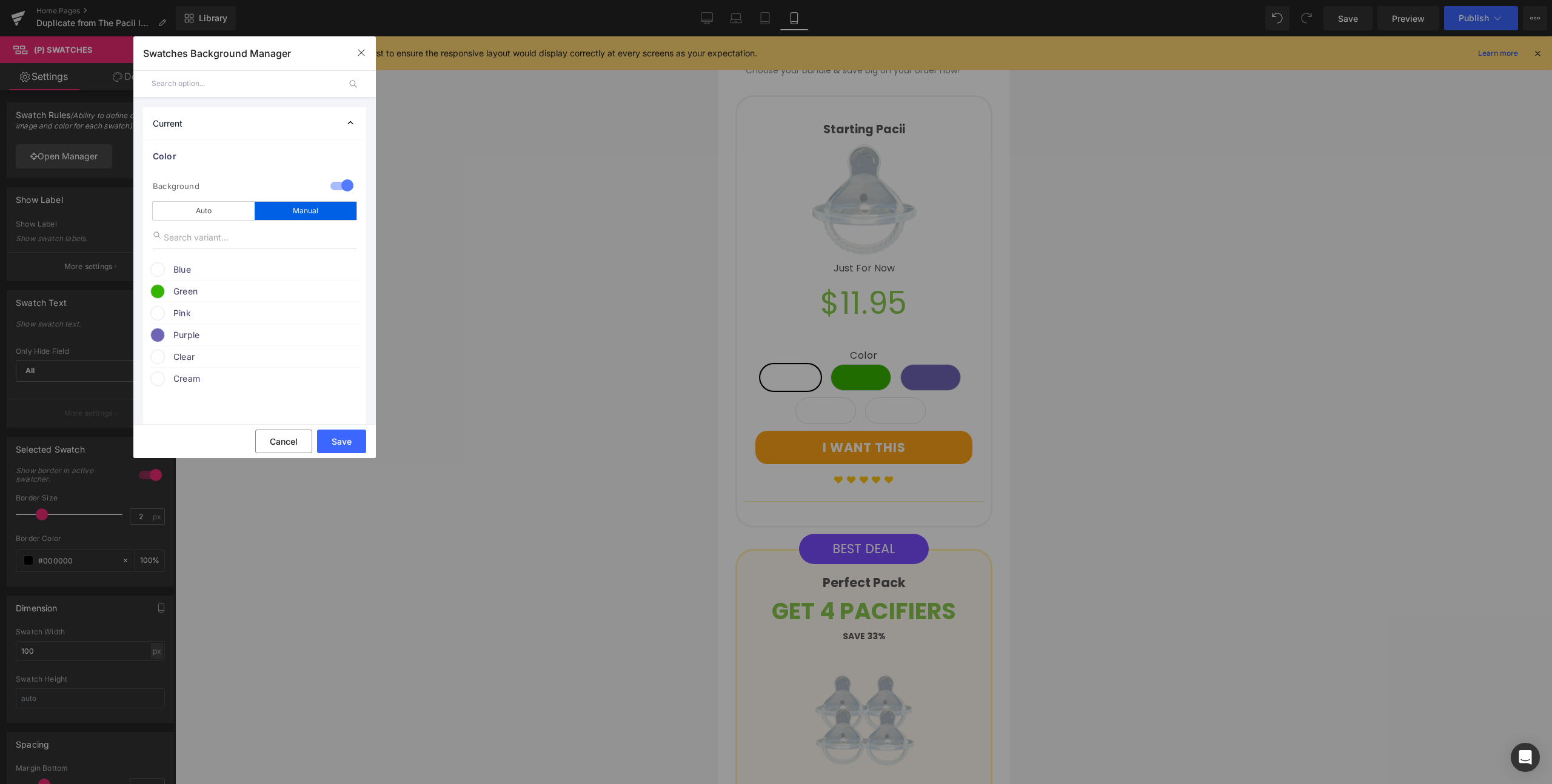
click at [154, 311] on span at bounding box center [158, 314] width 15 height 15
click at [239, 371] on input "none" at bounding box center [239, 371] width 116 height 13
paste input "feaecf"
type input "feaecf"
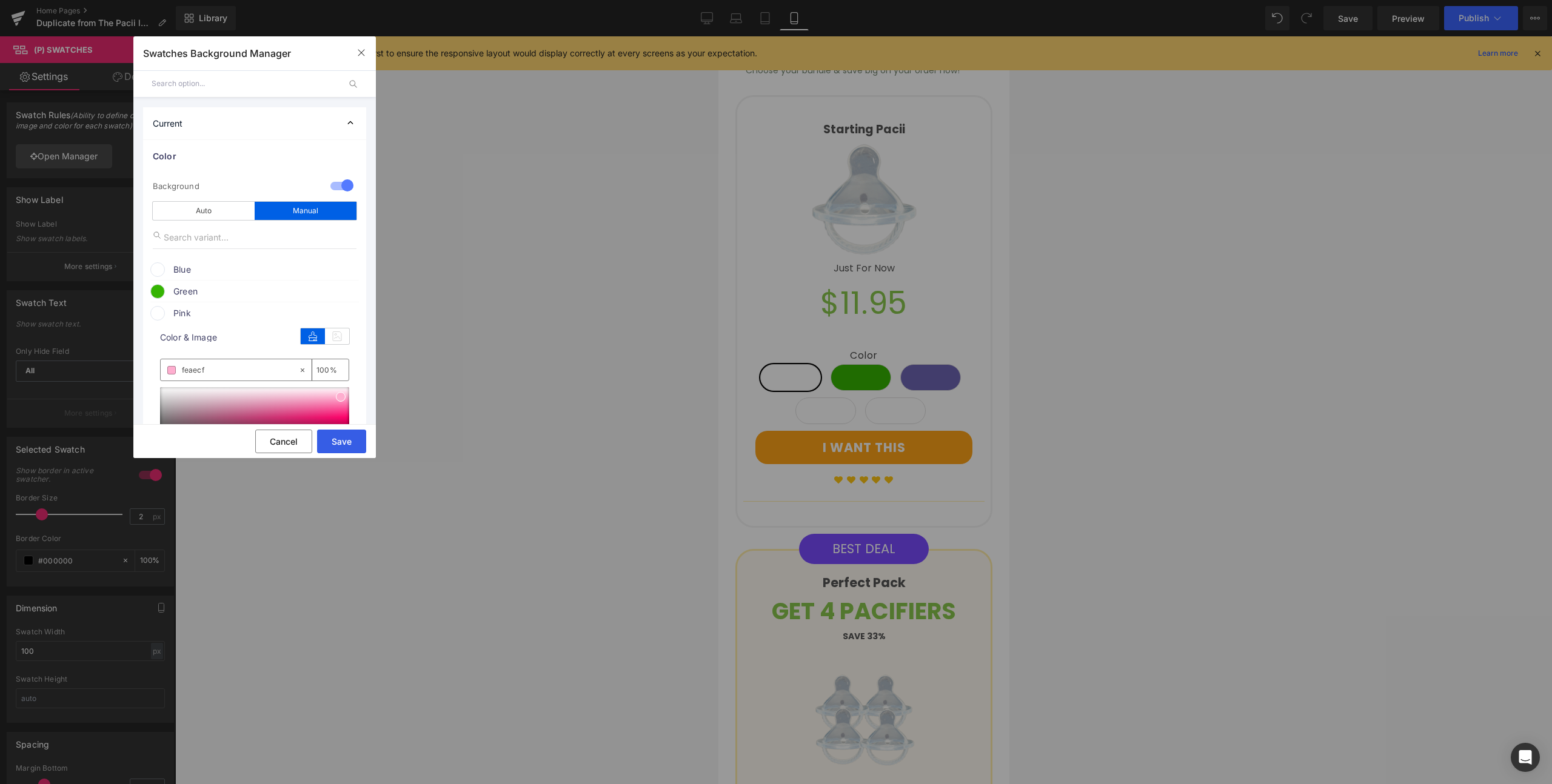
click at [353, 448] on button "Save" at bounding box center [341, 442] width 49 height 24
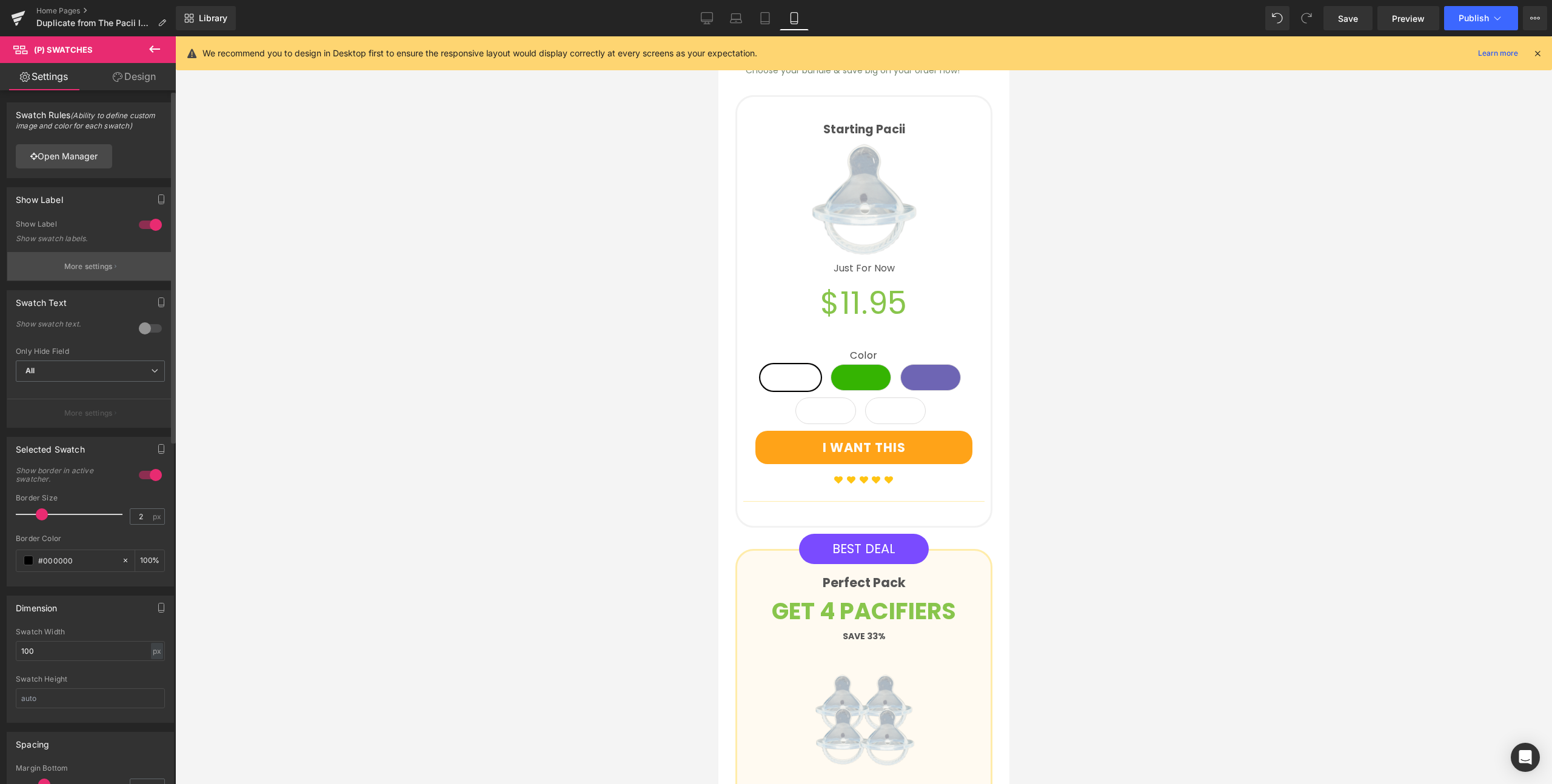
click at [113, 262] on button "More settings" at bounding box center [90, 266] width 166 height 29
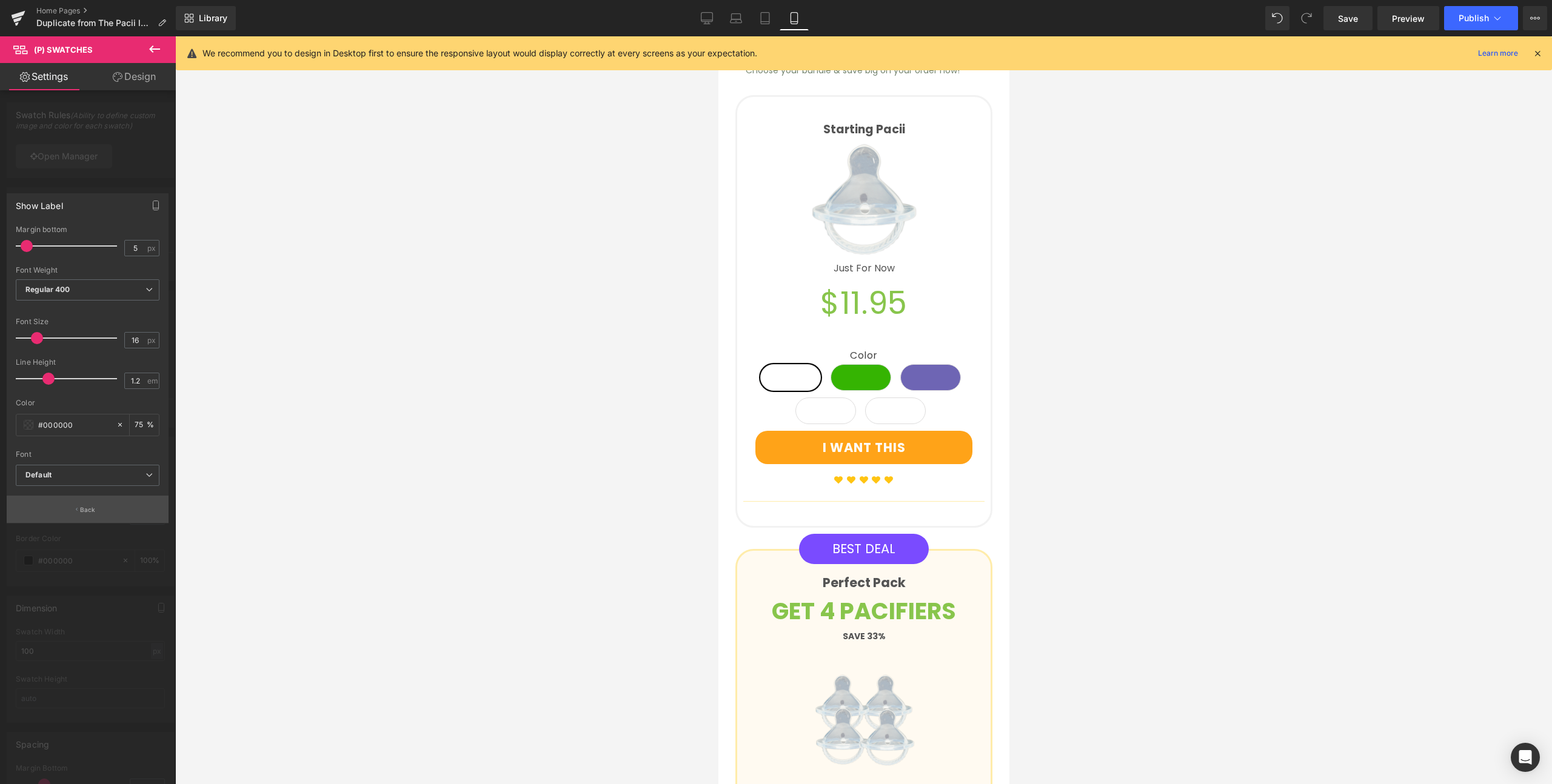
click at [122, 505] on button "Back" at bounding box center [88, 509] width 162 height 27
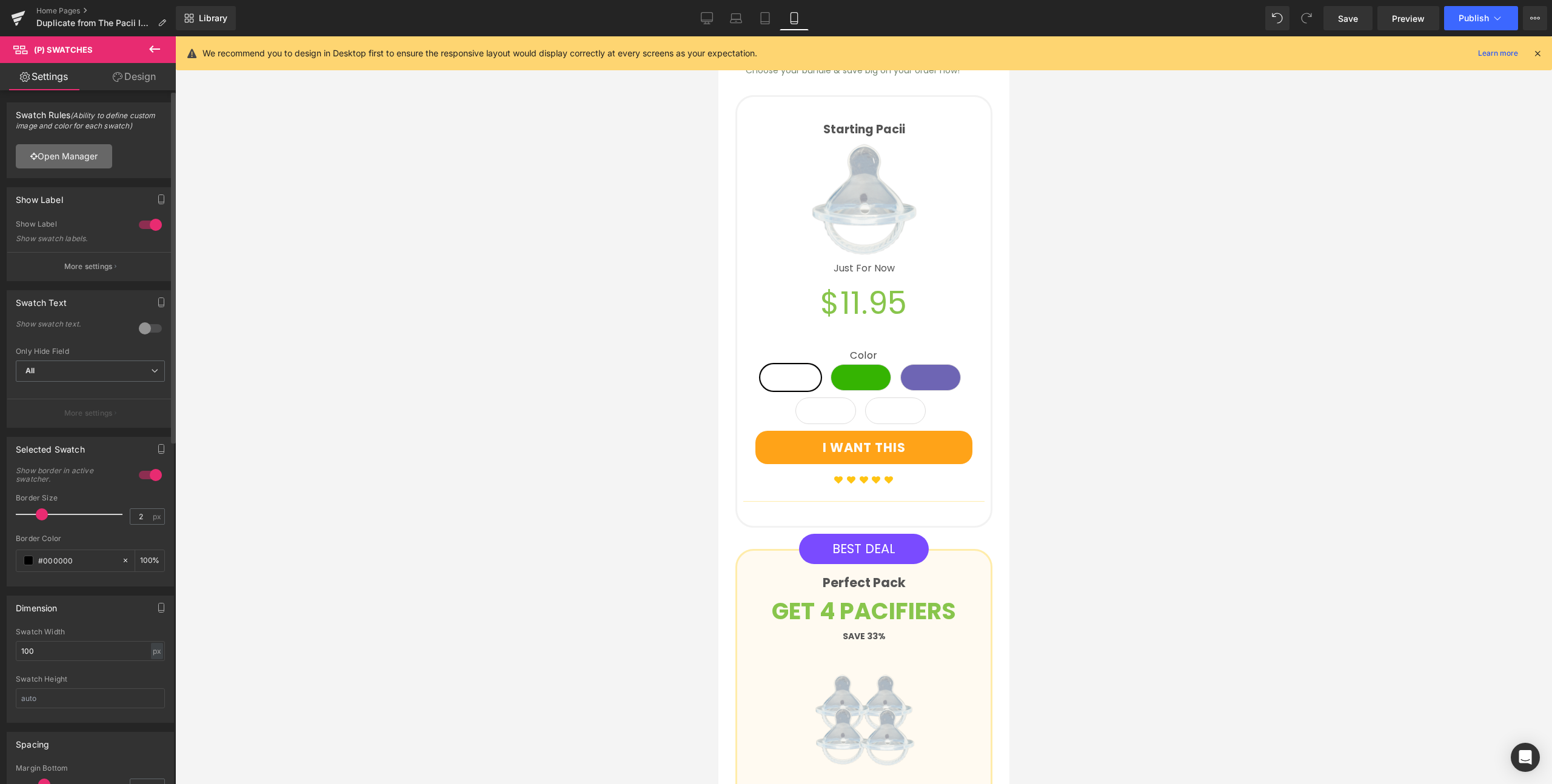
click at [91, 158] on link "Open Manager" at bounding box center [64, 156] width 97 height 24
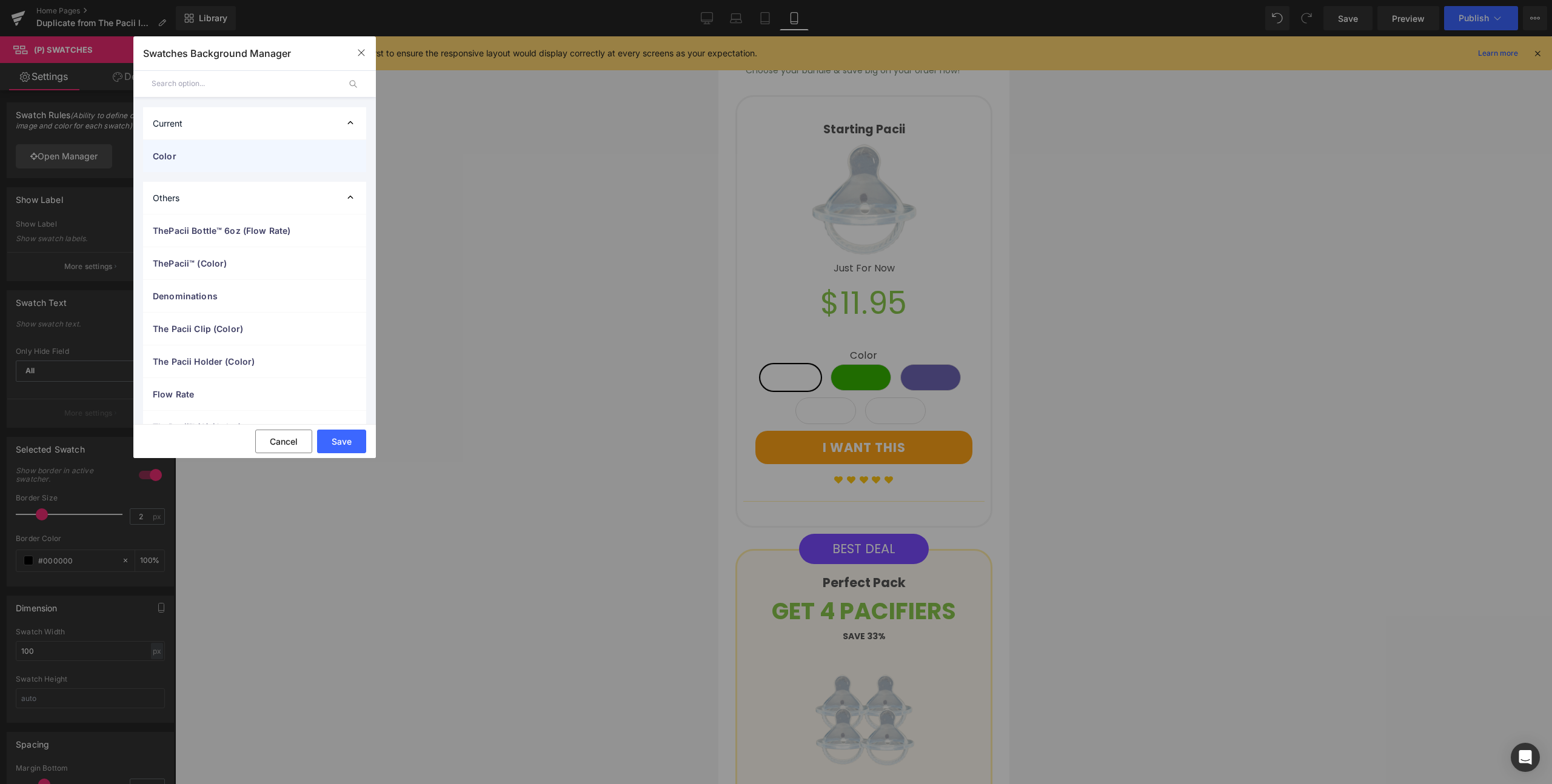
click at [182, 149] on span "Color" at bounding box center [242, 155] width 179 height 12
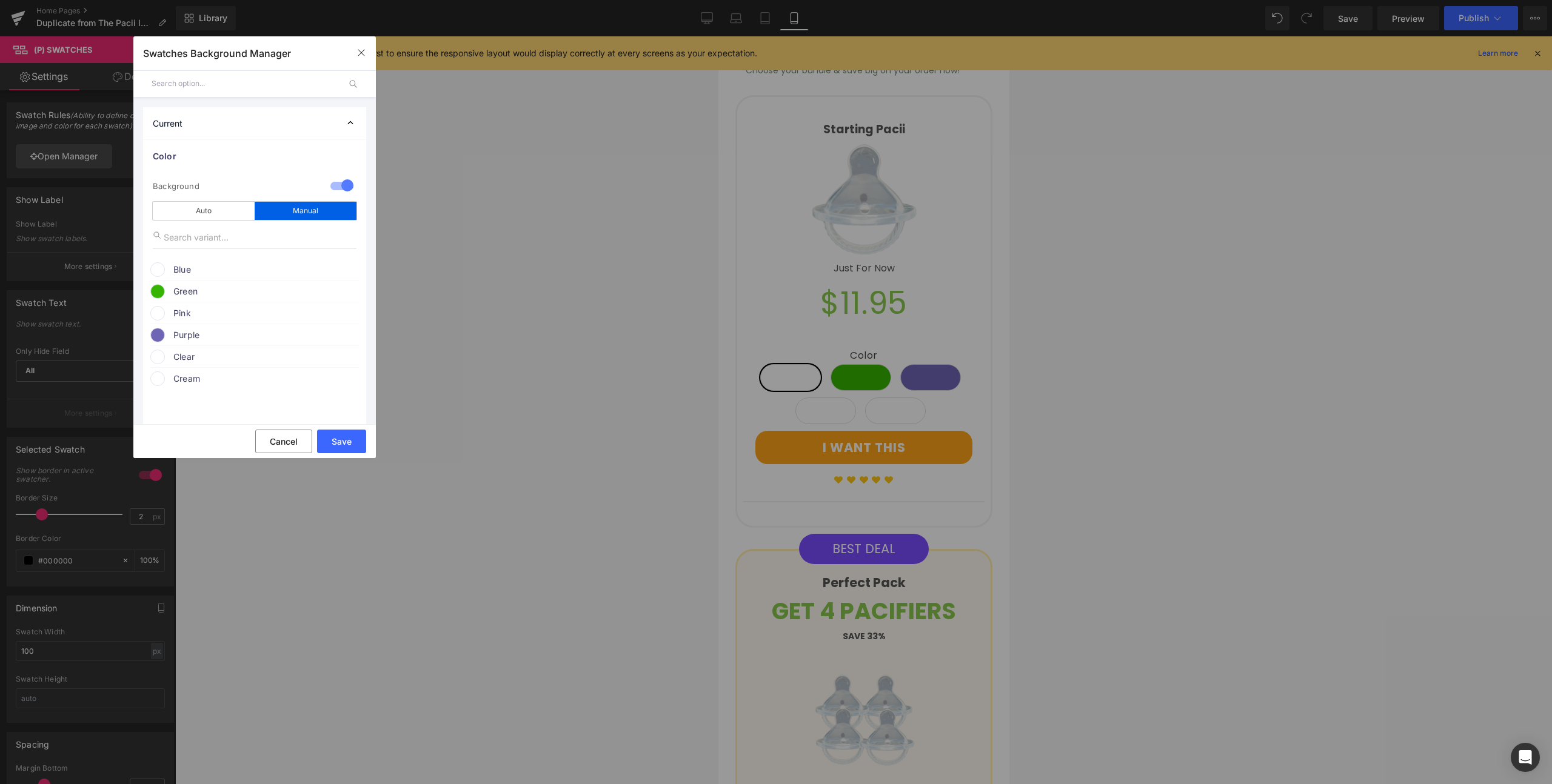
click at [206, 314] on span "Pink" at bounding box center [265, 314] width 184 height 15
drag, startPoint x: 208, startPoint y: 366, endPoint x: 187, endPoint y: 362, distance: 21.4
click at [187, 362] on div "none" at bounding box center [229, 370] width 138 height 21
paste input "feaecf"
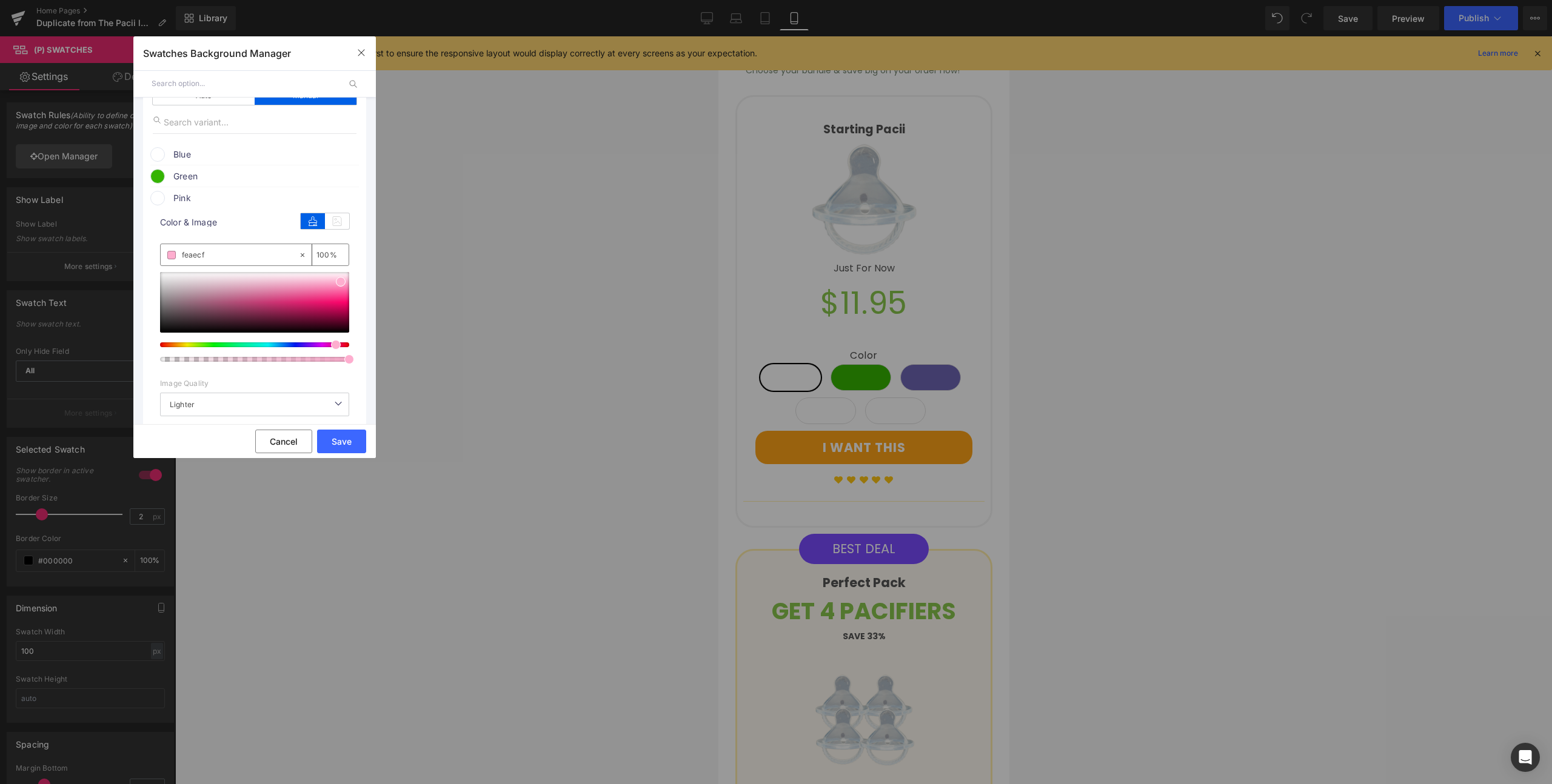
scroll to position [126, 0]
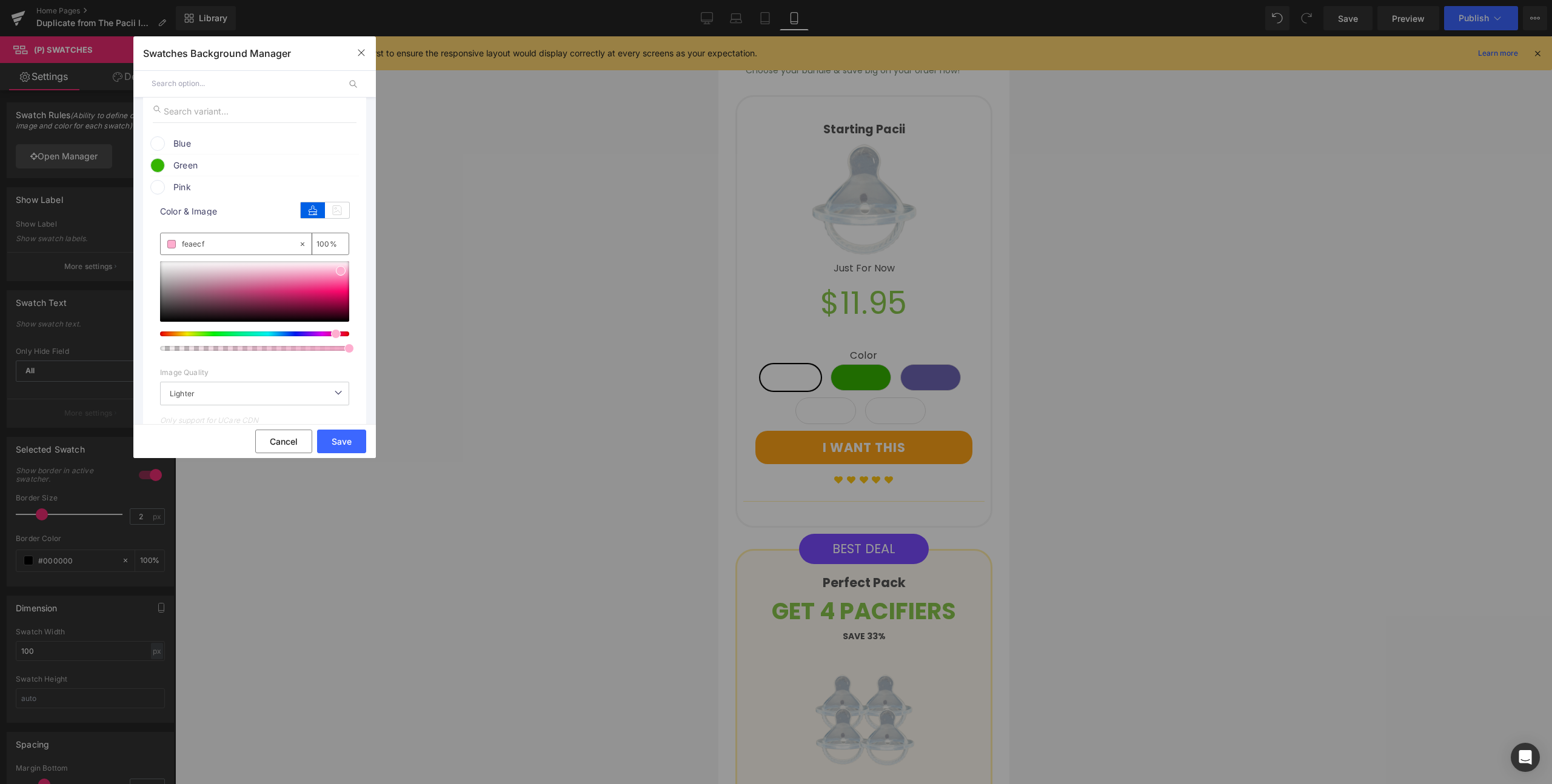
type input "feaecf"
click at [342, 272] on span at bounding box center [341, 271] width 10 height 10
click at [352, 443] on button "Save" at bounding box center [341, 442] width 49 height 24
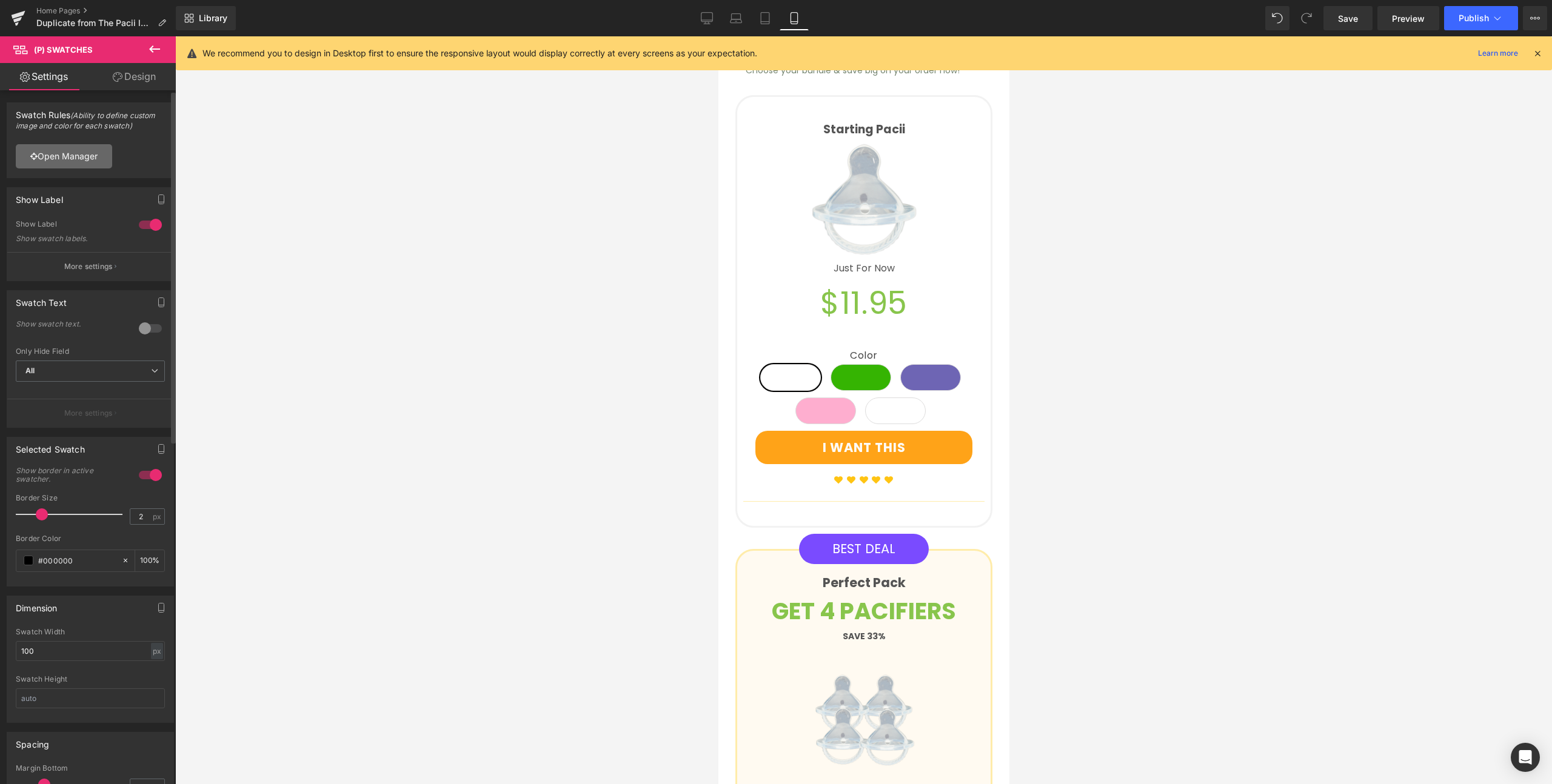
click at [63, 163] on link "Open Manager" at bounding box center [64, 156] width 97 height 24
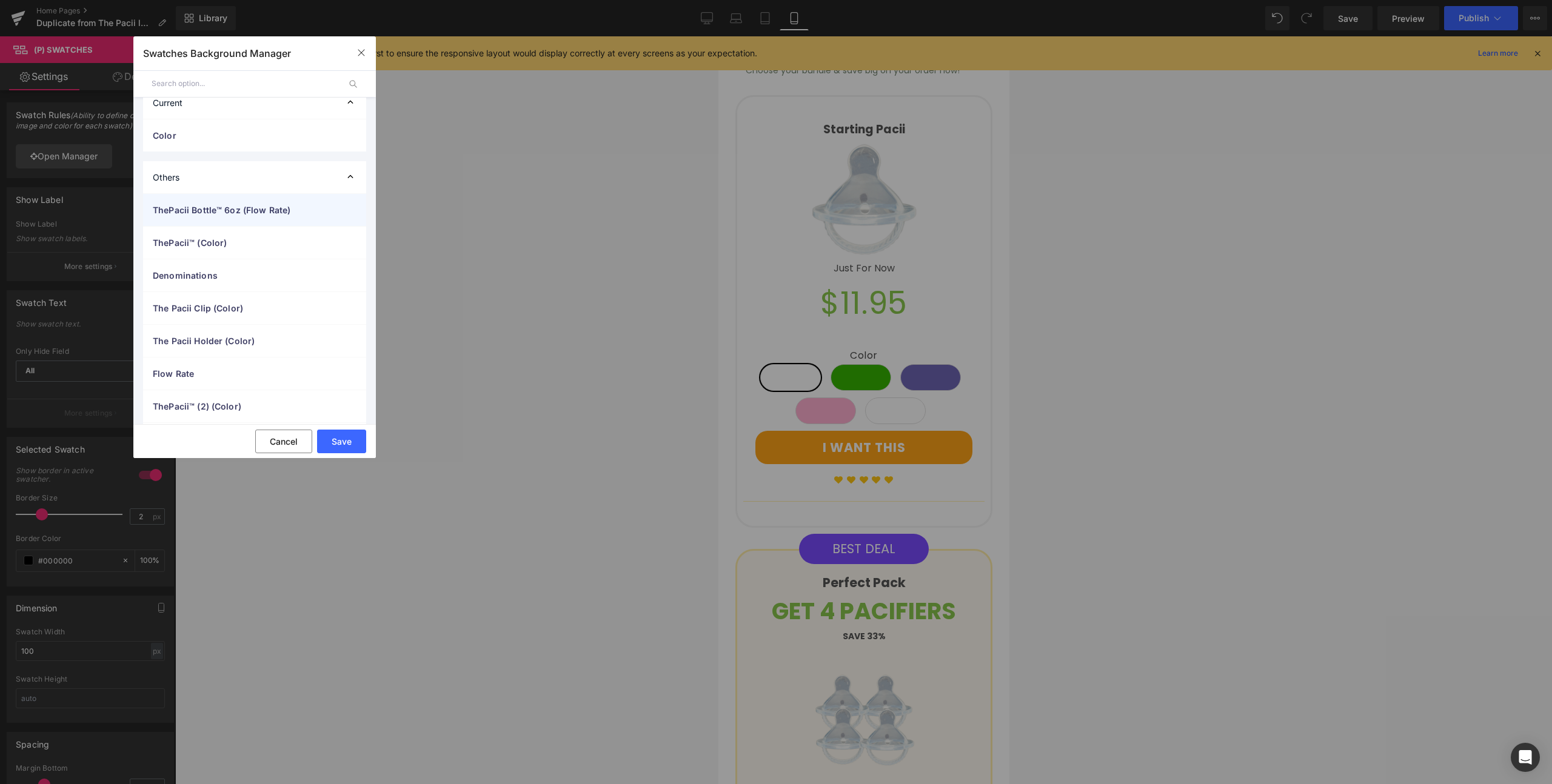
scroll to position [22, 0]
click at [260, 133] on span "Color" at bounding box center [242, 133] width 179 height 12
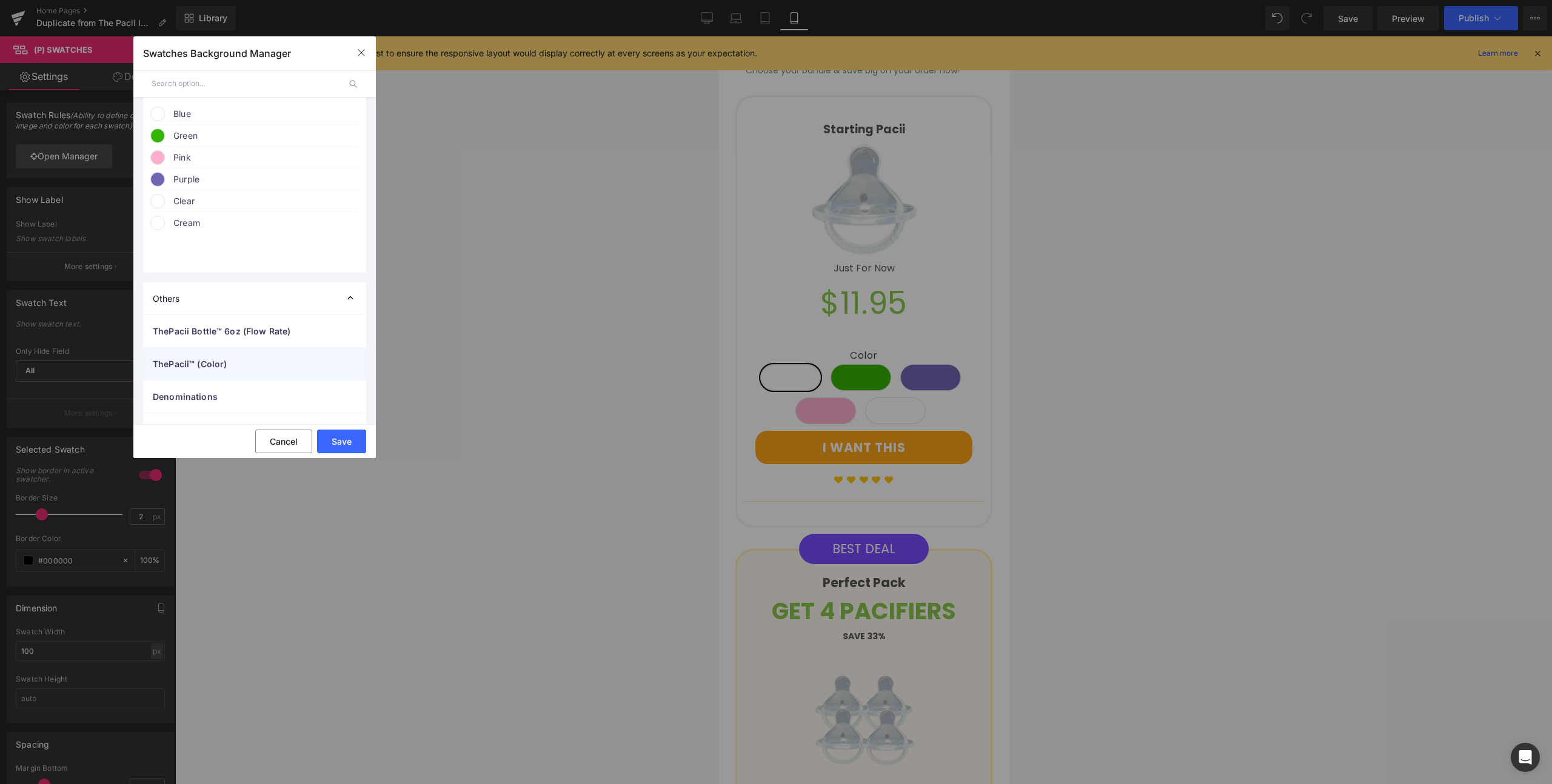
scroll to position [17, 0]
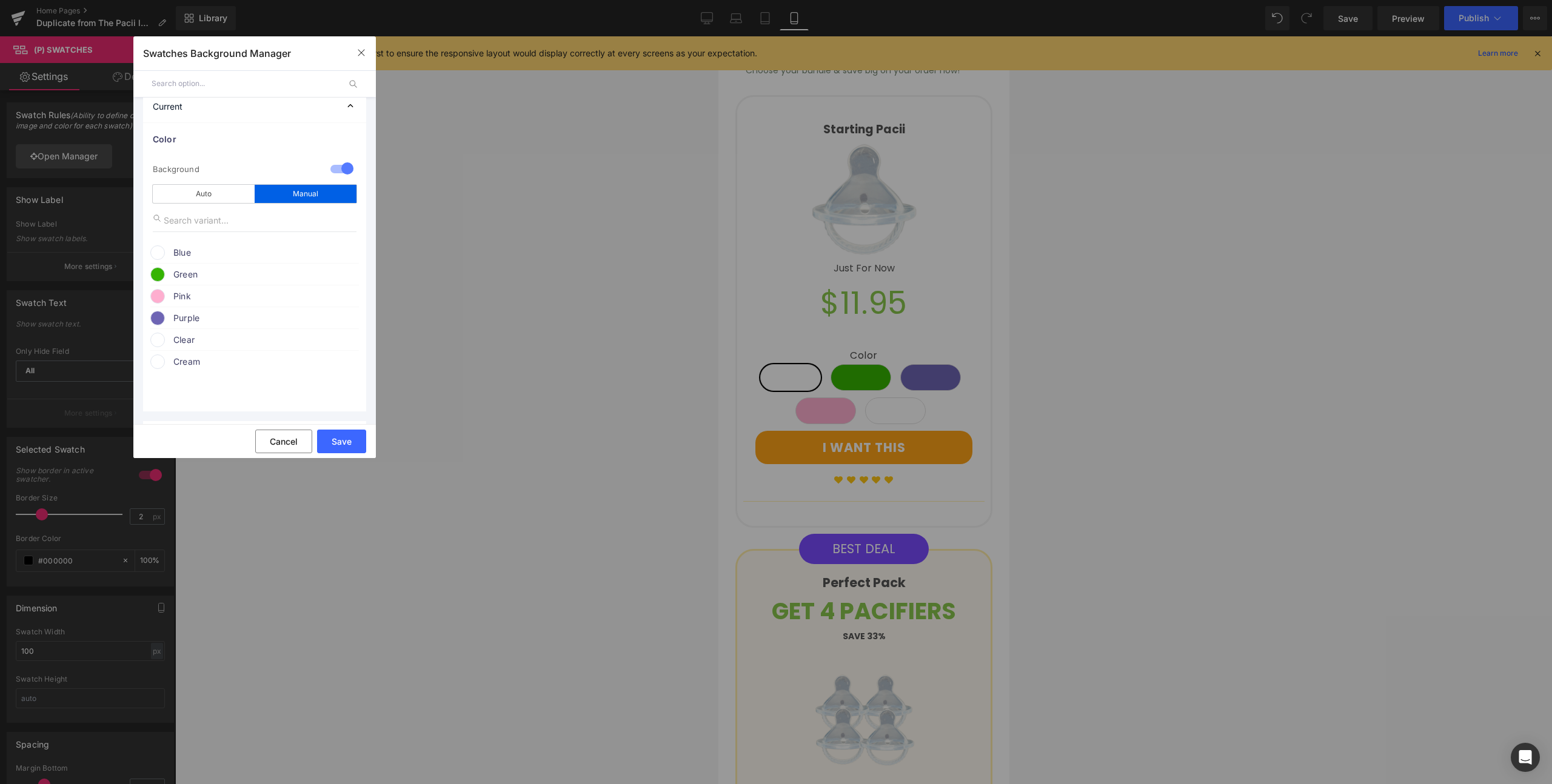
click at [225, 366] on span "Cream" at bounding box center [265, 362] width 184 height 15
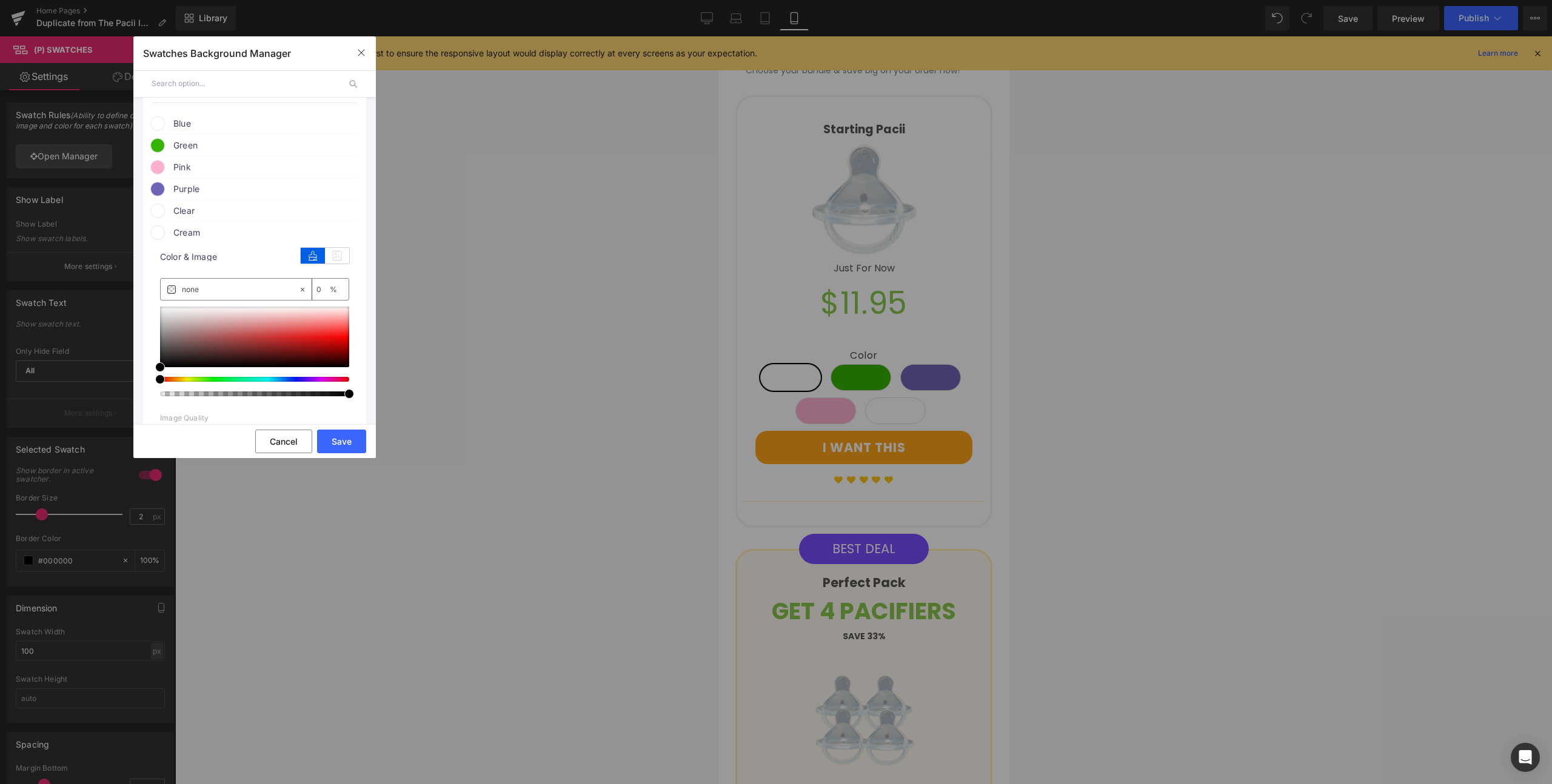
scroll to position [131, 0]
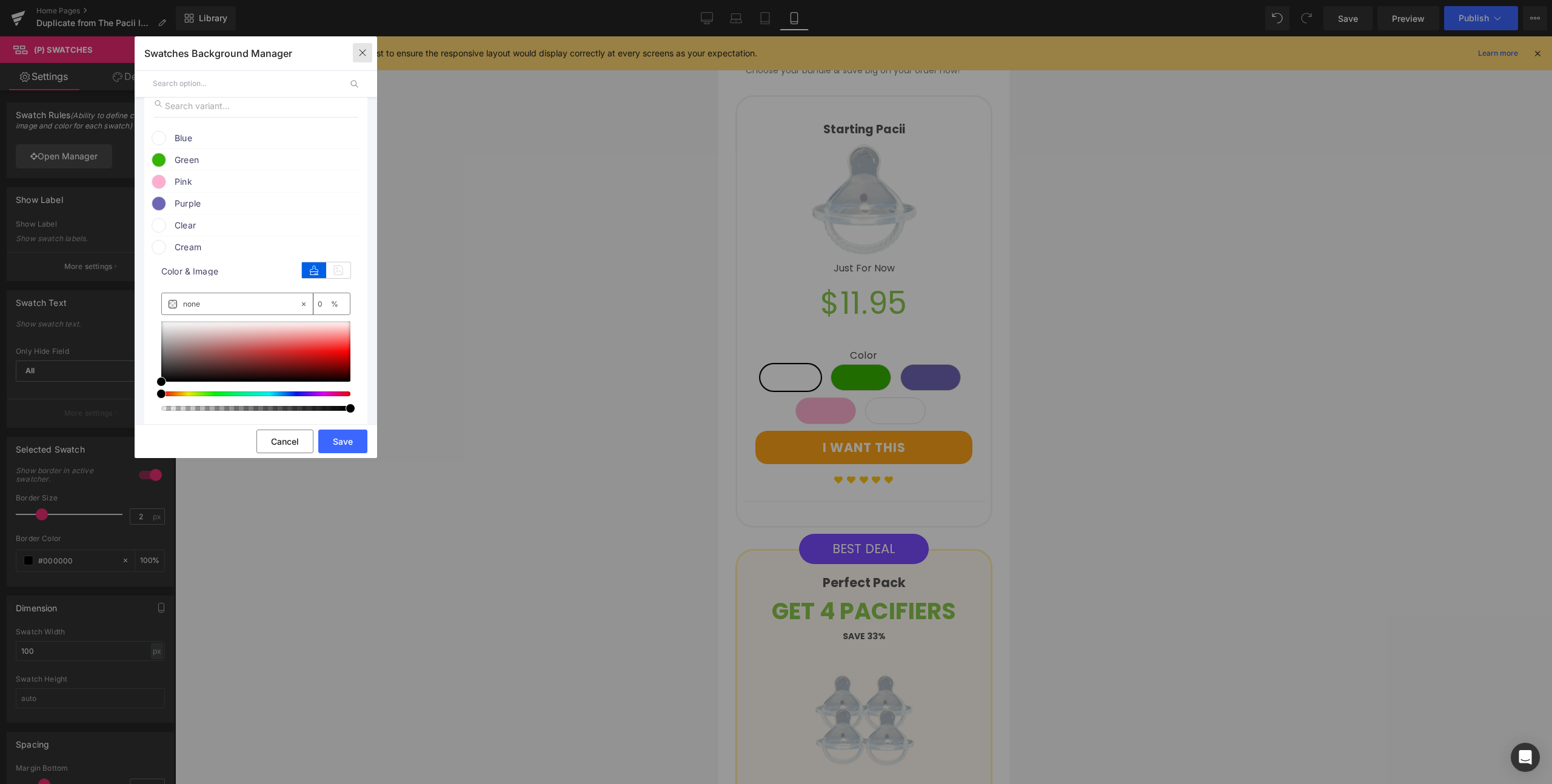
click at [358, 54] on icon "button" at bounding box center [362, 53] width 10 height 10
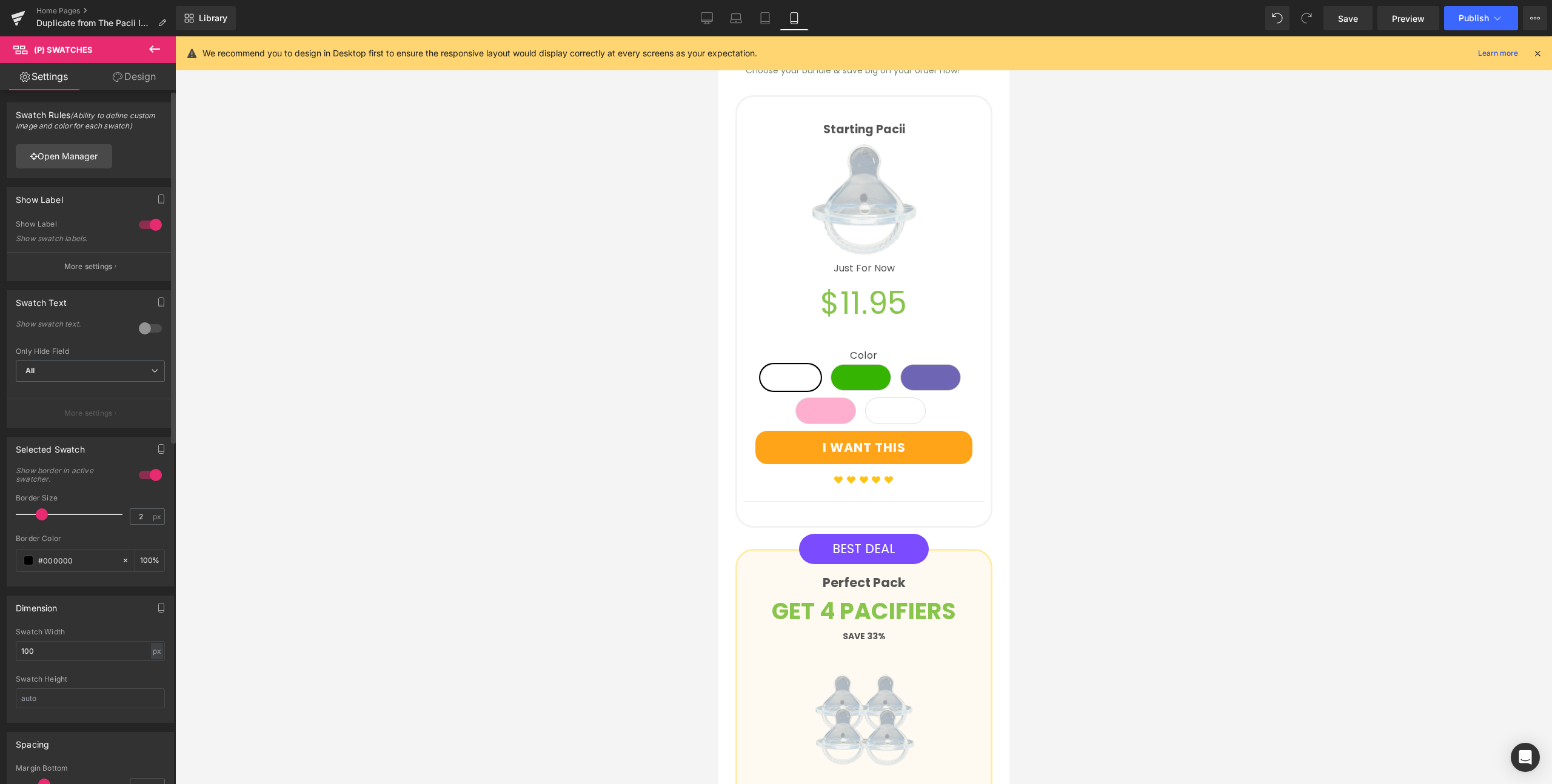
click at [140, 227] on div at bounding box center [149, 224] width 29 height 19
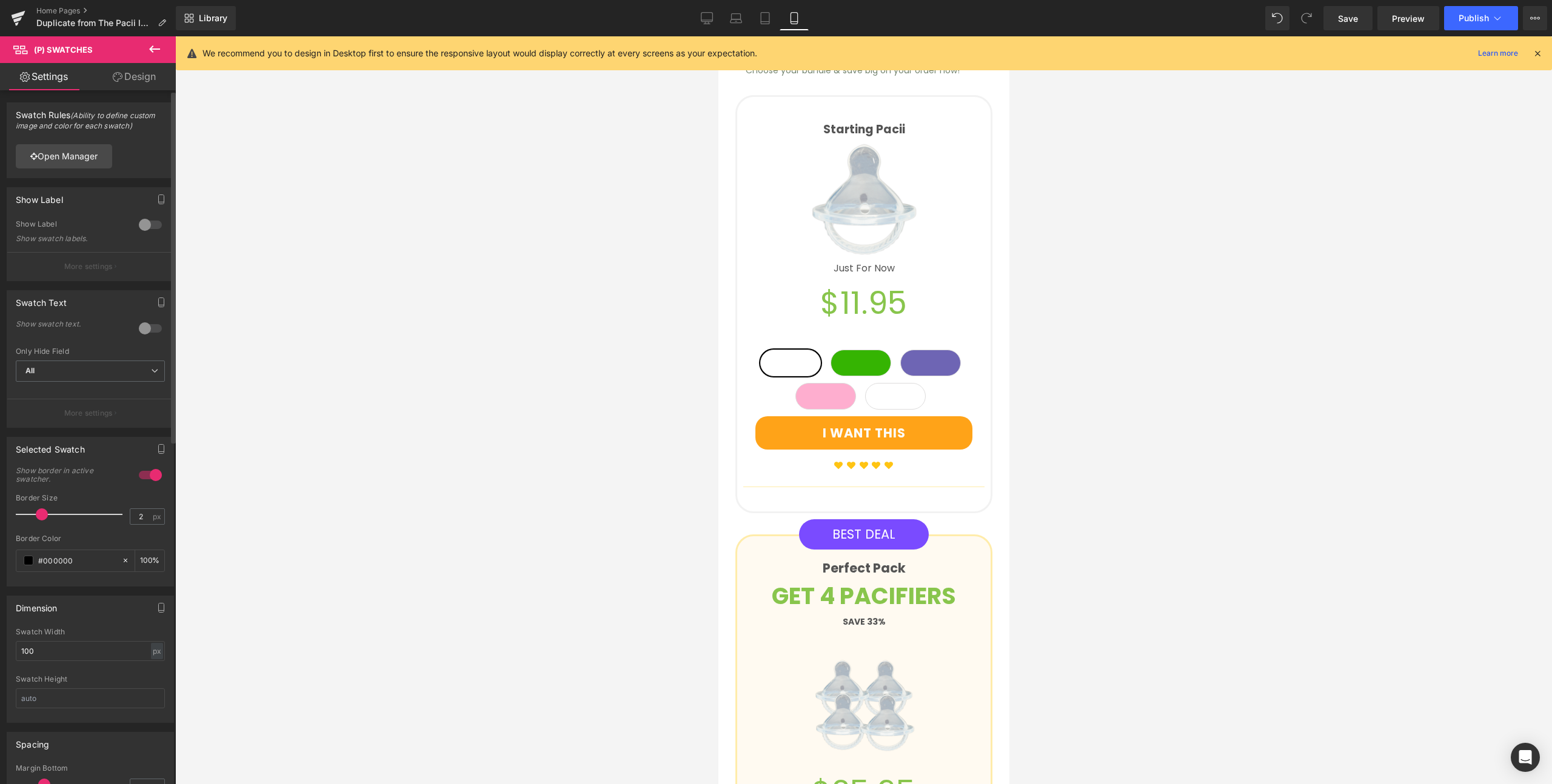
click at [140, 227] on div at bounding box center [149, 224] width 29 height 19
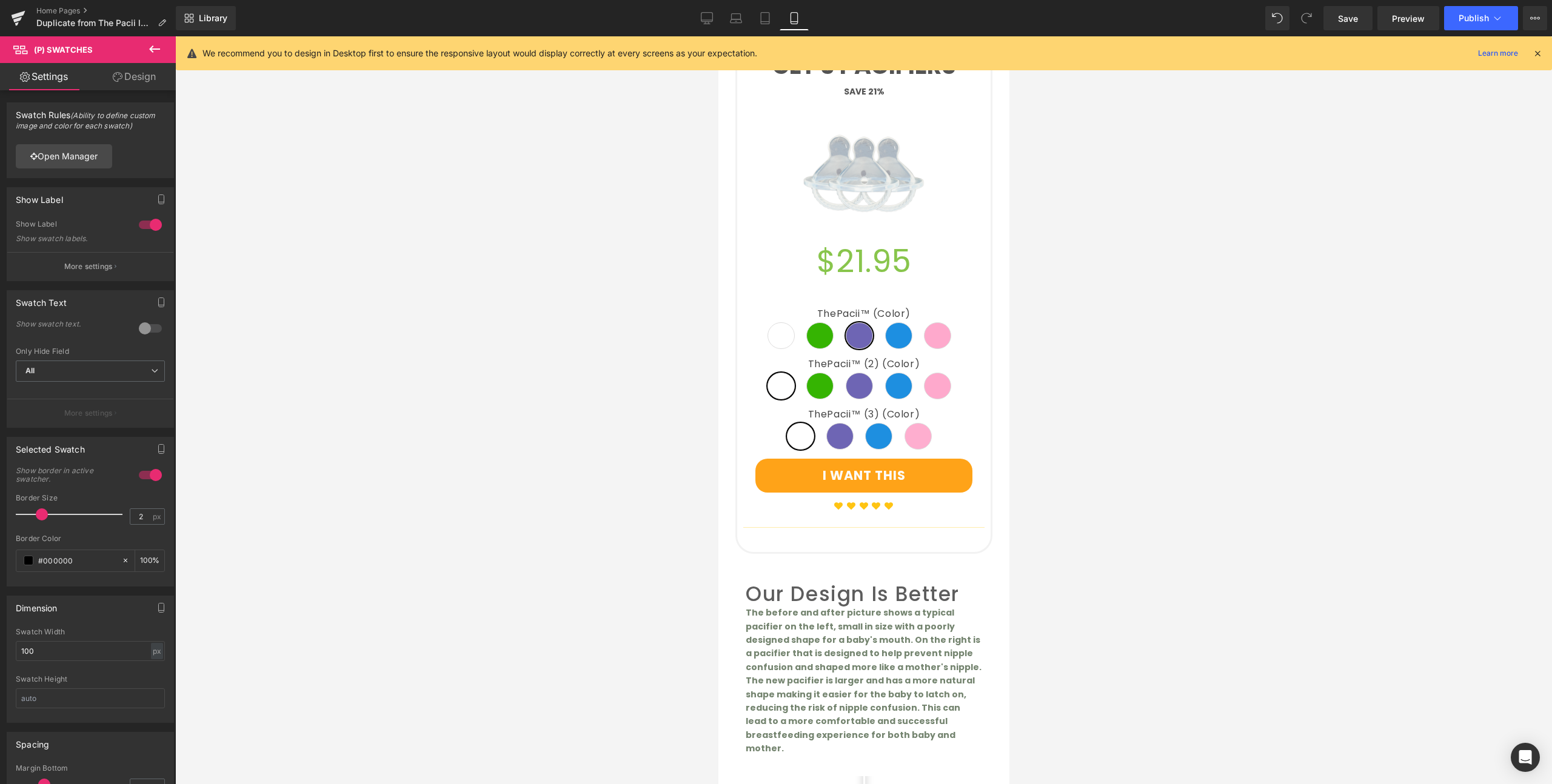
scroll to position [3785, 0]
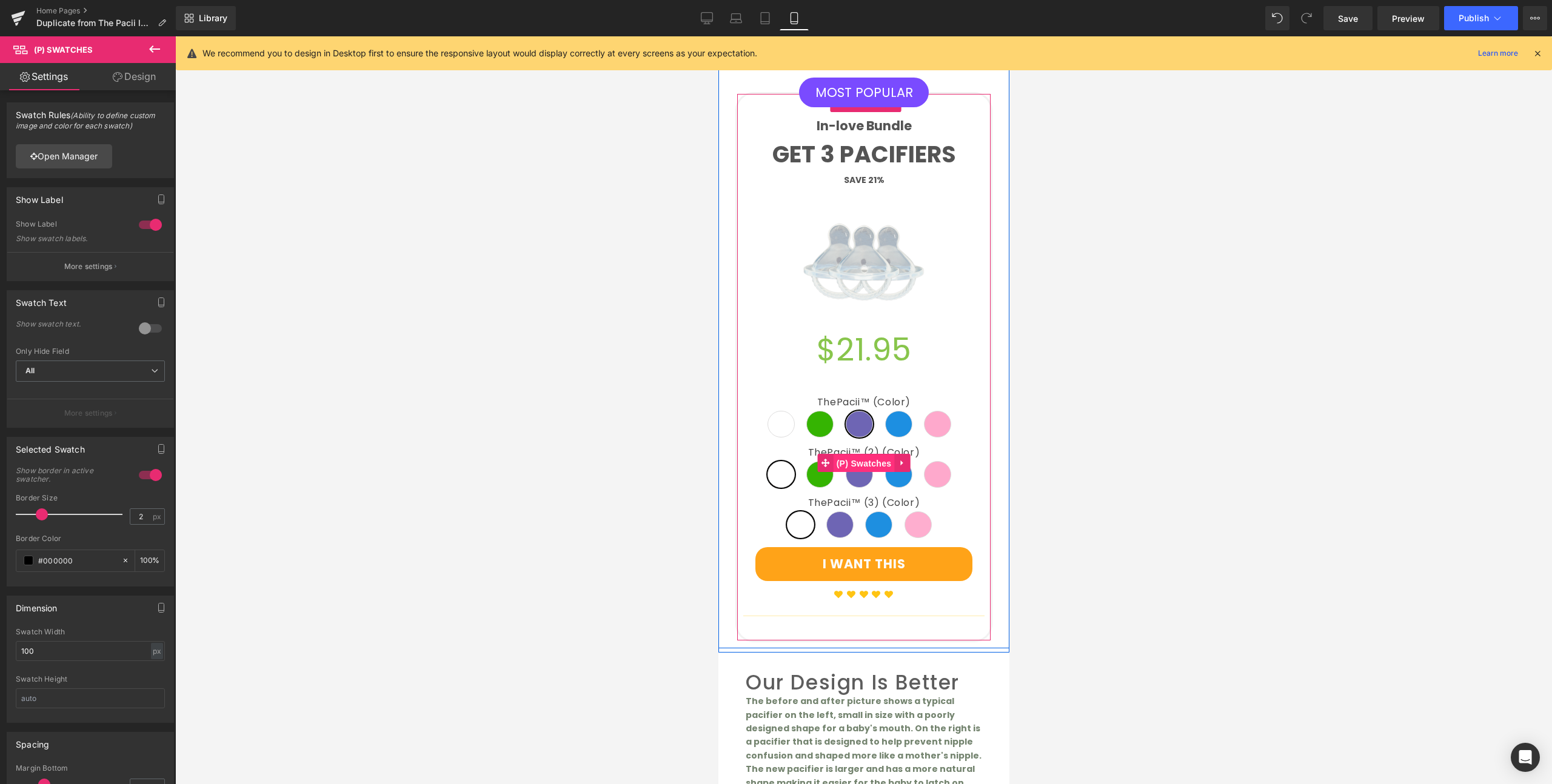
click at [868, 455] on span "(P) Swatches" at bounding box center [864, 464] width 61 height 18
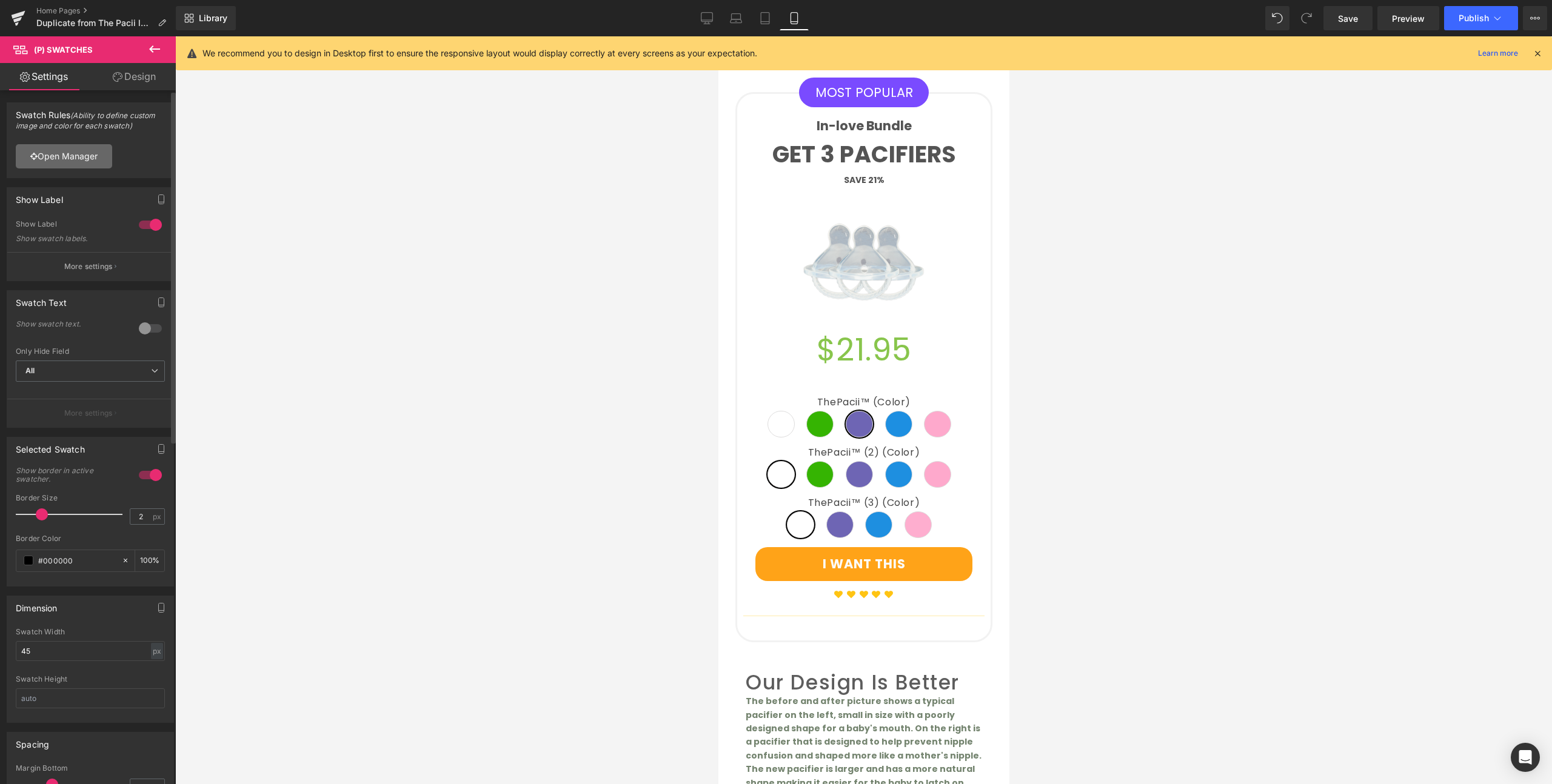
click at [64, 157] on link "Open Manager" at bounding box center [64, 156] width 97 height 24
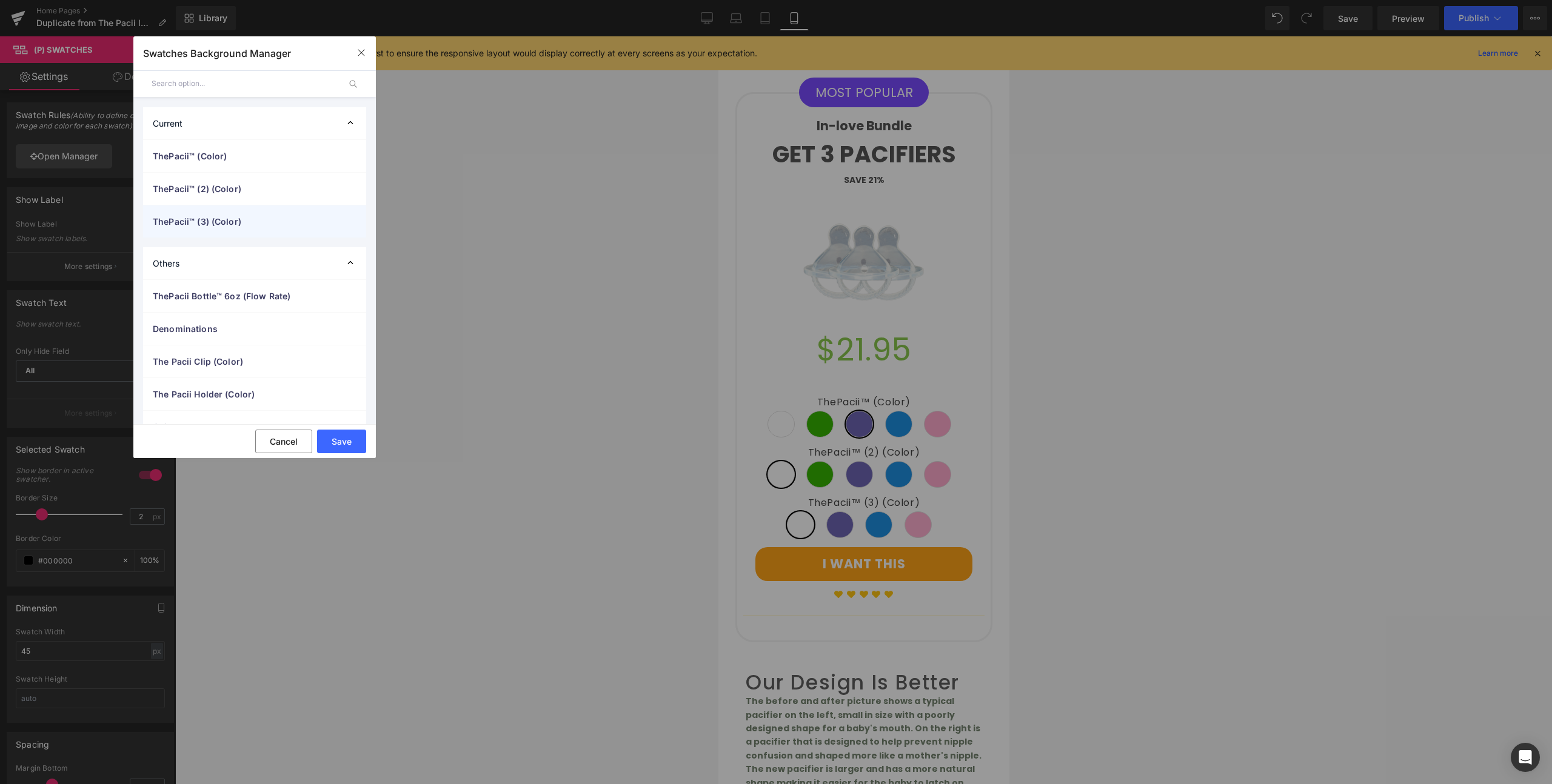
click at [230, 223] on span "ThePacii™ (3) (Color)" at bounding box center [242, 221] width 179 height 12
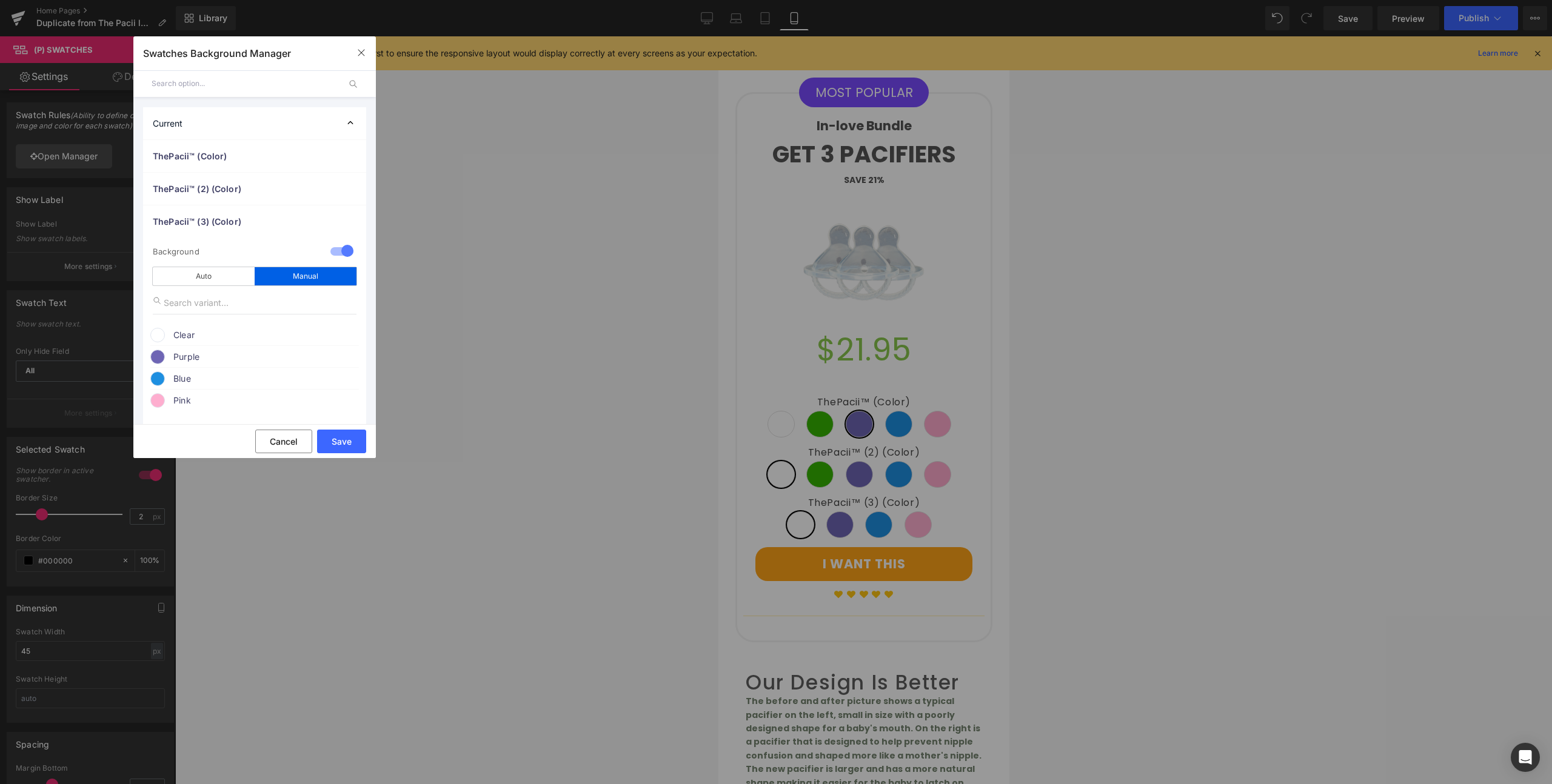
click at [174, 377] on span "Blue" at bounding box center [265, 379] width 184 height 15
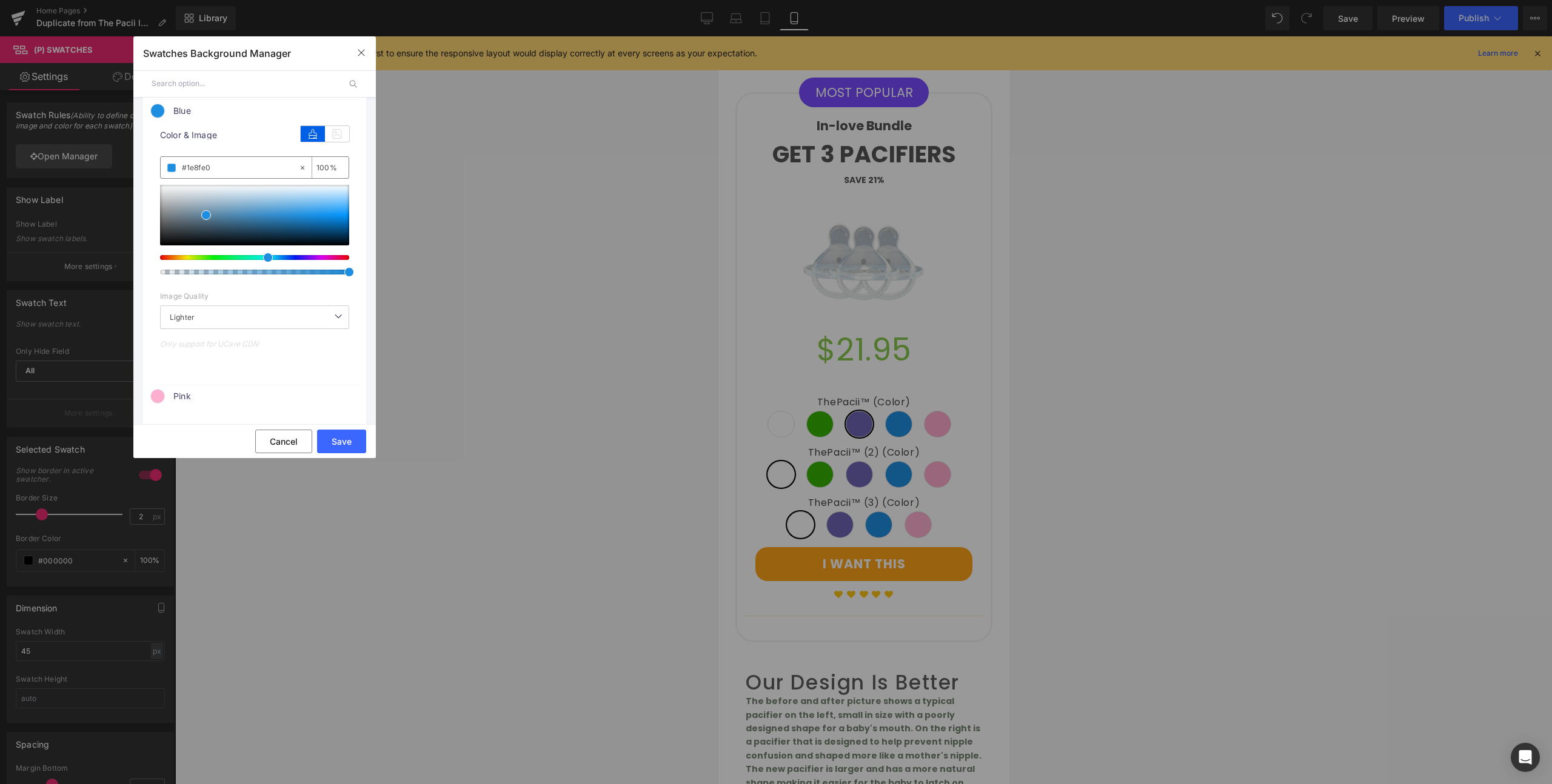
drag, startPoint x: 216, startPoint y: 172, endPoint x: 187, endPoint y: 172, distance: 29.0
click at [187, 172] on input "#1e8fe0" at bounding box center [239, 168] width 116 height 13
click at [357, 54] on icon "button" at bounding box center [362, 53] width 10 height 10
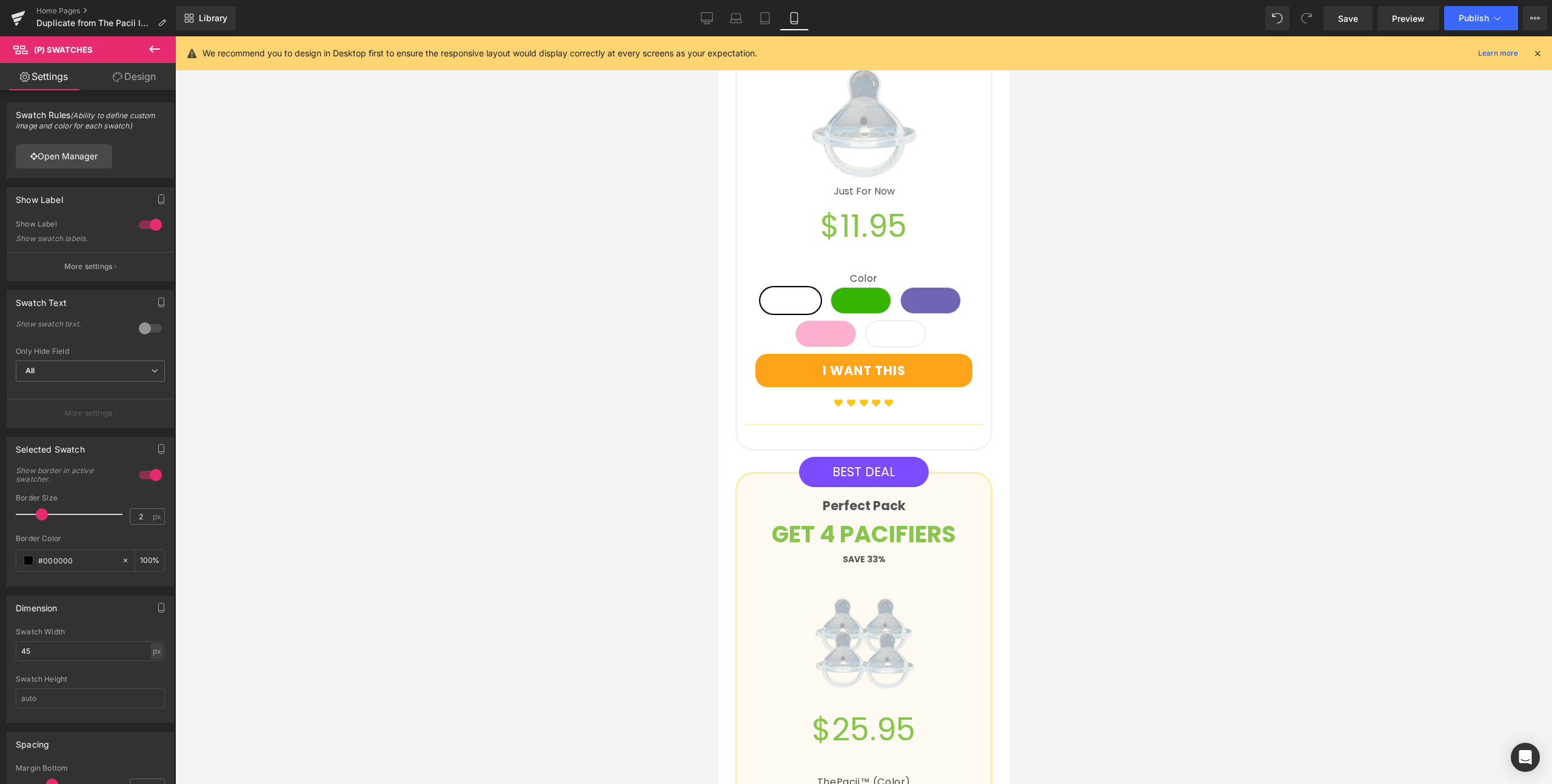
scroll to position [1231, 0]
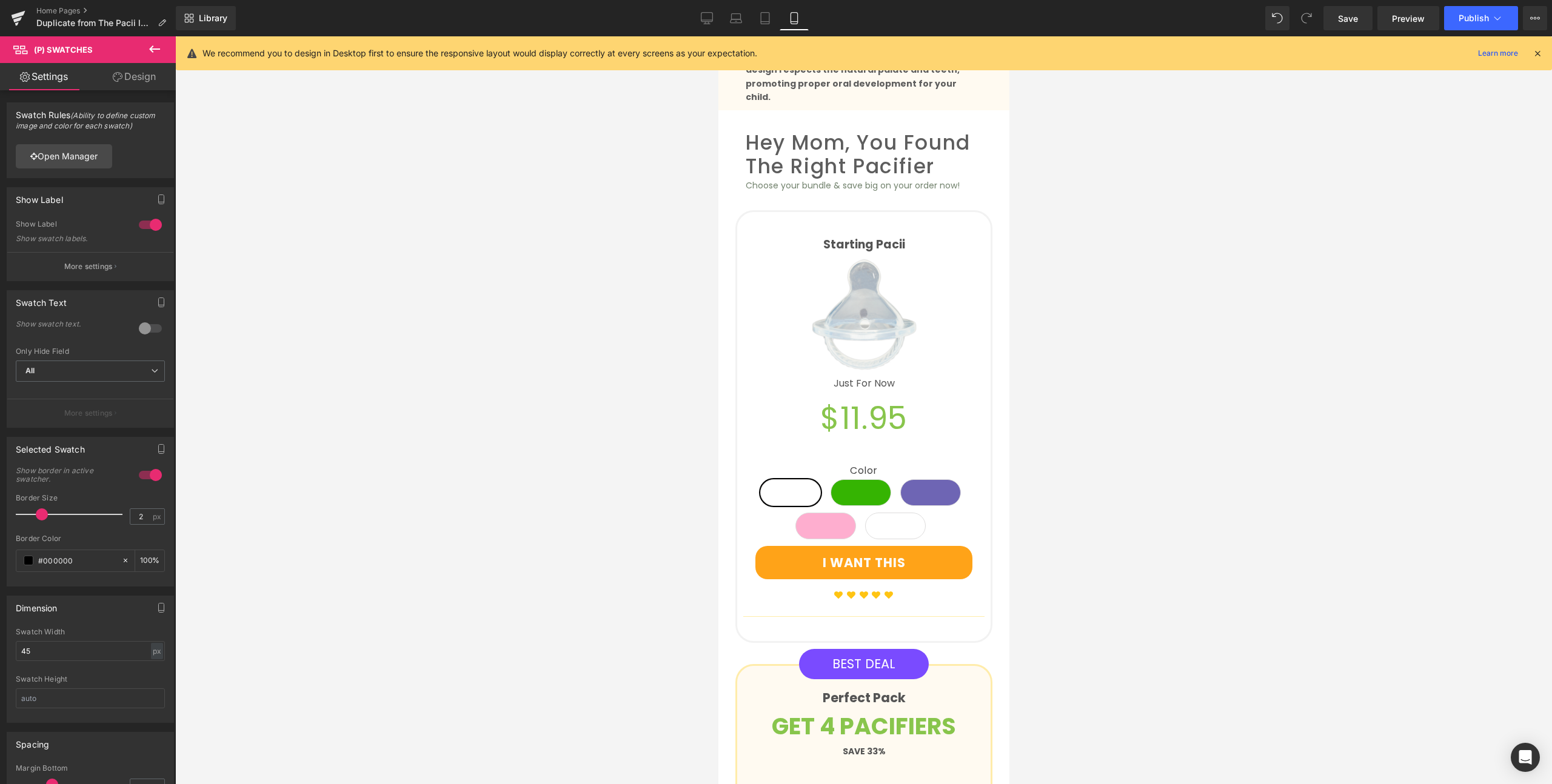
click at [866, 403] on div "$11.95 (P) Price" at bounding box center [863, 419] width 241 height 56
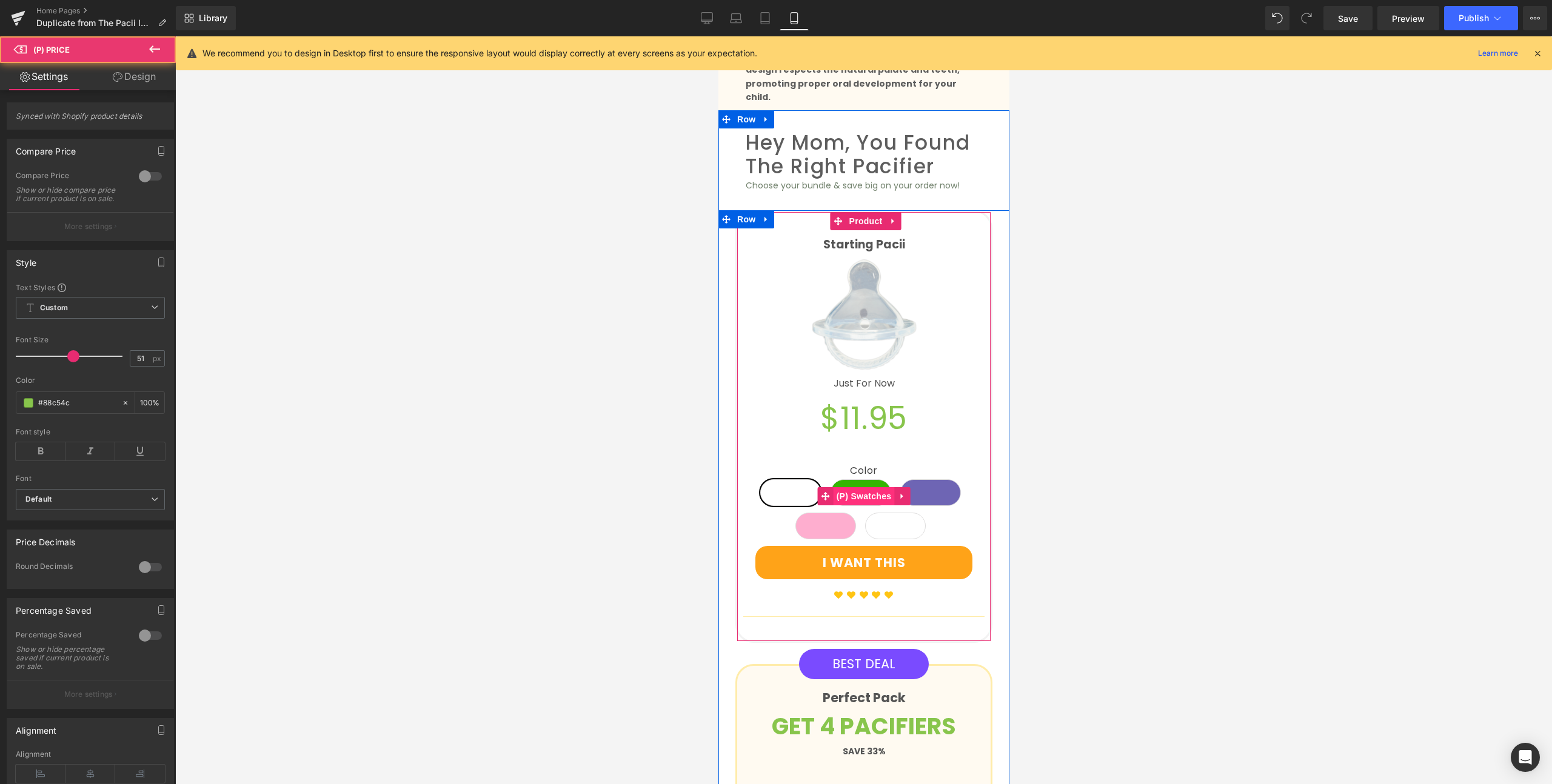
click at [868, 487] on span "(P) Swatches" at bounding box center [864, 496] width 61 height 18
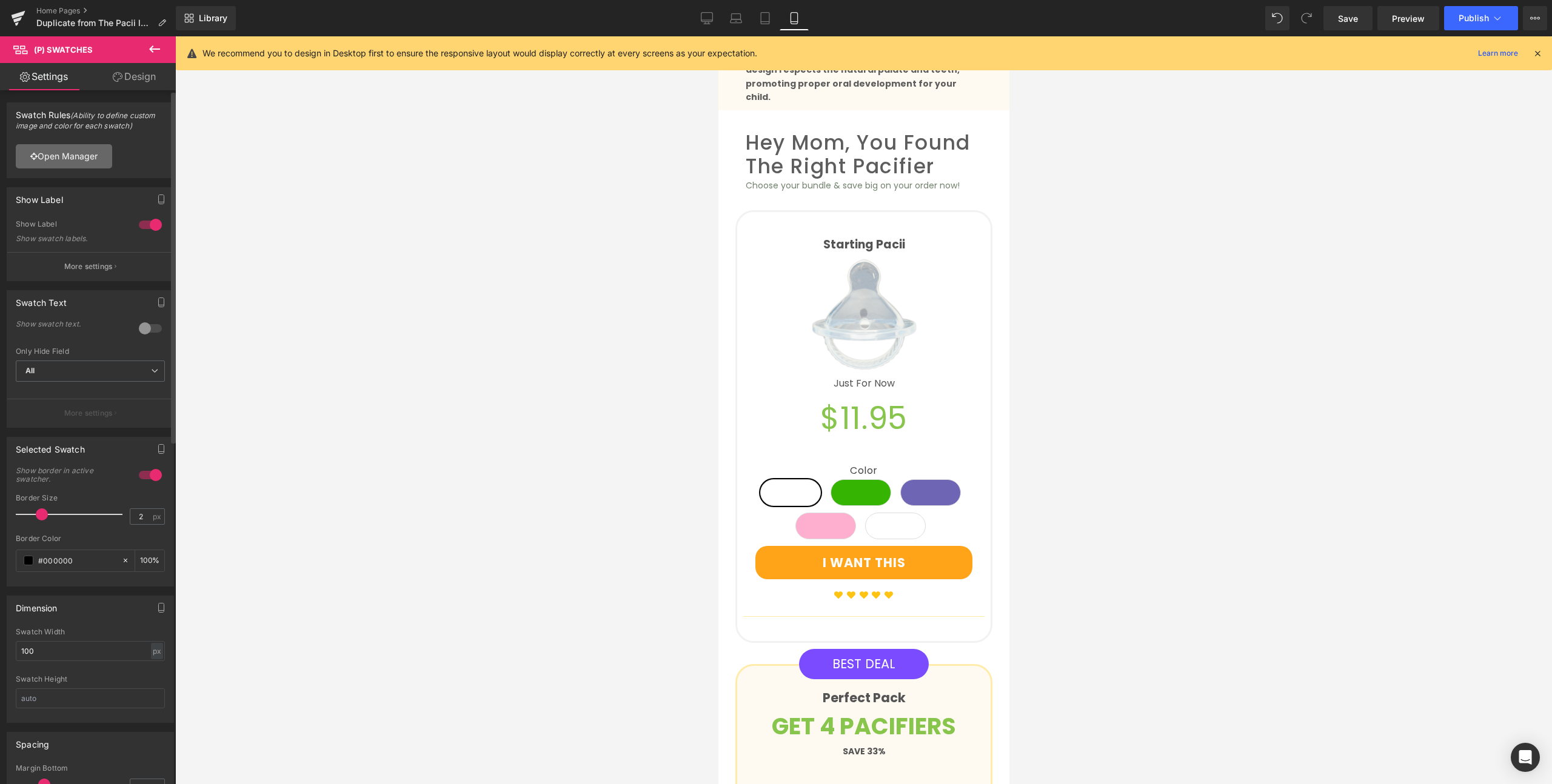
click at [83, 159] on link "Open Manager" at bounding box center [64, 156] width 97 height 24
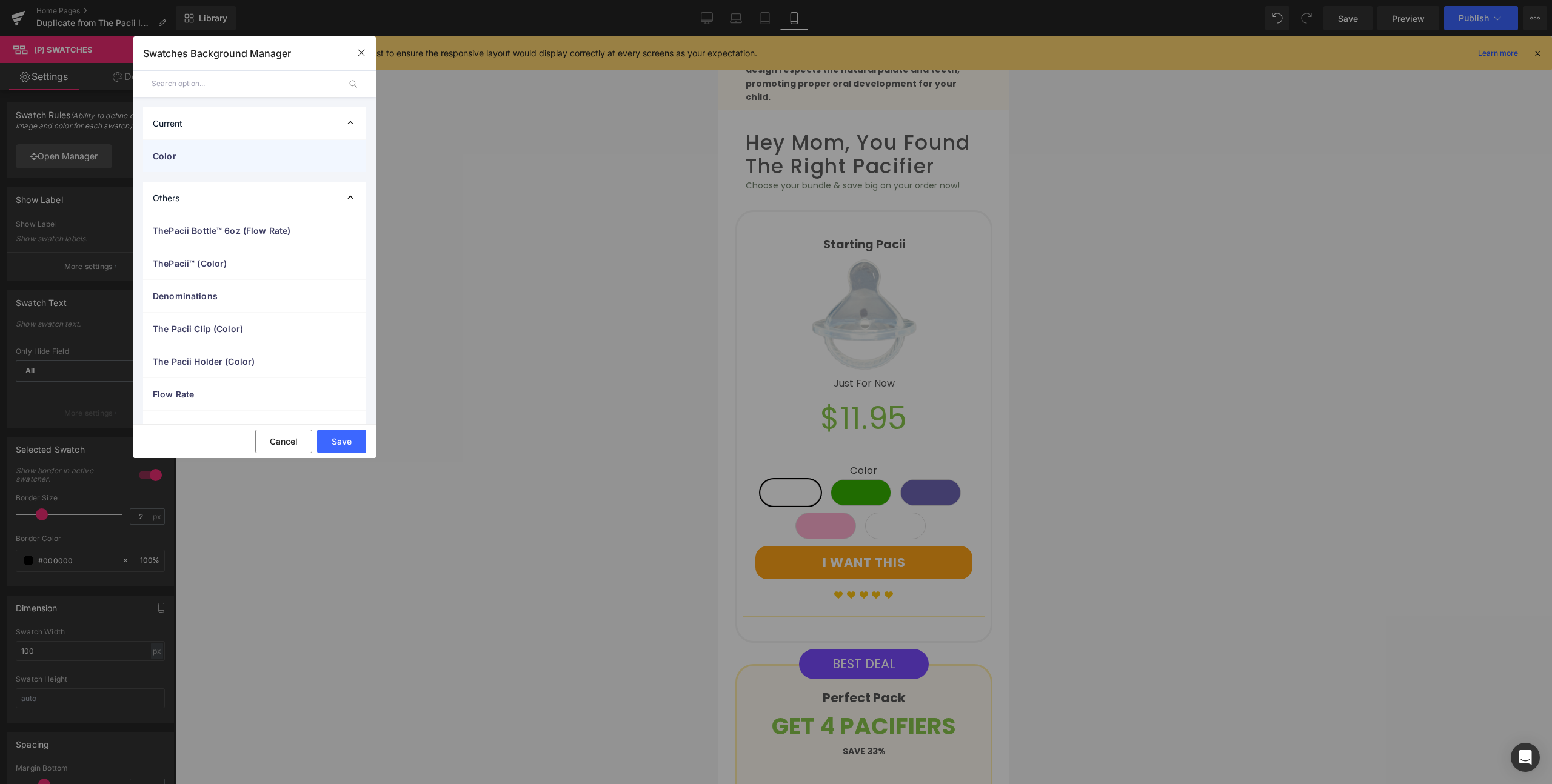
click at [189, 153] on span "Color" at bounding box center [242, 155] width 179 height 12
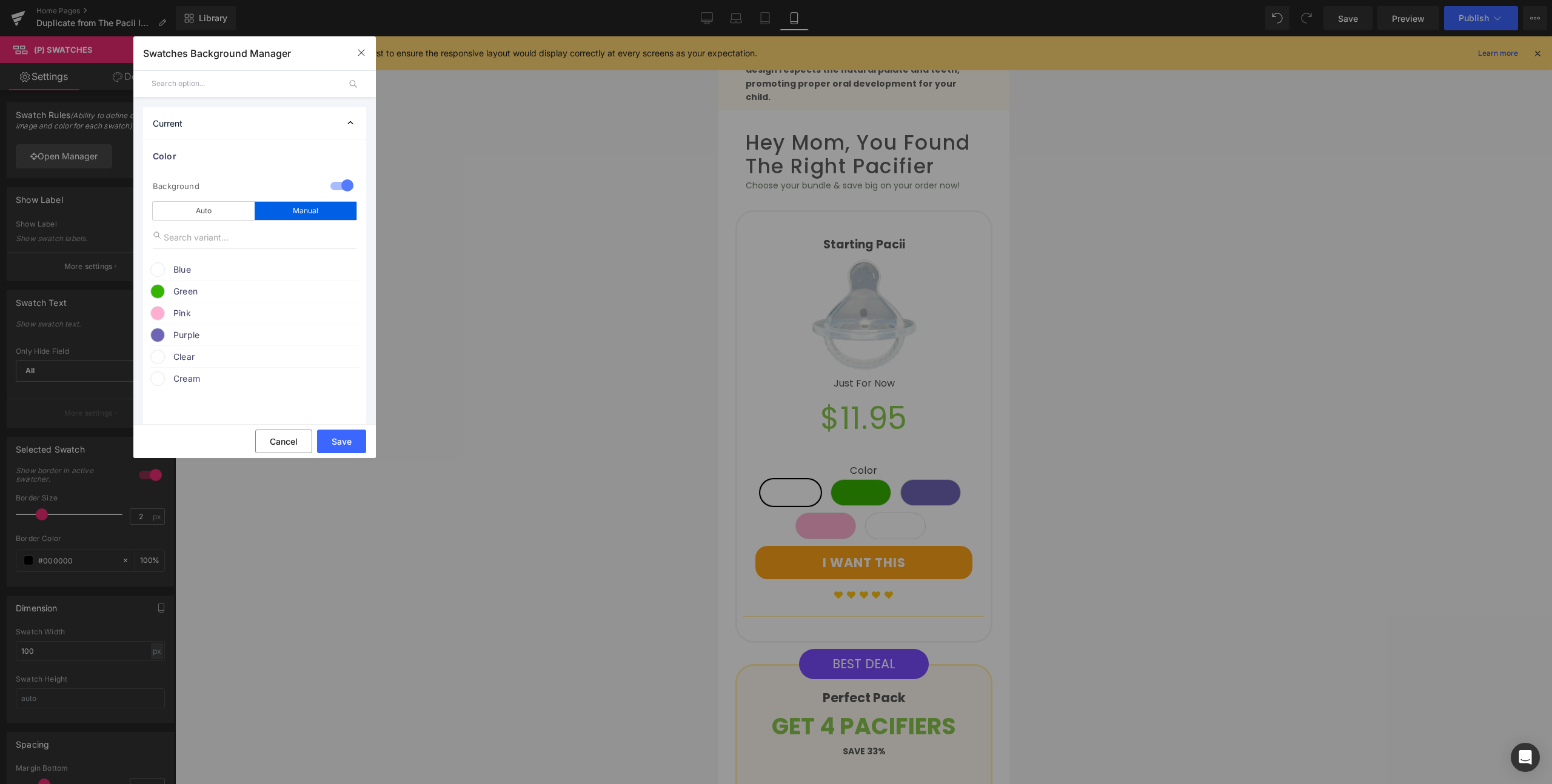
click at [187, 272] on span "Blue" at bounding box center [265, 270] width 184 height 15
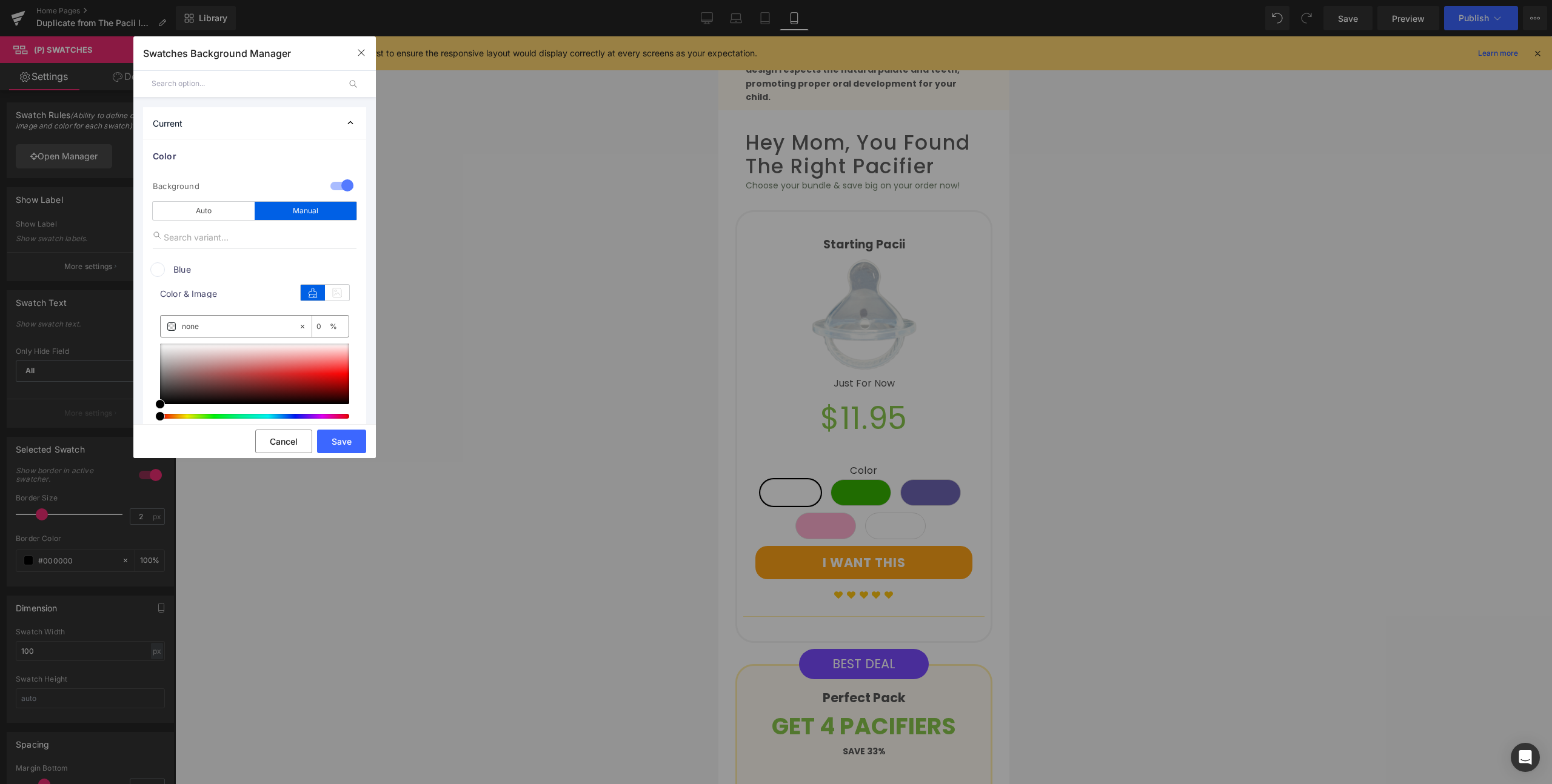
drag, startPoint x: 209, startPoint y: 324, endPoint x: 174, endPoint y: 319, distance: 35.4
click at [174, 319] on div "none" at bounding box center [229, 327] width 138 height 21
paste input "1e8fe0"
type input "1e8fe0"
click at [300, 373] on span at bounding box center [300, 374] width 10 height 10
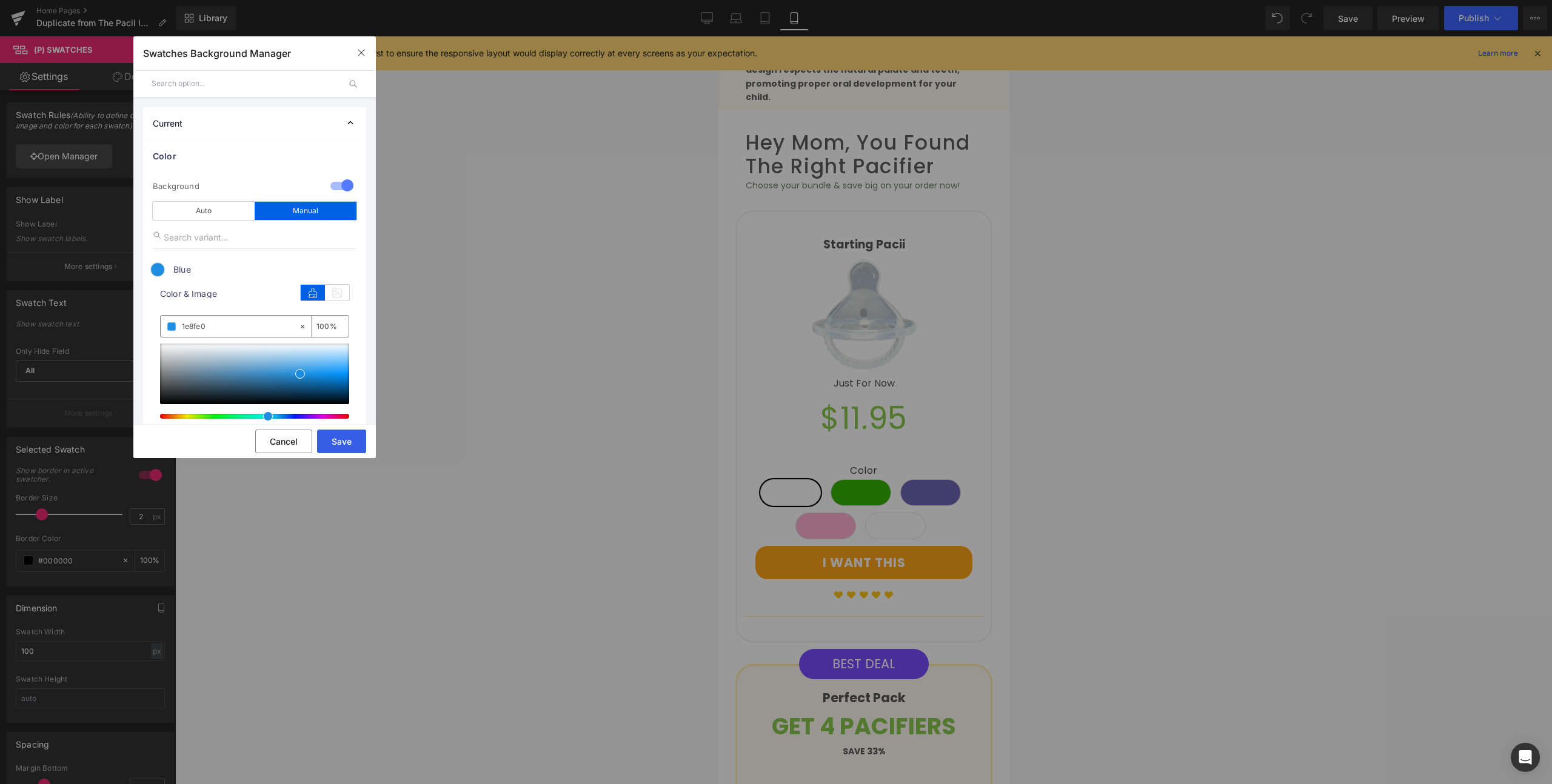
click at [327, 438] on button "Save" at bounding box center [341, 442] width 49 height 24
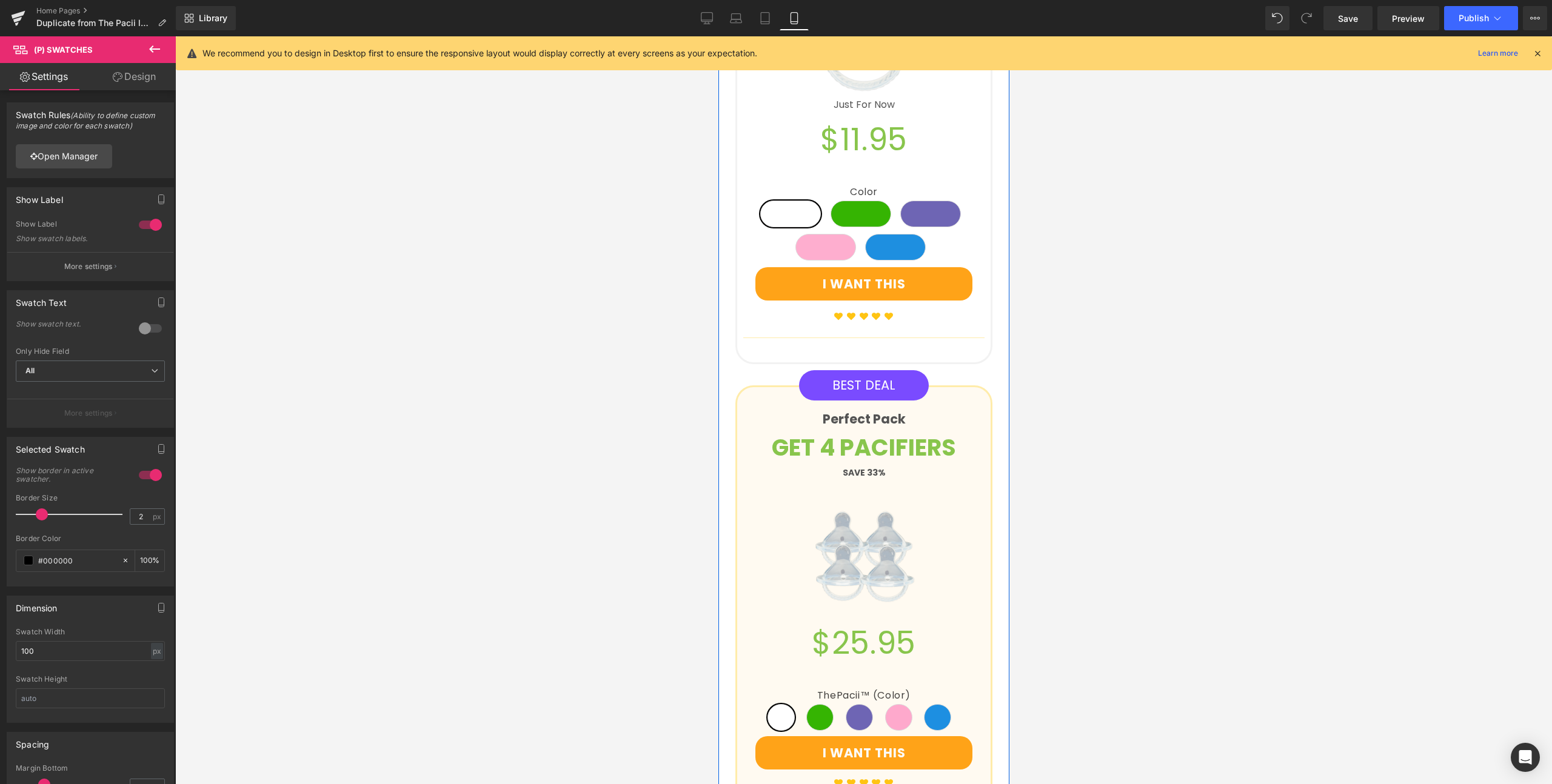
scroll to position [1518, 0]
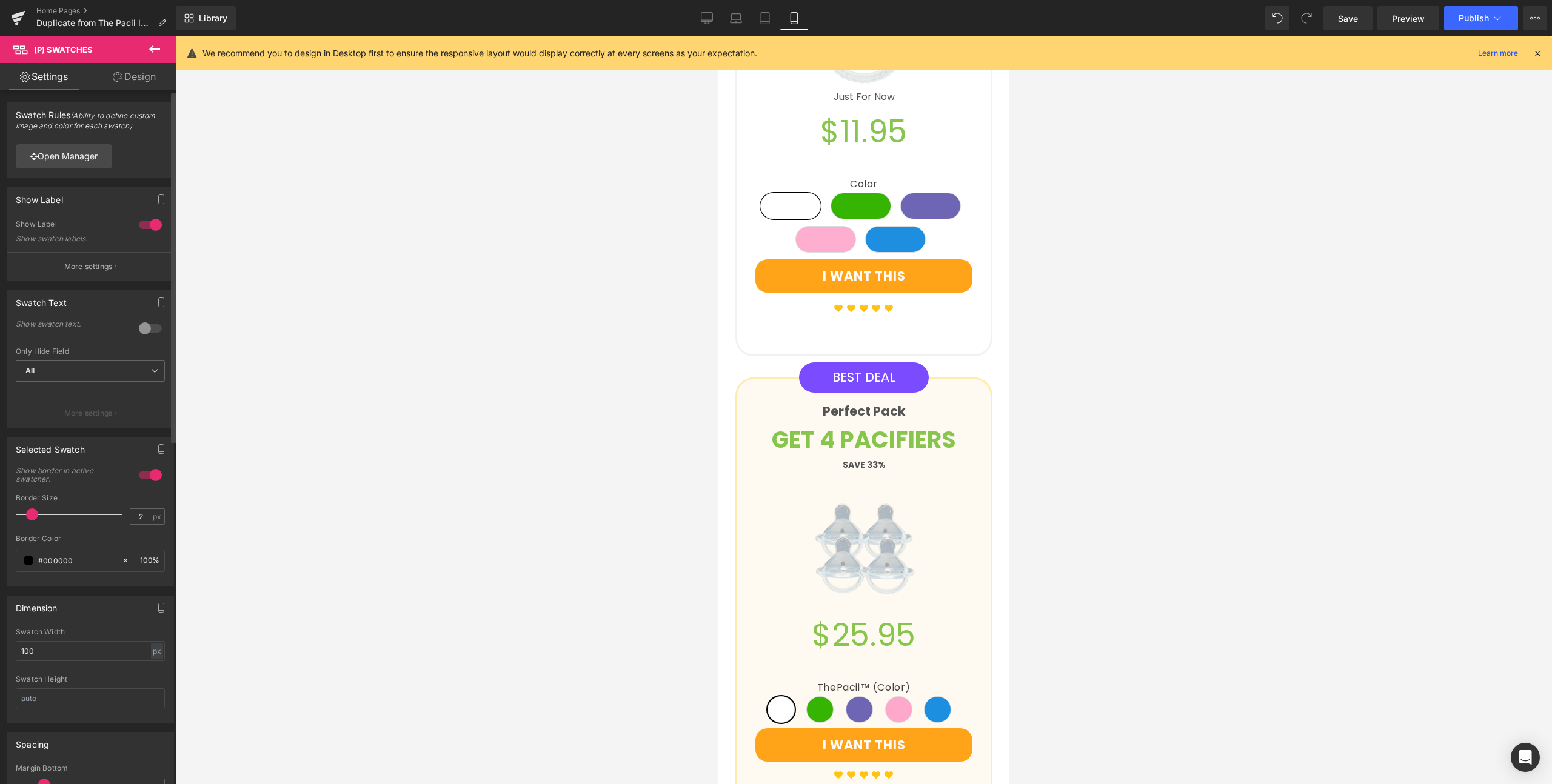
drag, startPoint x: 41, startPoint y: 512, endPoint x: 31, endPoint y: 516, distance: 10.8
click at [31, 516] on span at bounding box center [32, 514] width 12 height 12
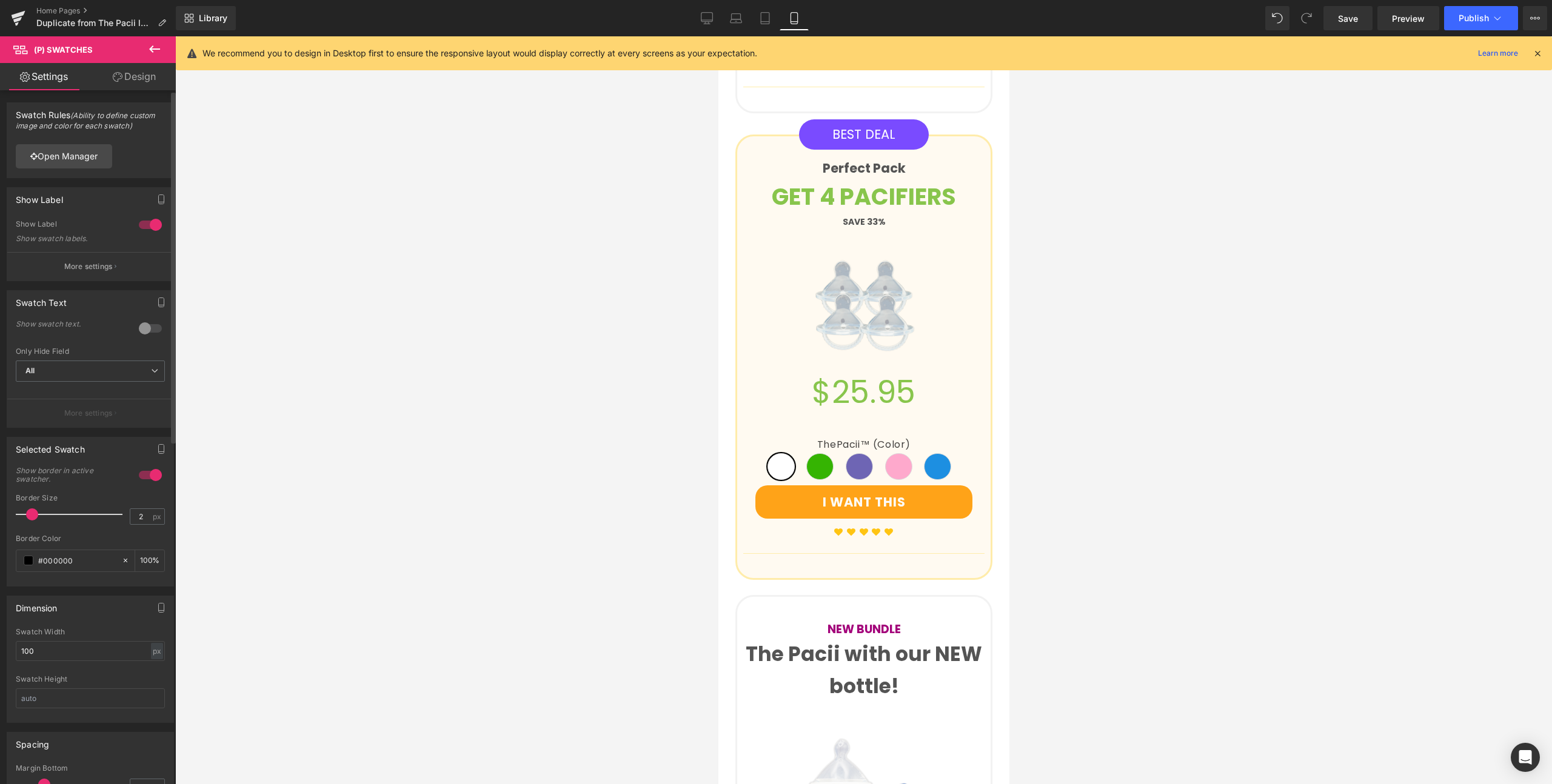
scroll to position [1723, 0]
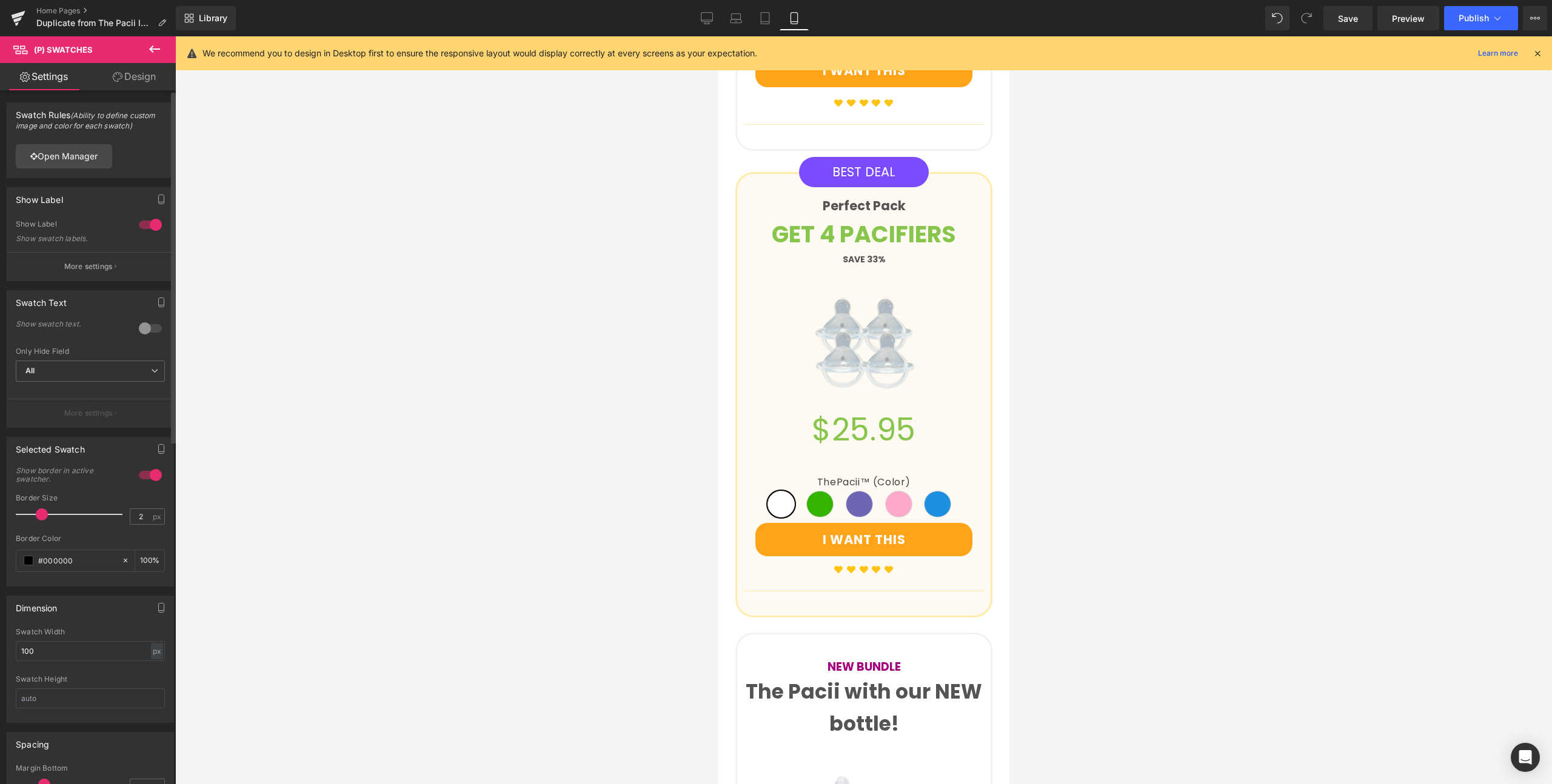
drag, startPoint x: 29, startPoint y: 515, endPoint x: 38, endPoint y: 516, distance: 9.1
click at [38, 516] on span at bounding box center [41, 514] width 12 height 12
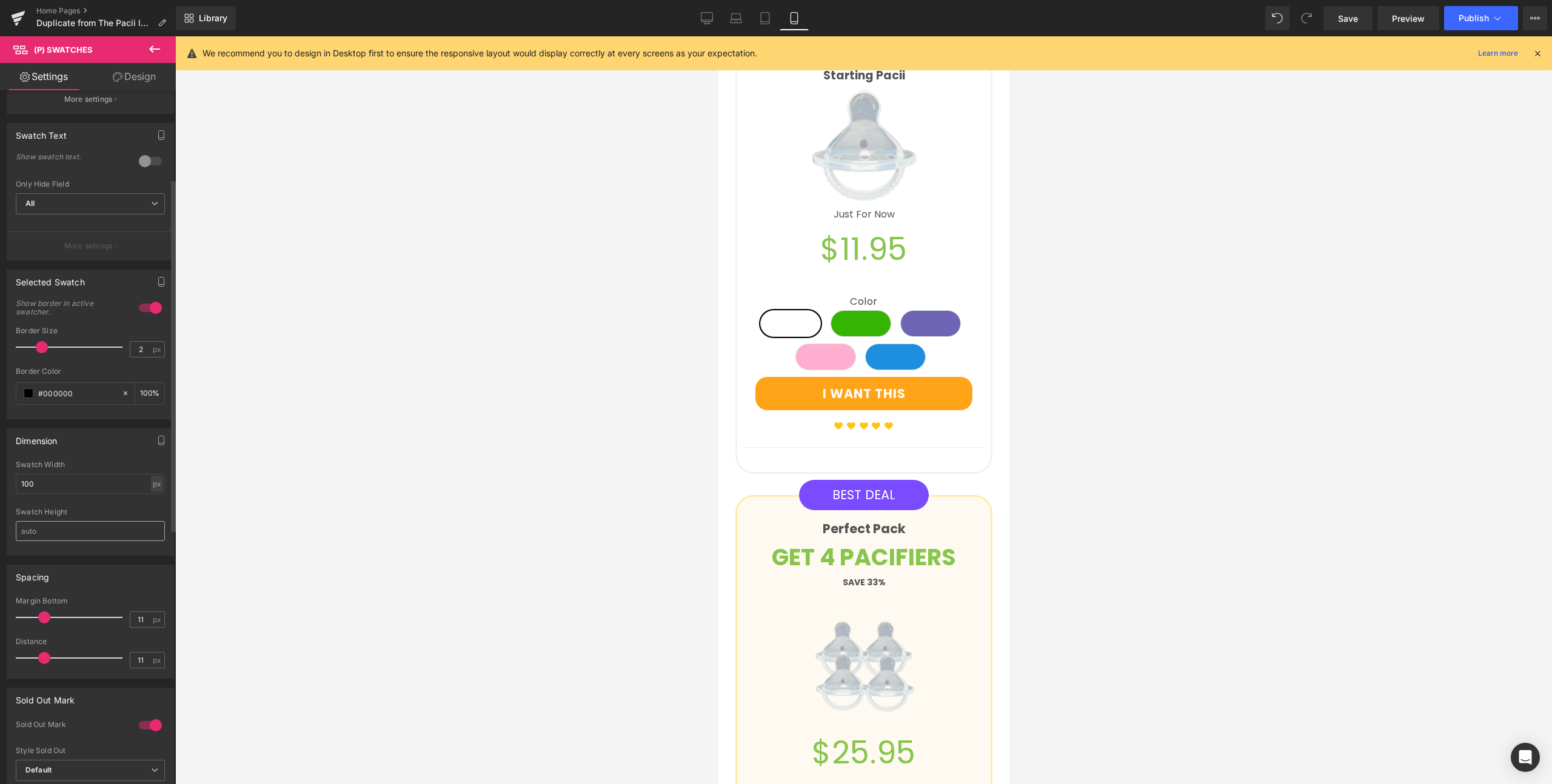
scroll to position [180, 0]
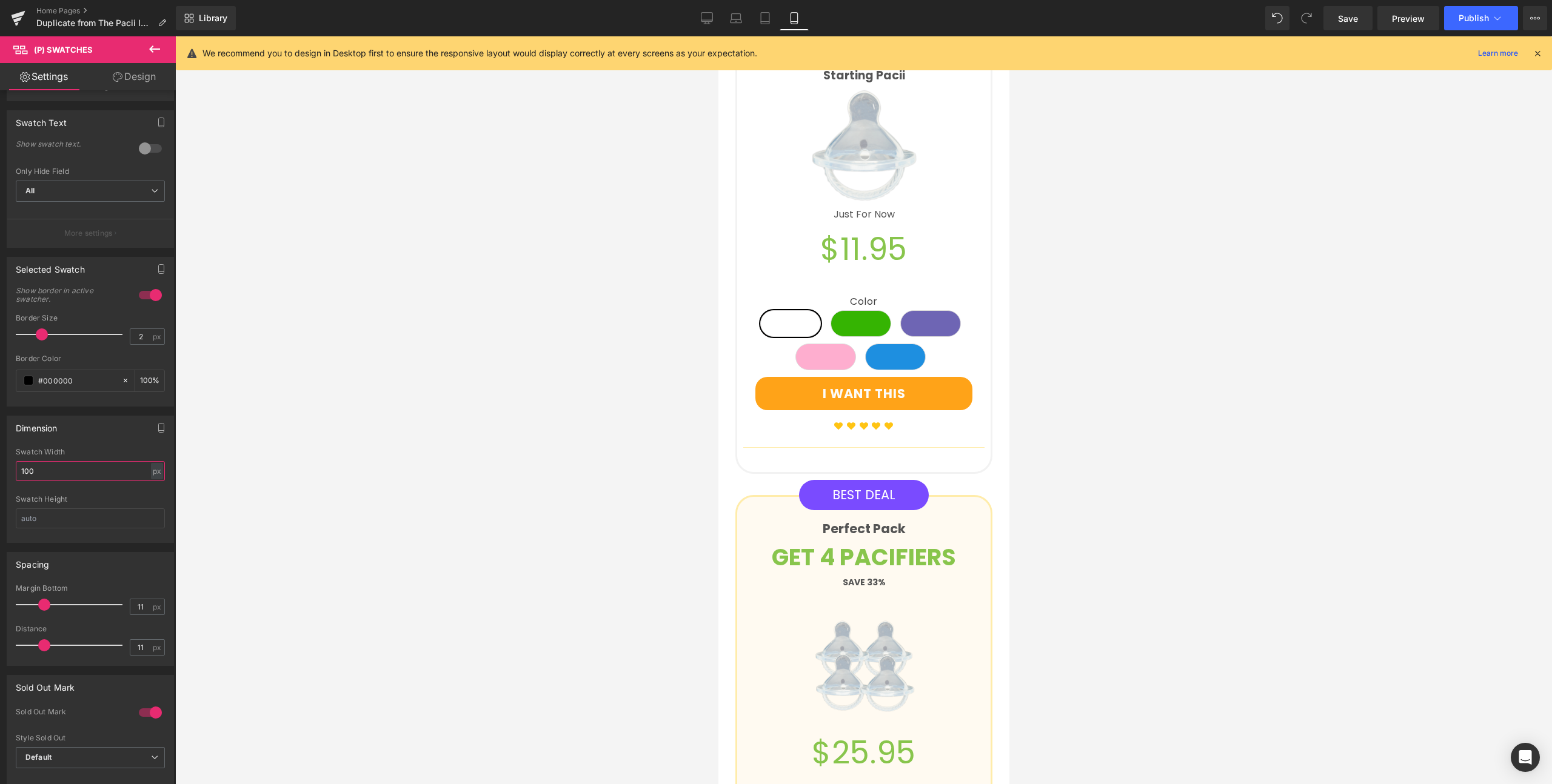
drag, startPoint x: 40, startPoint y: 474, endPoint x: 658, endPoint y: 437, distance: 619.1
click at [21, 467] on input "100" at bounding box center [90, 471] width 149 height 20
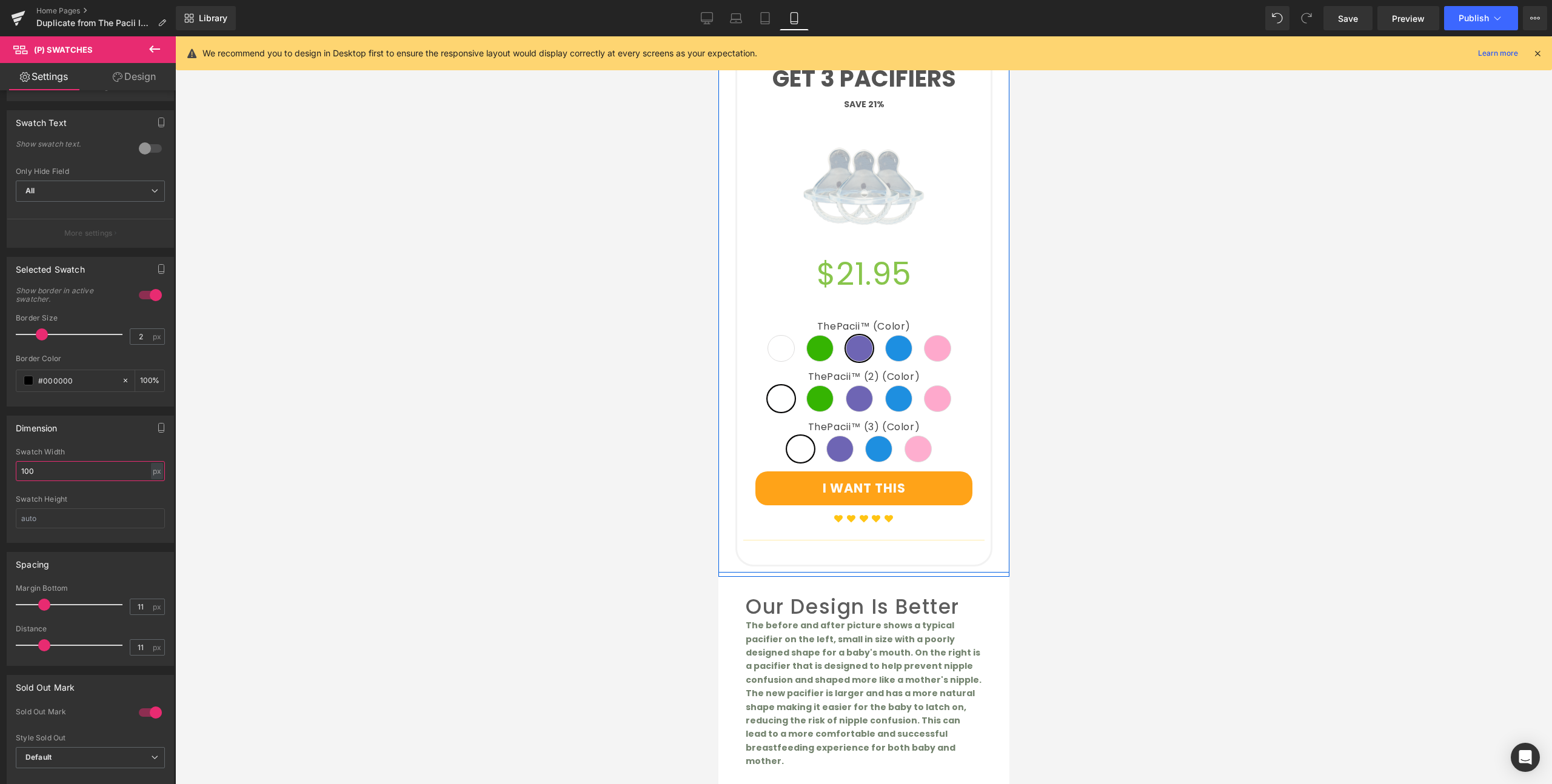
scroll to position [3879, 0]
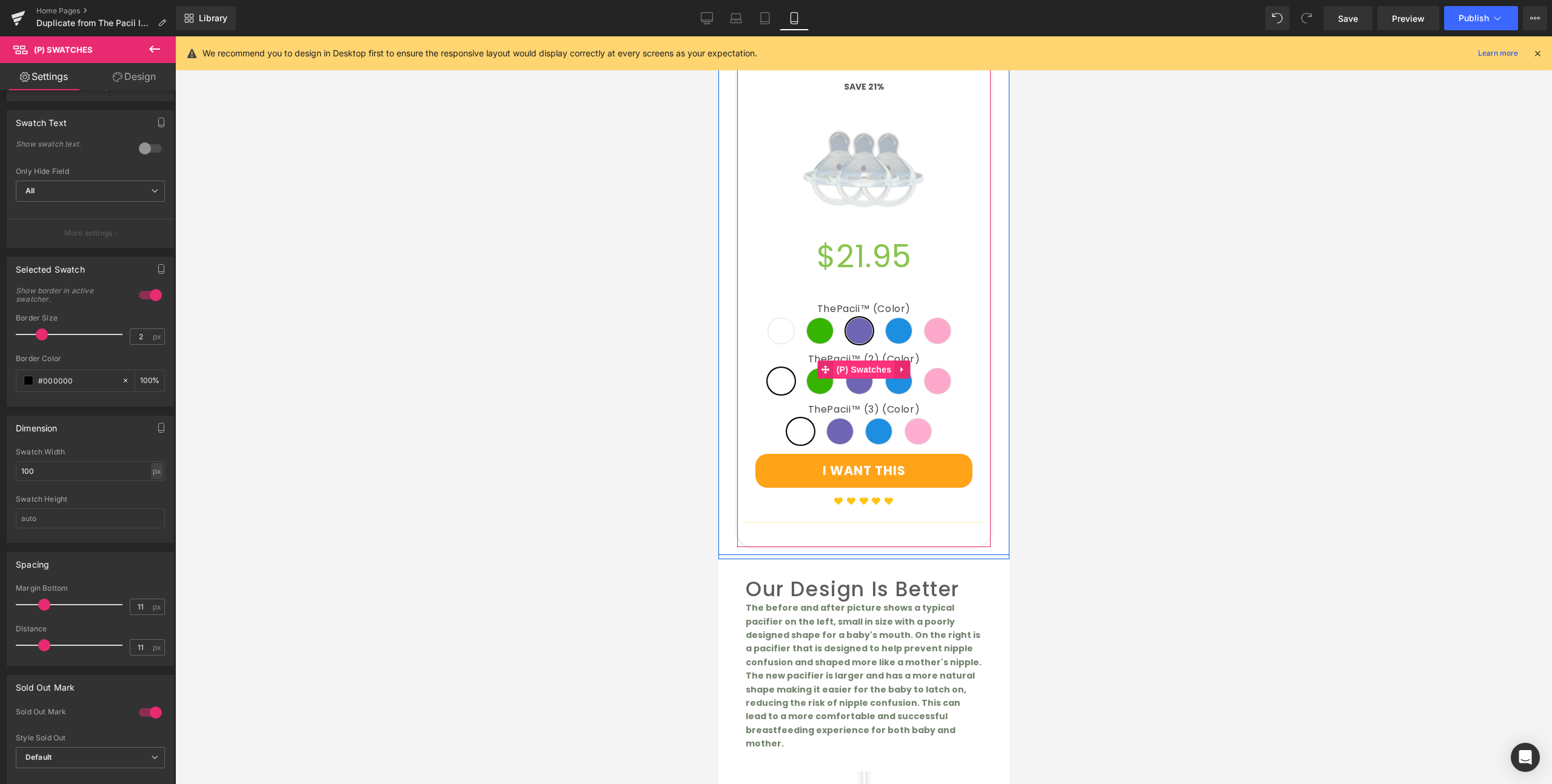
click at [859, 361] on span "(P) Swatches" at bounding box center [864, 370] width 61 height 18
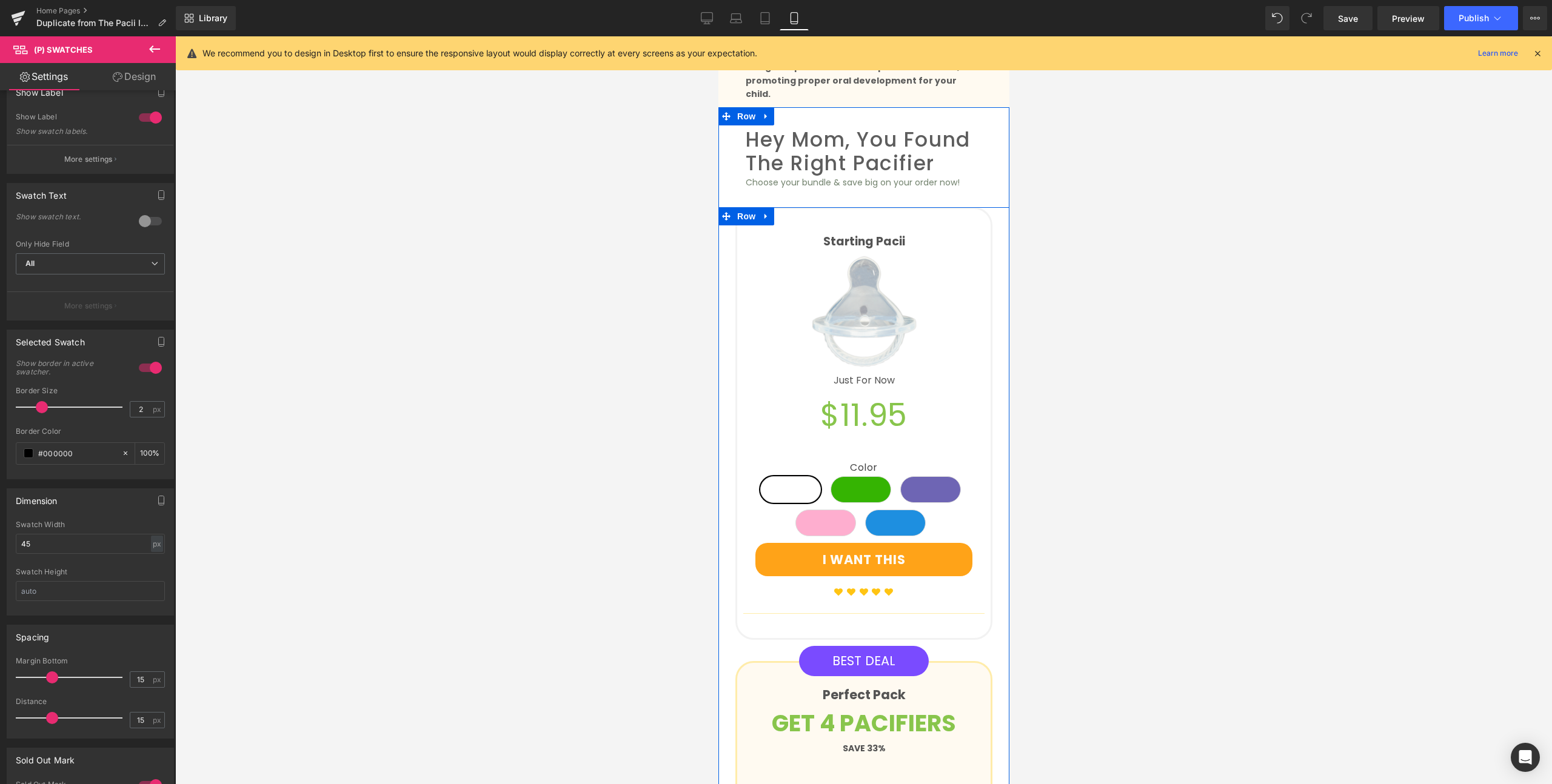
scroll to position [1382, 0]
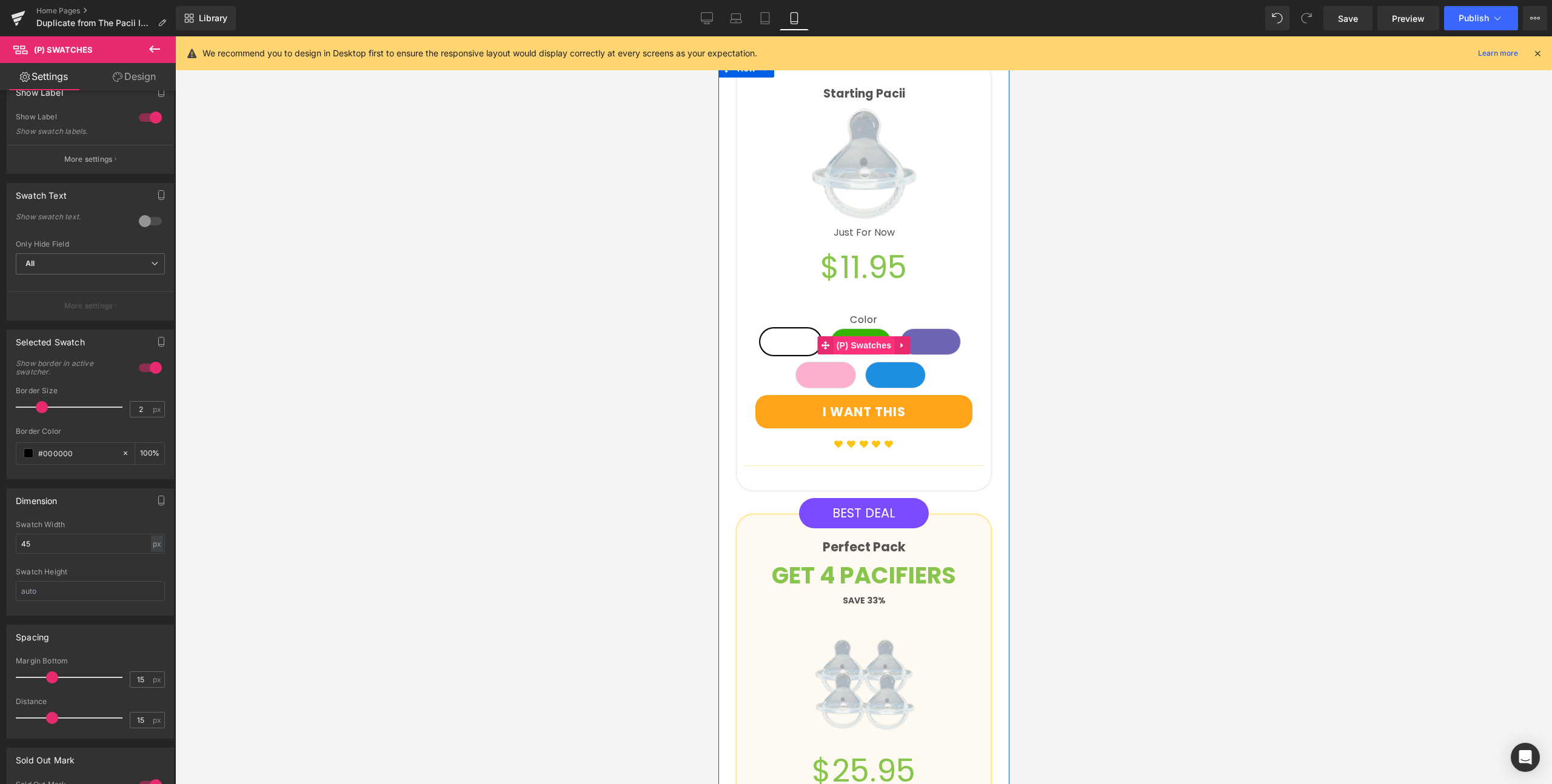
click at [858, 336] on span "(P) Swatches" at bounding box center [864, 345] width 61 height 18
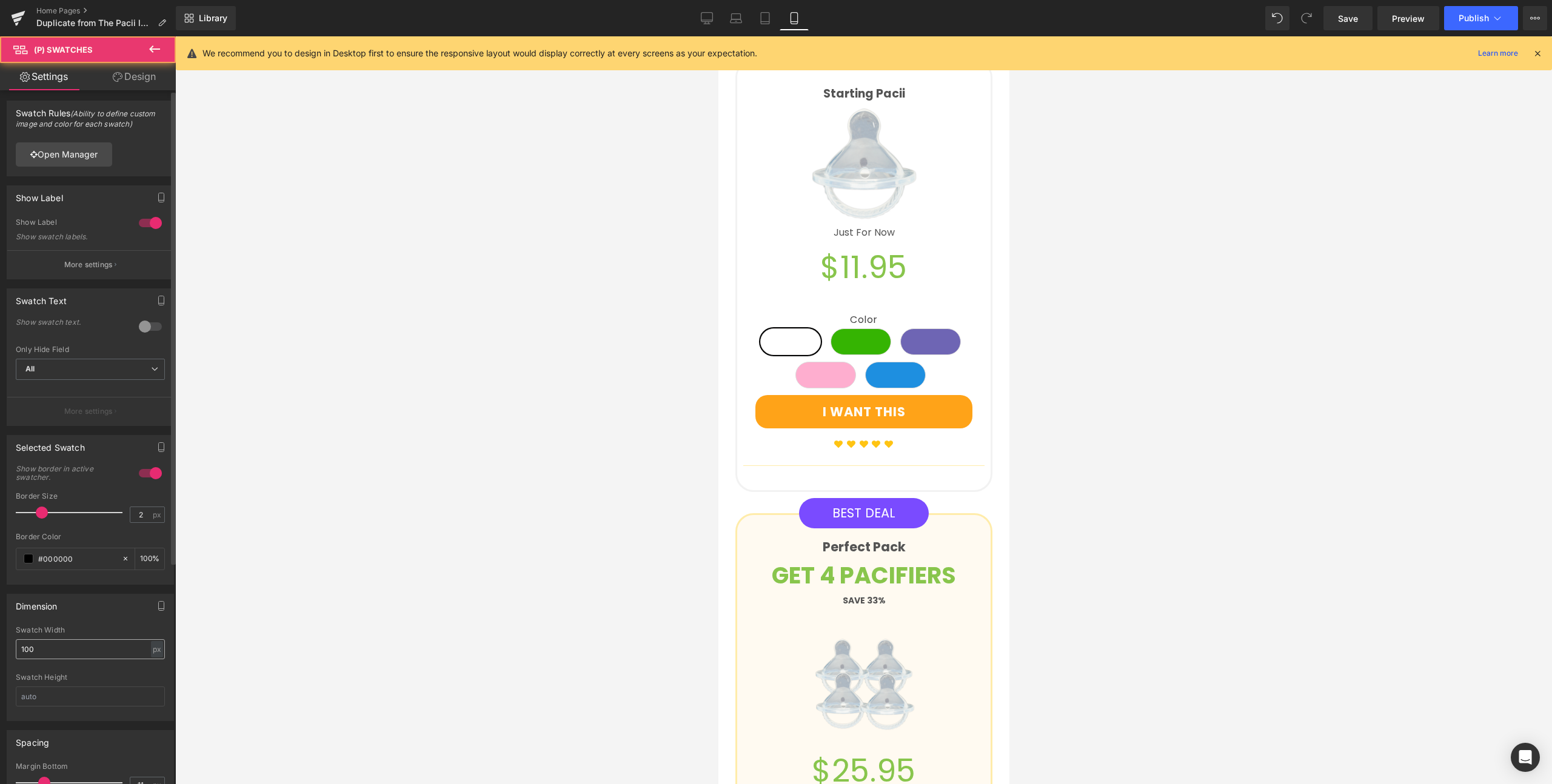
scroll to position [2, 0]
drag, startPoint x: 54, startPoint y: 646, endPoint x: 12, endPoint y: 640, distance: 42.4
click at [12, 640] on div "100px Swatch Width 100 px % px Swatch Height" at bounding box center [90, 673] width 166 height 95
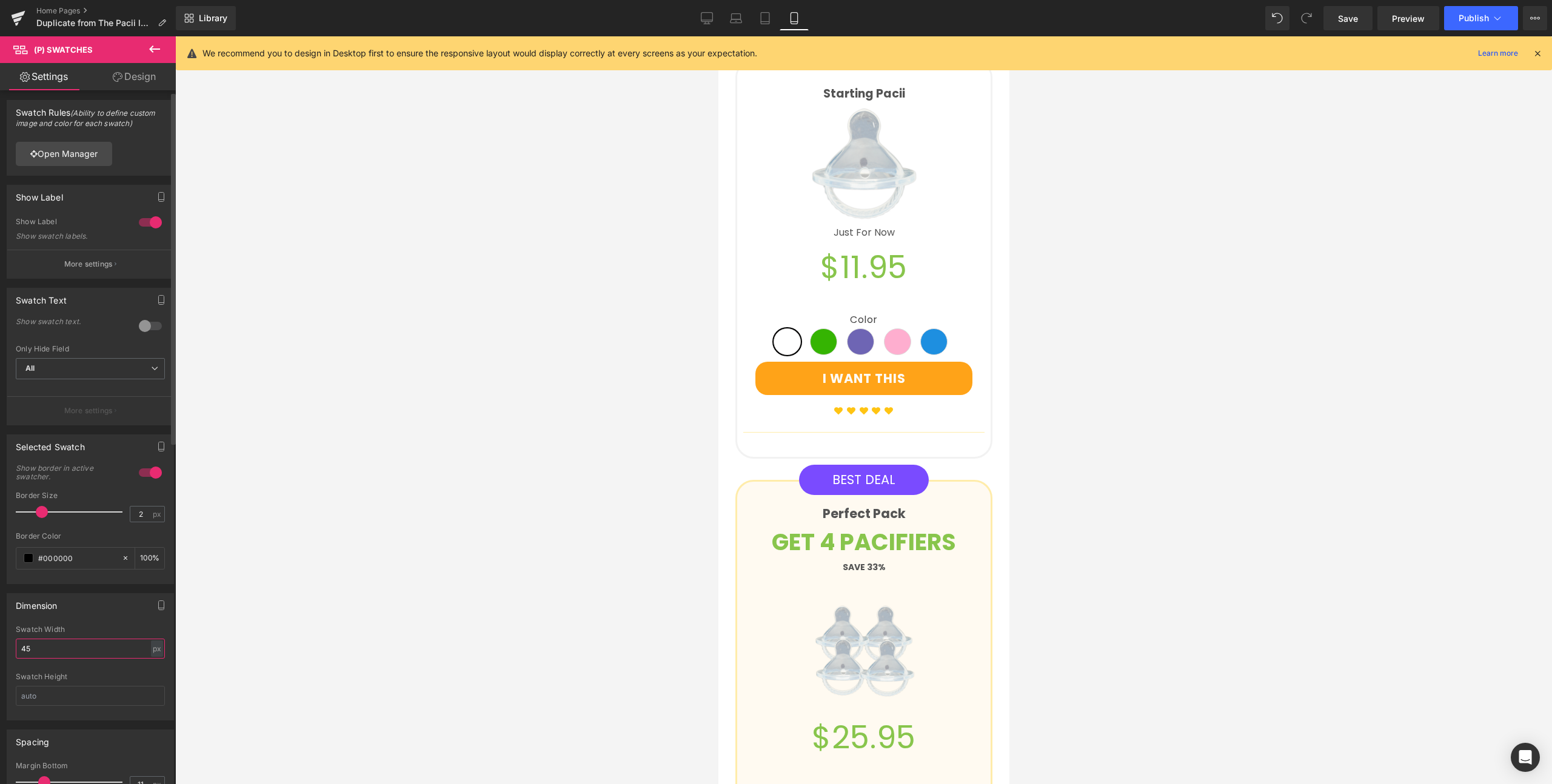
type input "45"
click at [73, 607] on div "Dimension" at bounding box center [90, 606] width 166 height 23
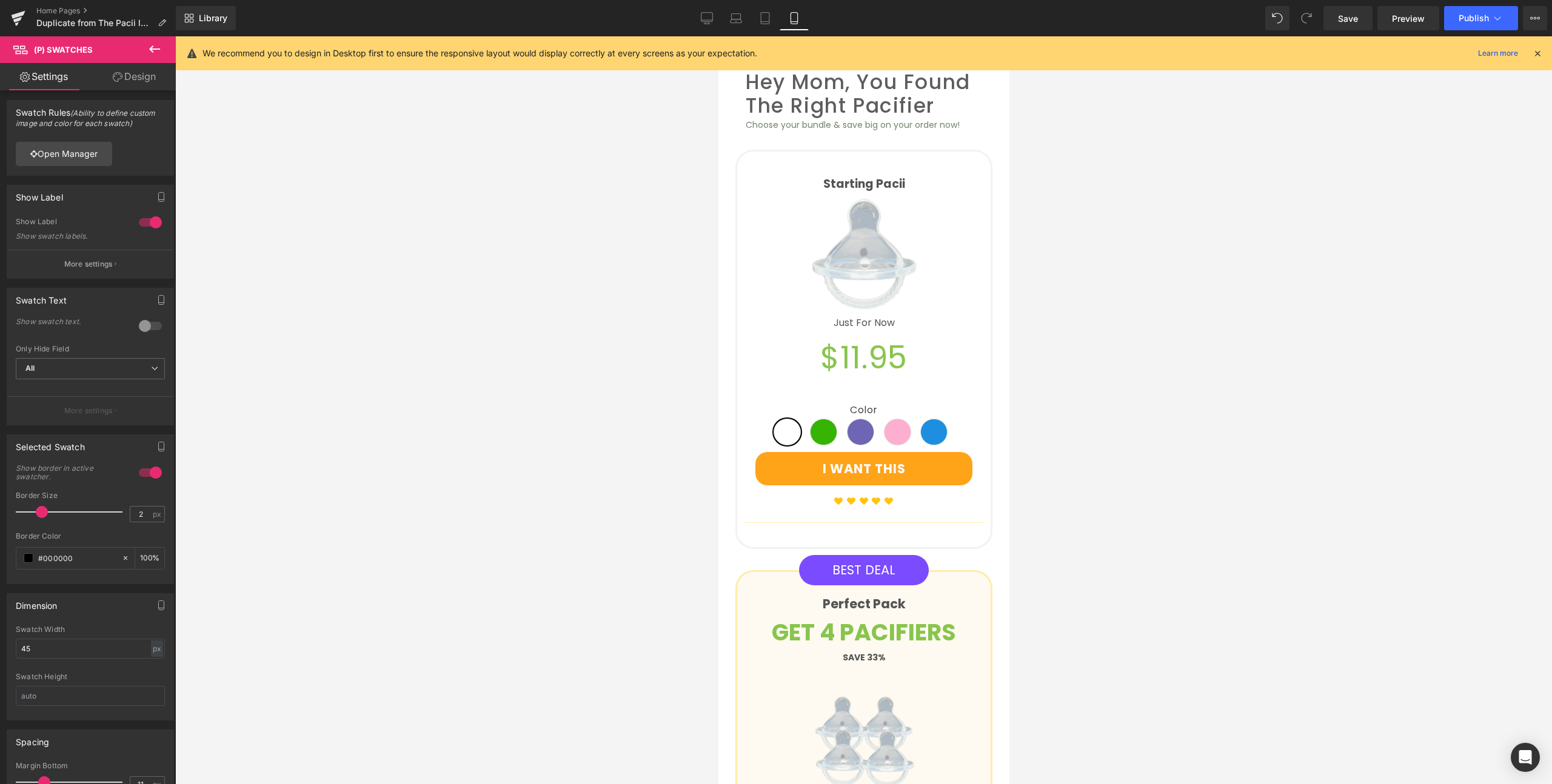
scroll to position [1292, 0]
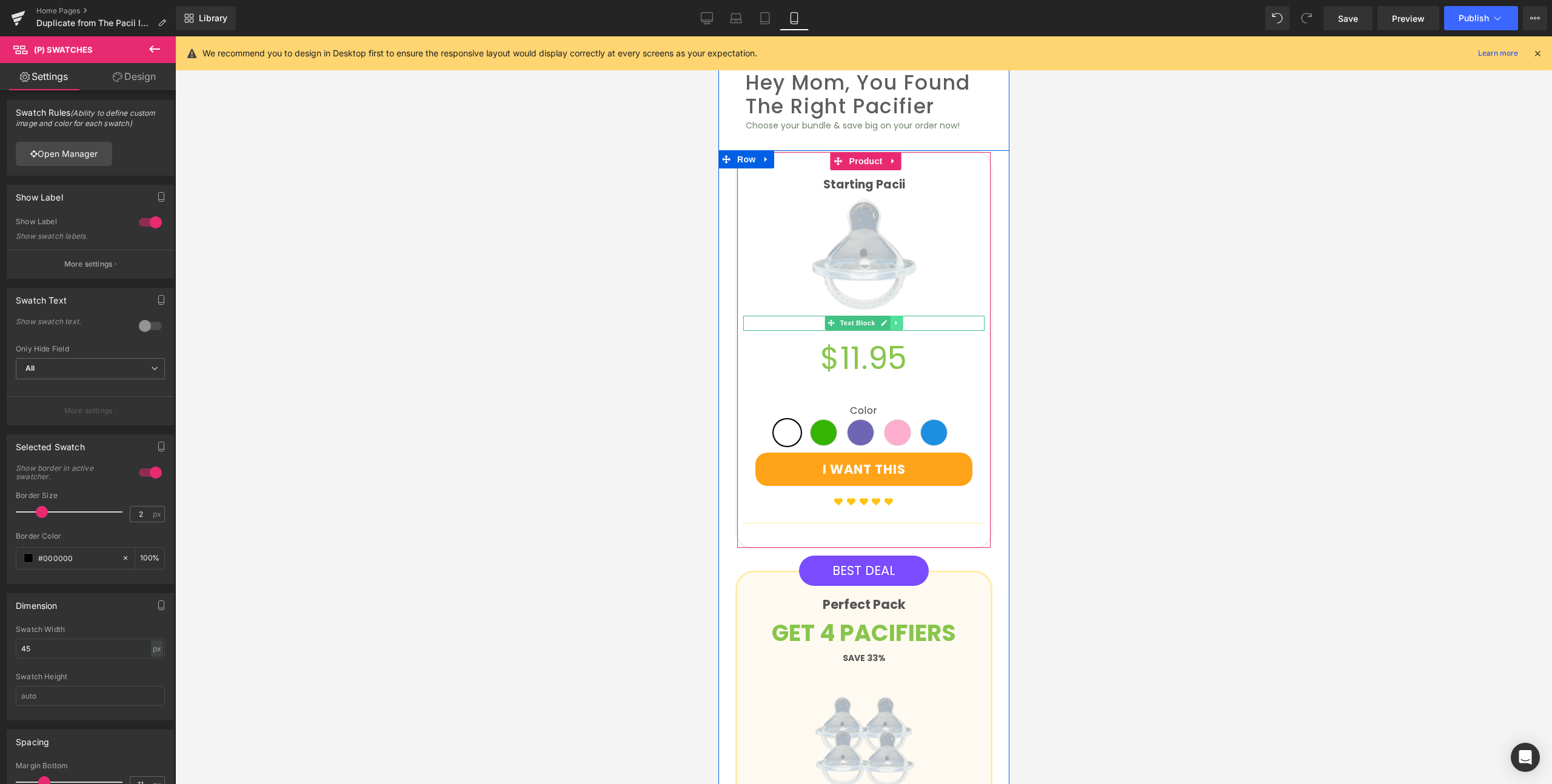
click at [892, 319] on icon at bounding box center [896, 323] width 7 height 7
click at [896, 316] on link at bounding box center [901, 324] width 12 height 15
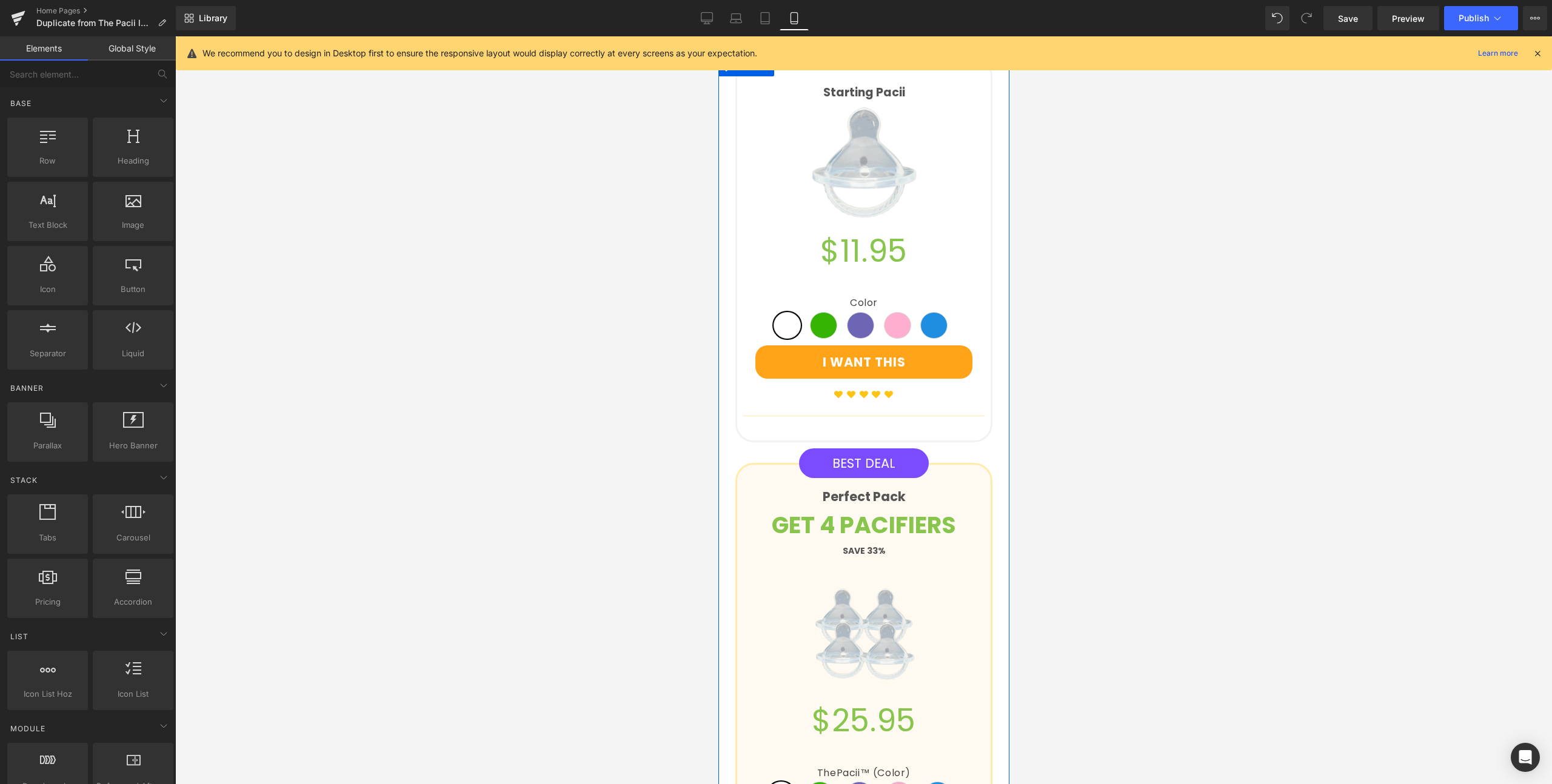
scroll to position [1364, 0]
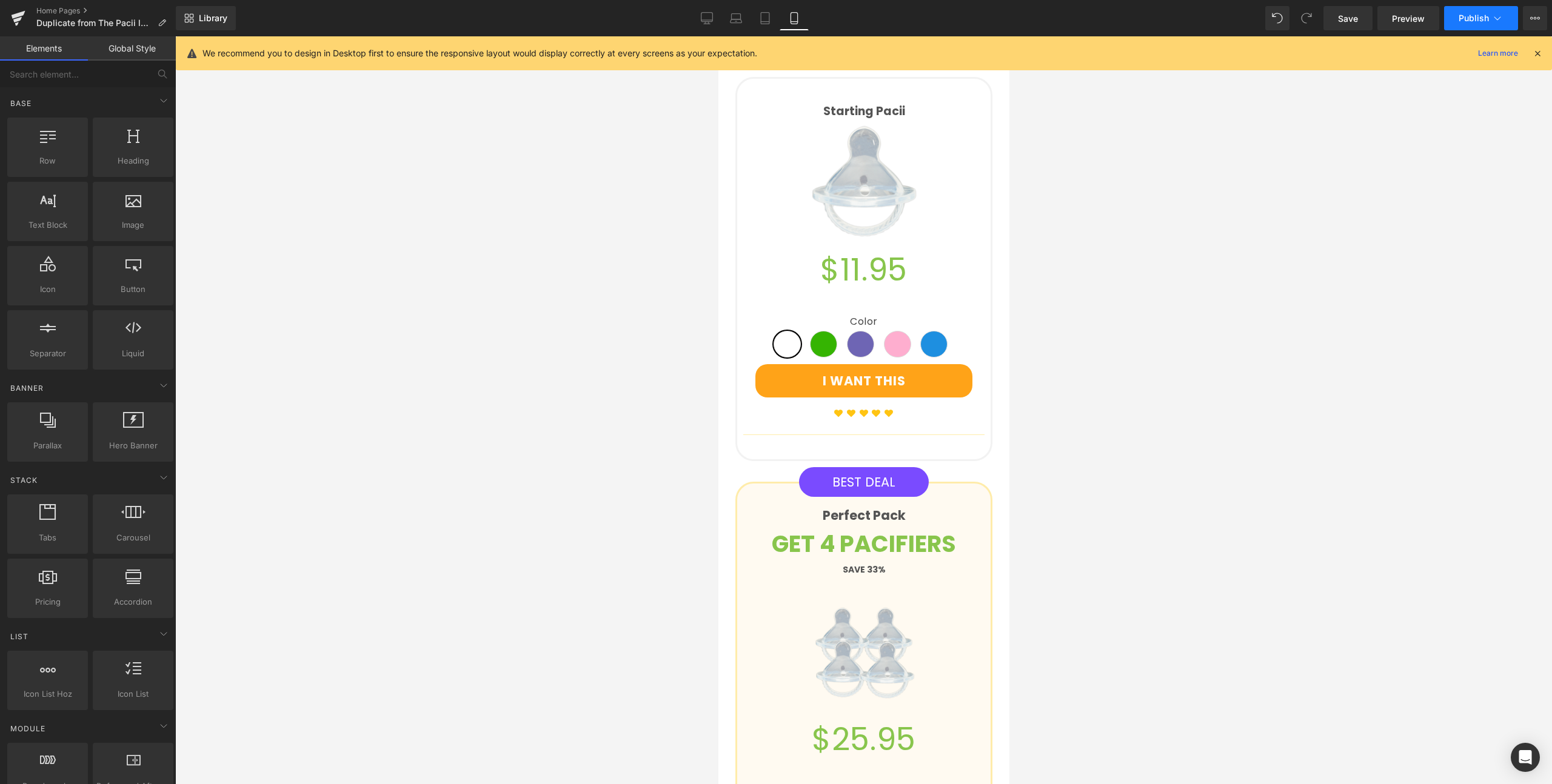
click at [1473, 20] on span "Publish" at bounding box center [1473, 18] width 31 height 10
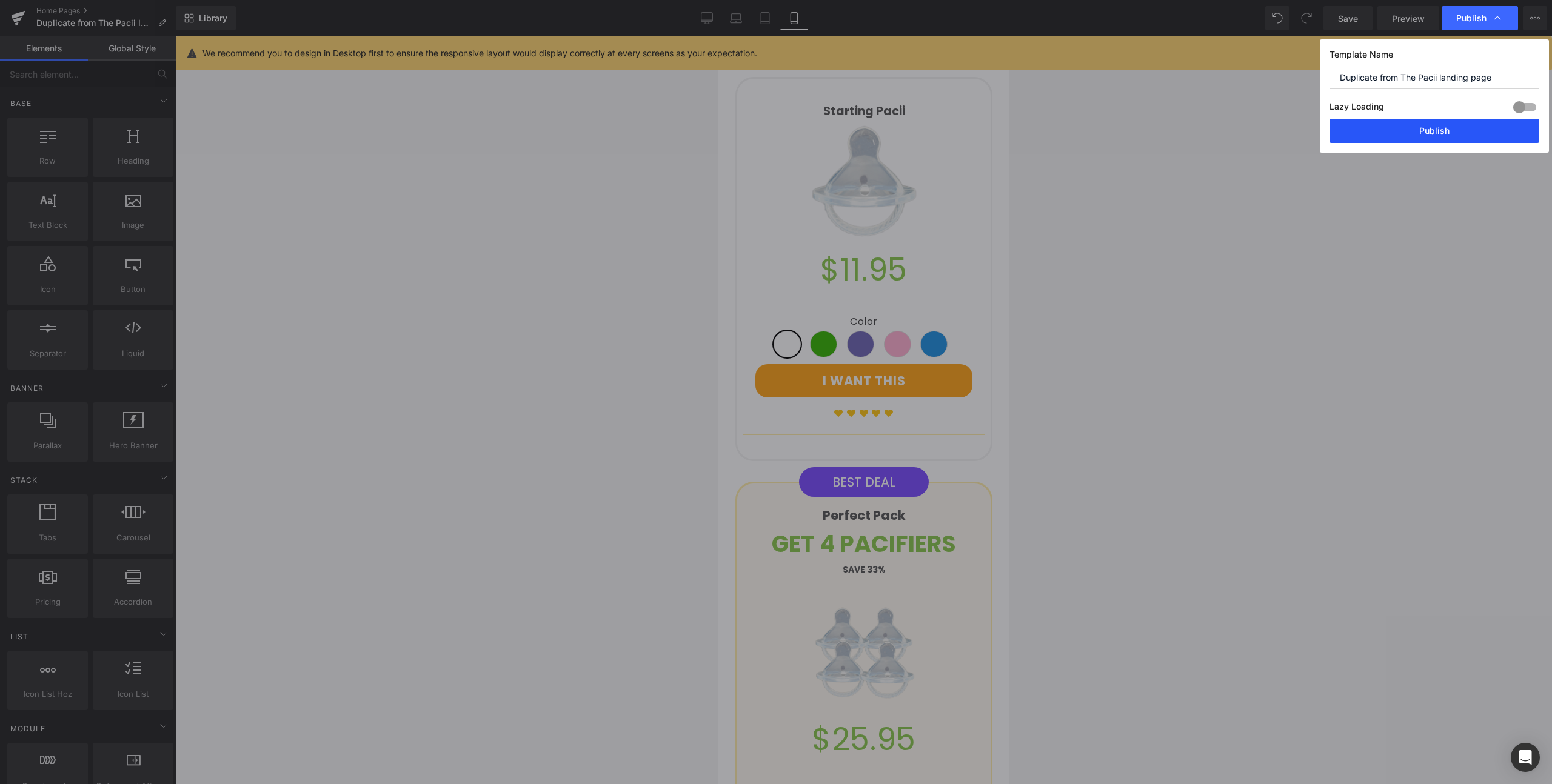
click at [1451, 138] on button "Publish" at bounding box center [1434, 130] width 210 height 24
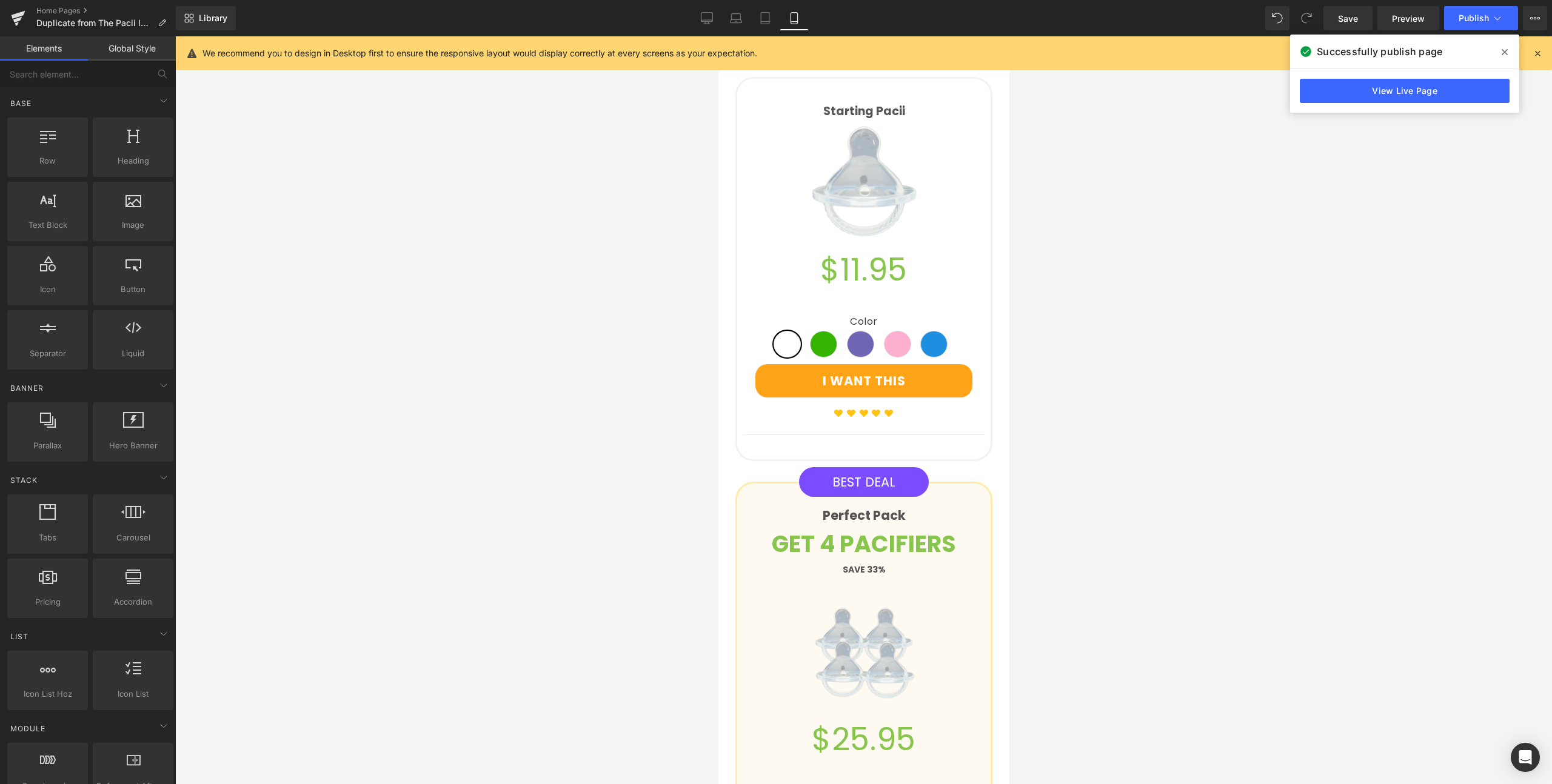
click at [1503, 52] on icon at bounding box center [1504, 51] width 6 height 6
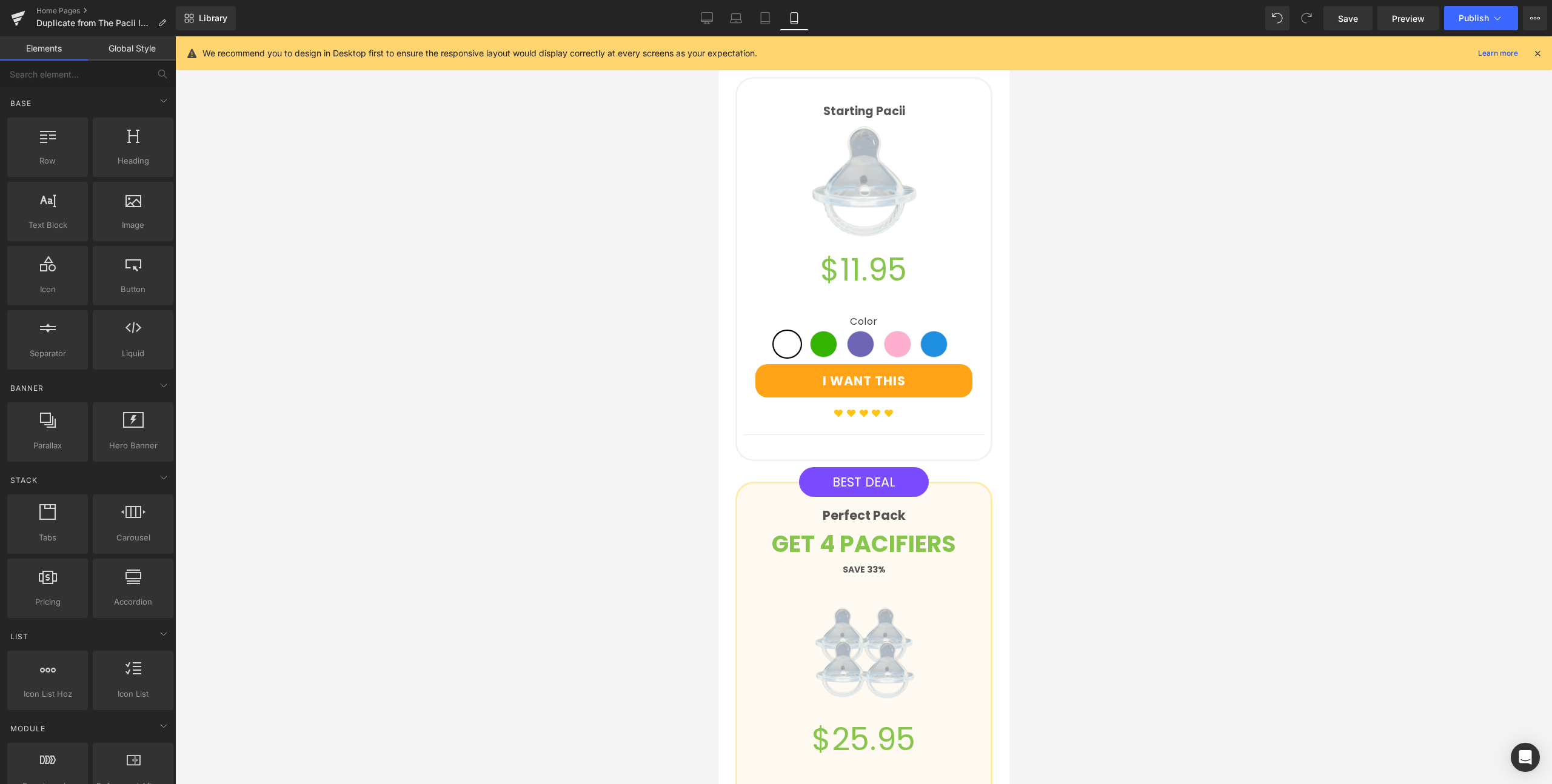
click at [1533, 55] on icon at bounding box center [1536, 53] width 11 height 11
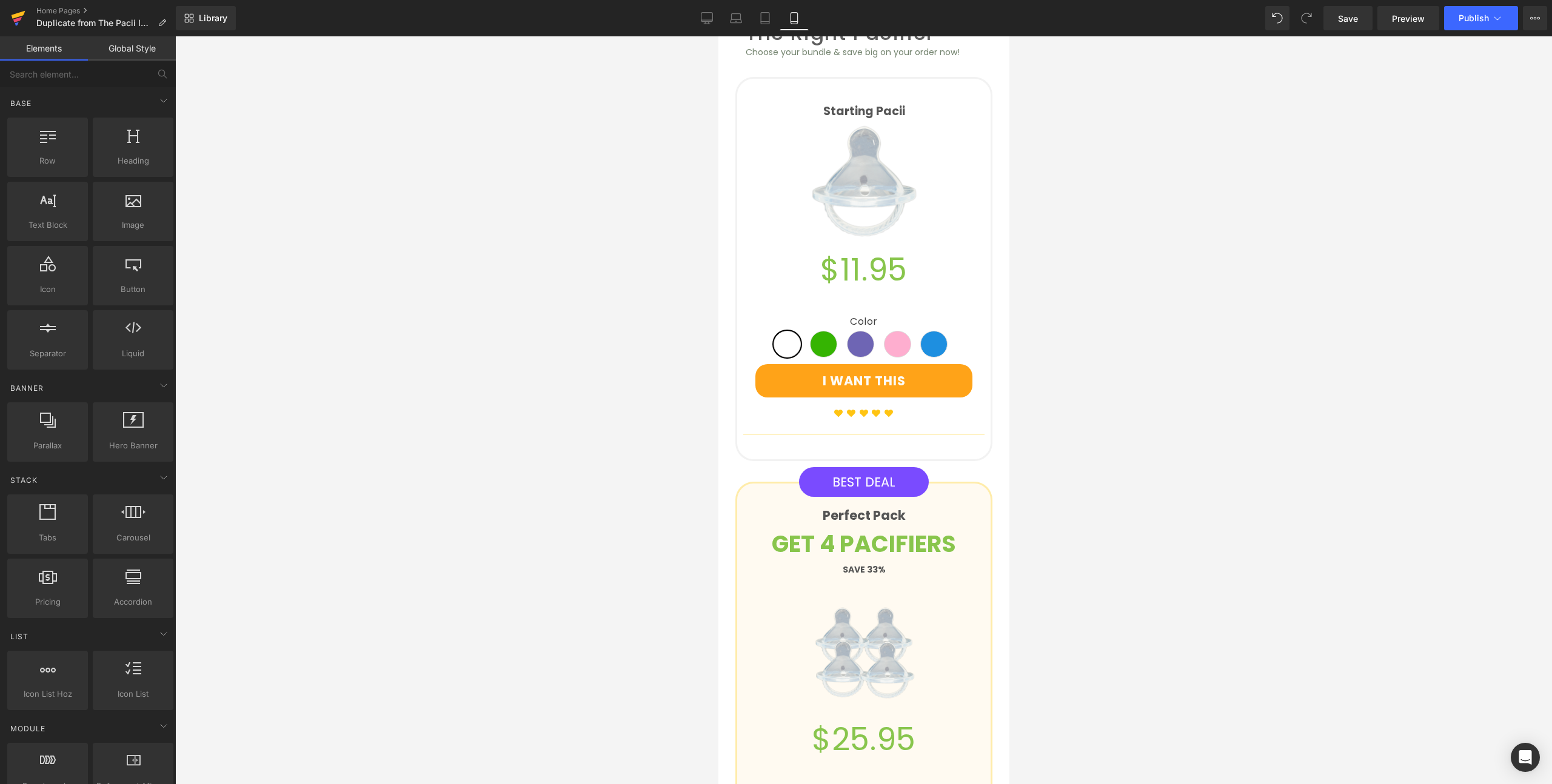
click at [21, 15] on icon at bounding box center [18, 15] width 14 height 8
